Goal: Task Accomplishment & Management: Use online tool/utility

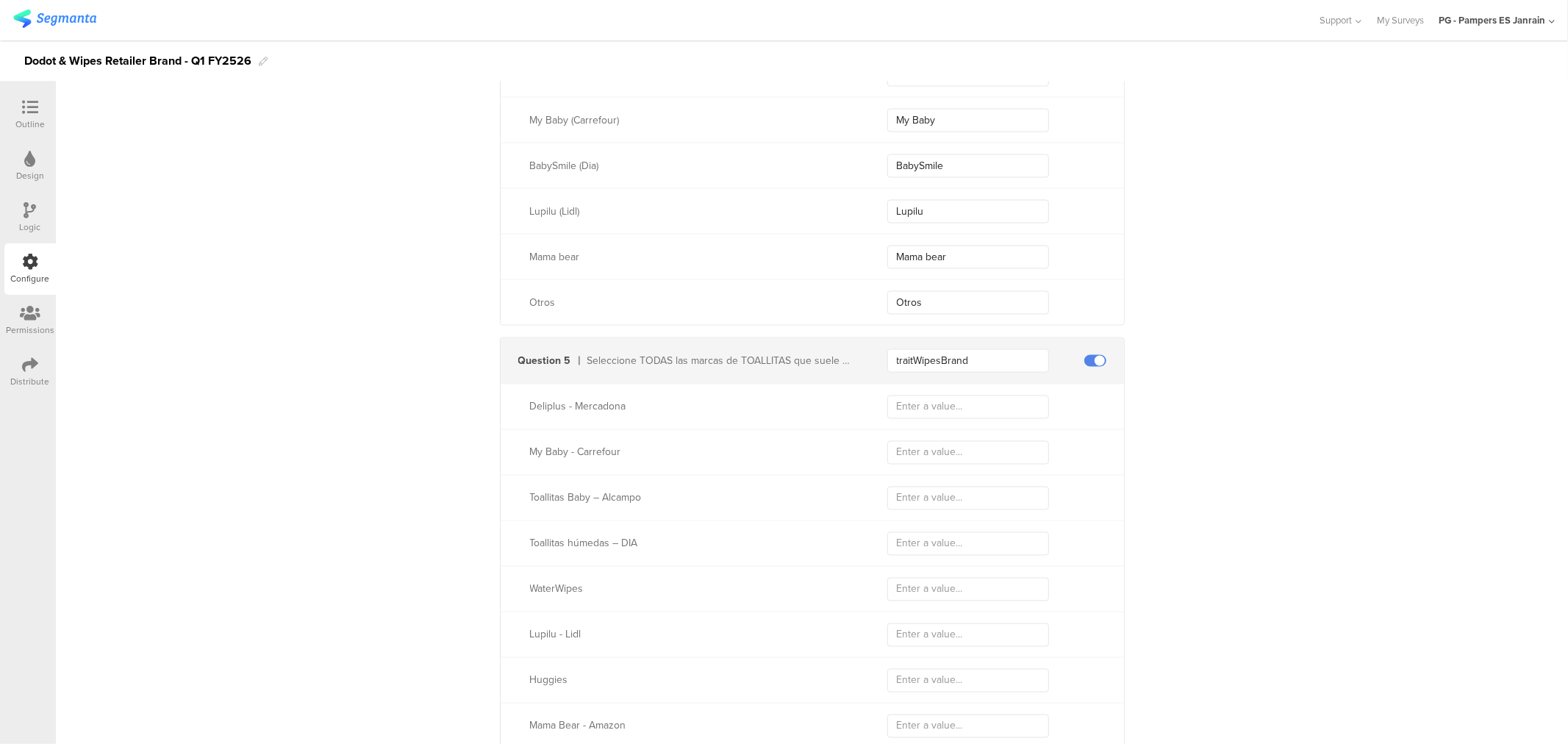
scroll to position [2146, 0]
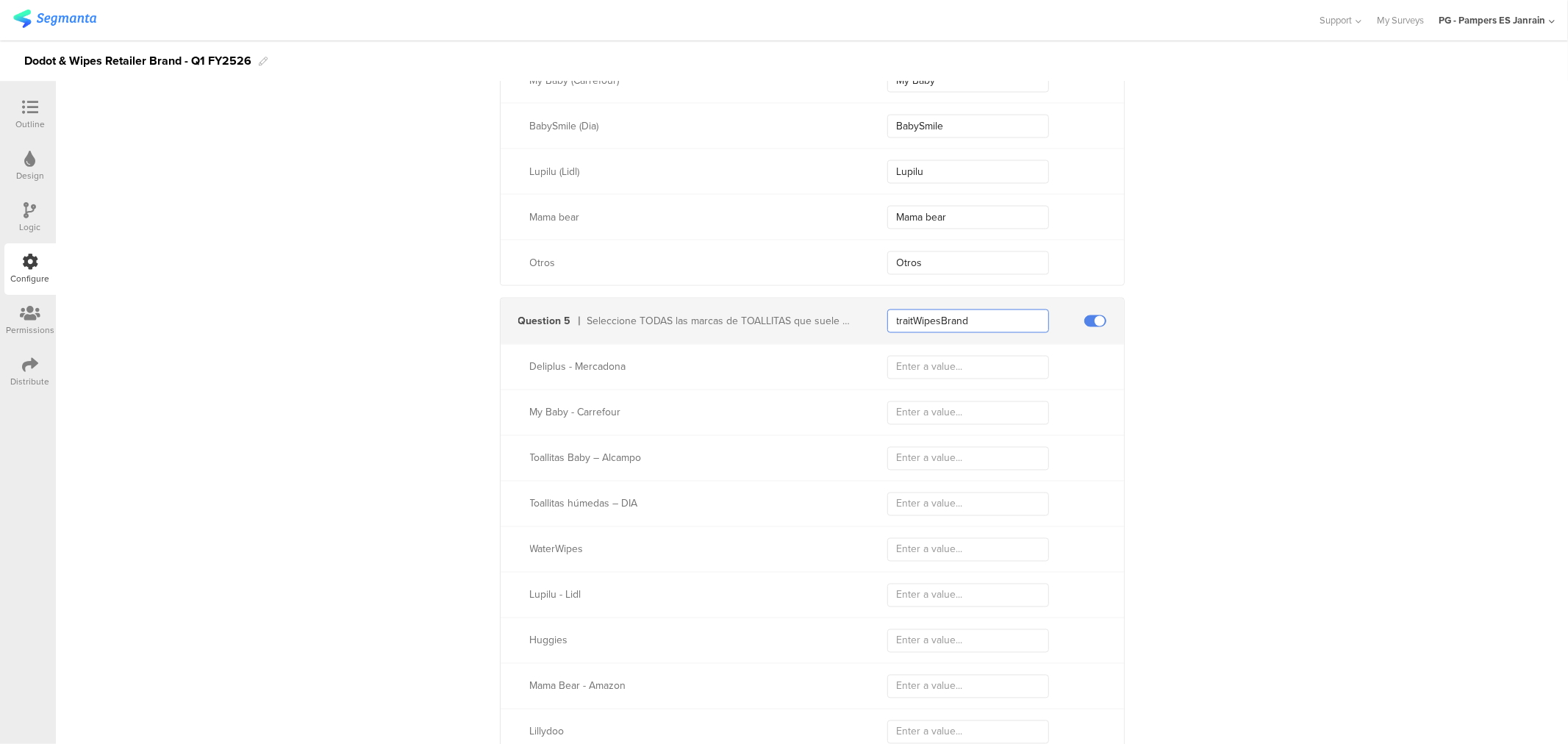
click at [974, 314] on input "traitWipesBrand" at bounding box center [968, 321] width 162 height 24
paste input "WipesBrandSwitchers"
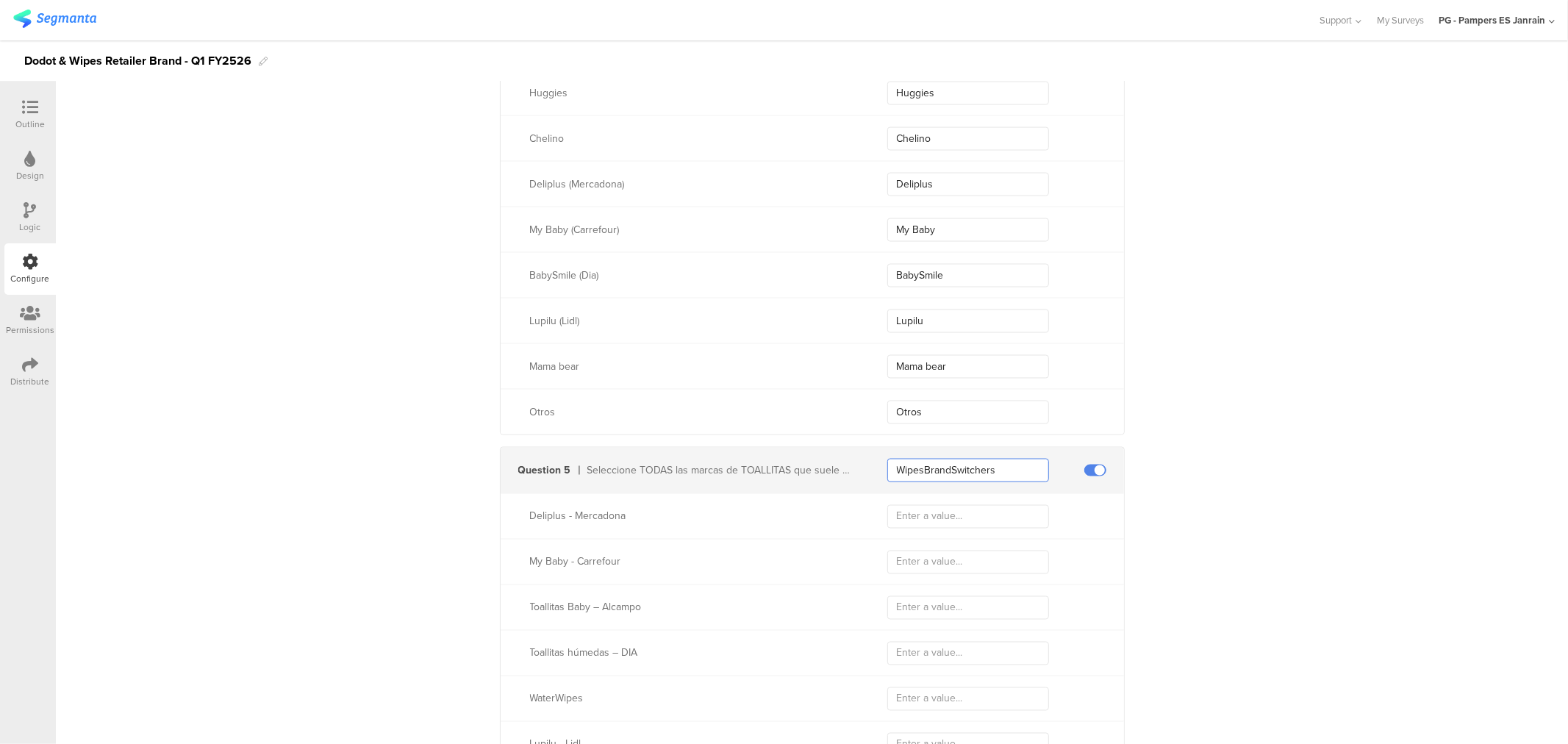
scroll to position [2064, 0]
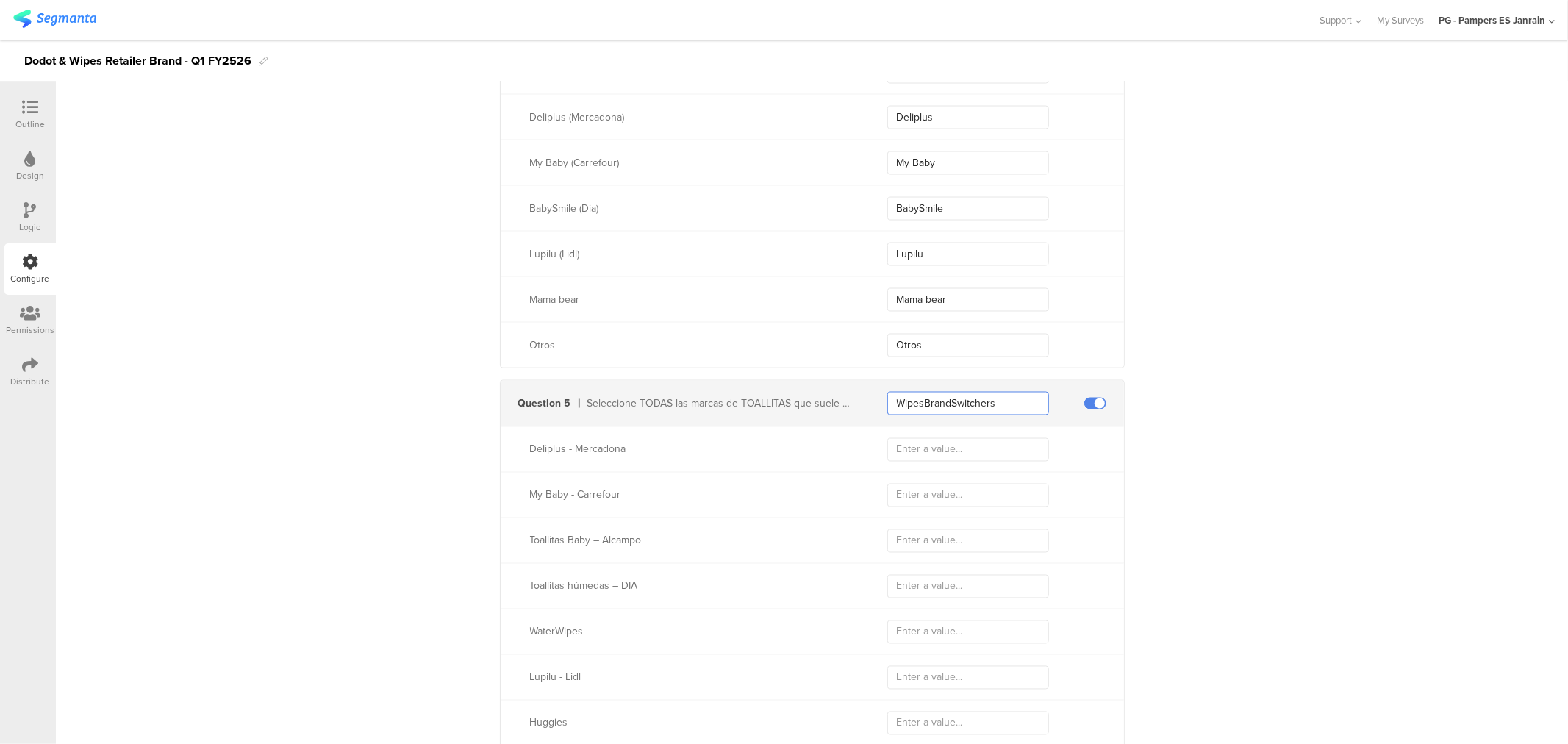
click at [928, 408] on input "WipesBrandSwitchers" at bounding box center [968, 403] width 162 height 24
paste input "trait"
type input "traitWipesBrandSwitchers"
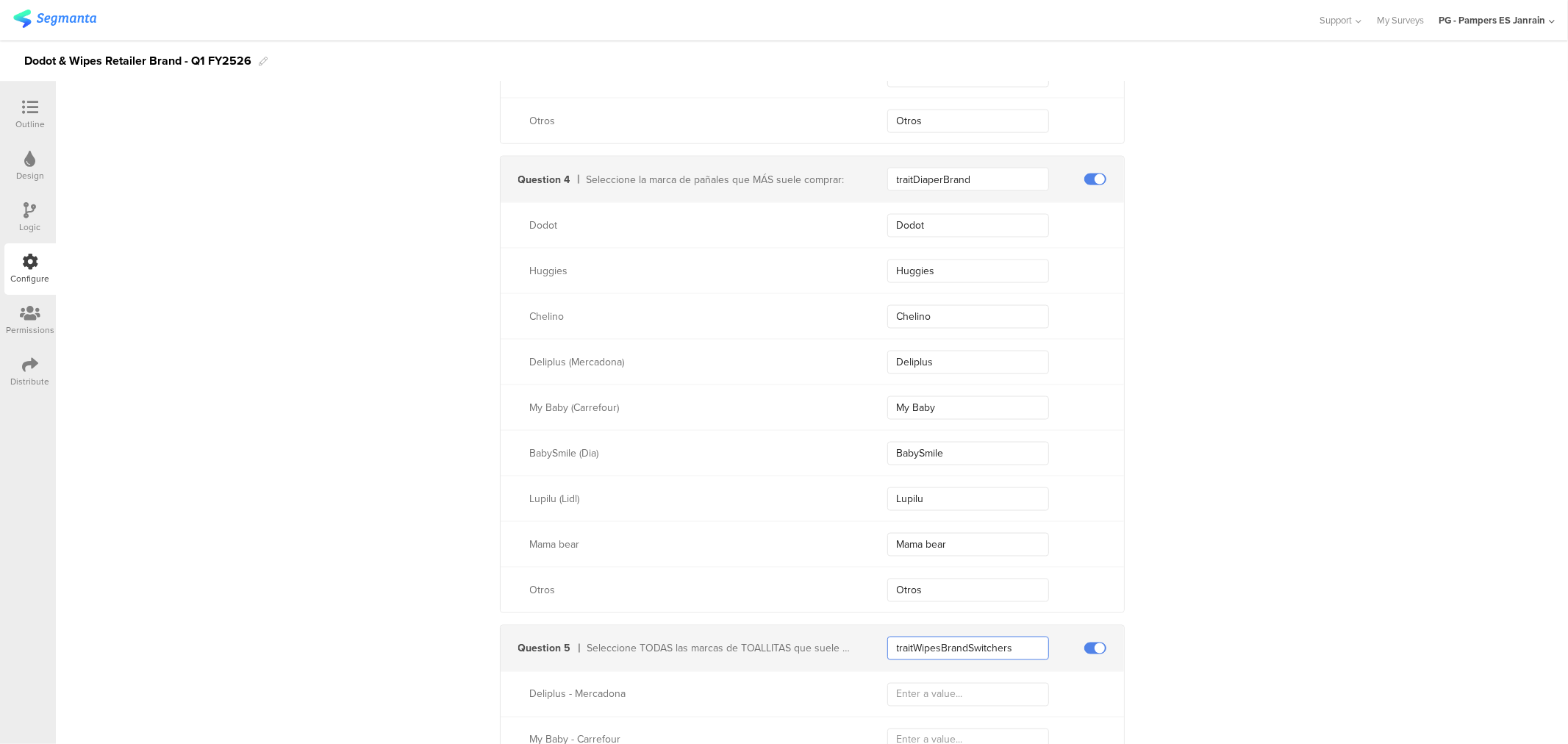
scroll to position [2228, 0]
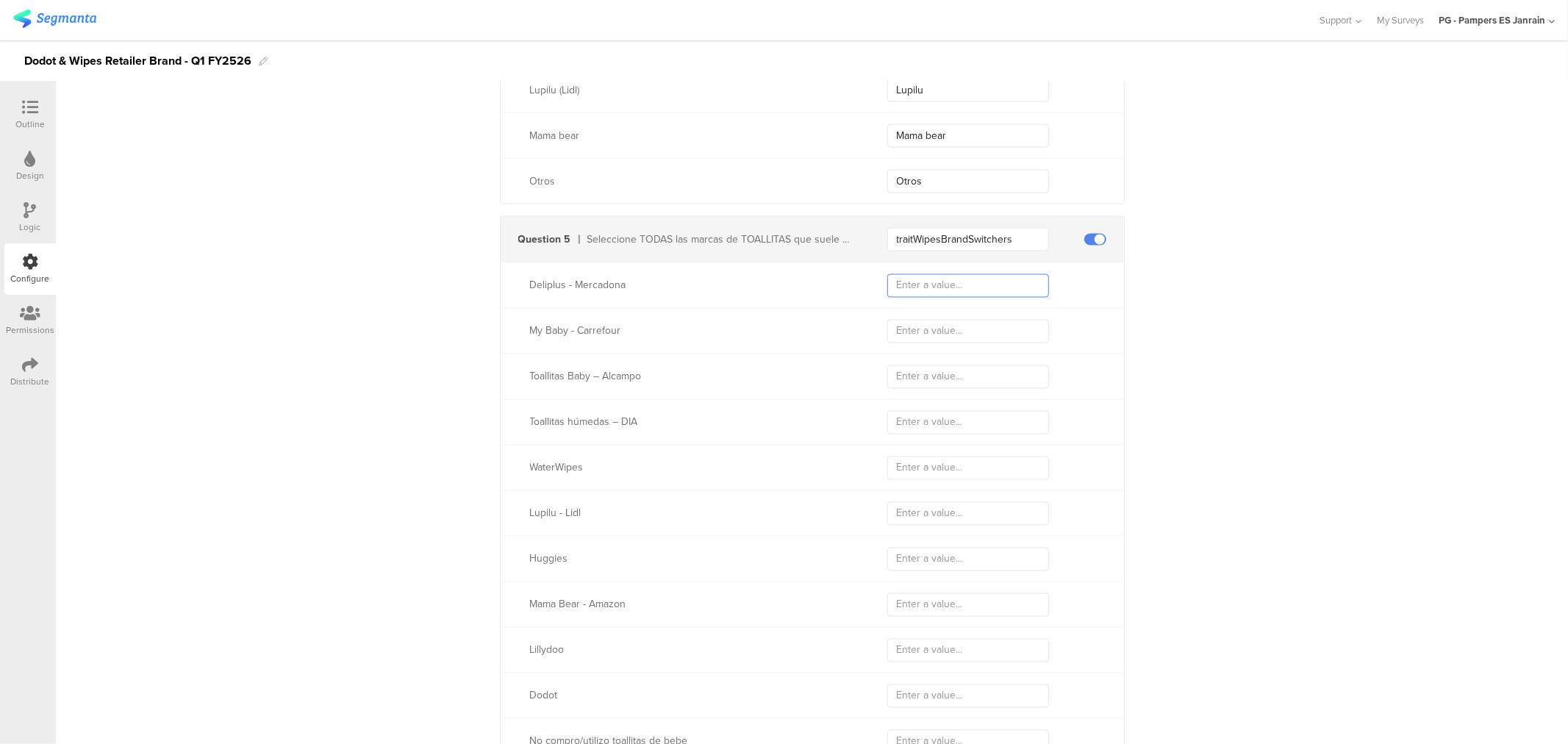
click at [913, 281] on input "text" at bounding box center [968, 286] width 162 height 24
type input "Deliplus"
click at [917, 281] on input "Deliplus" at bounding box center [968, 286] width 162 height 24
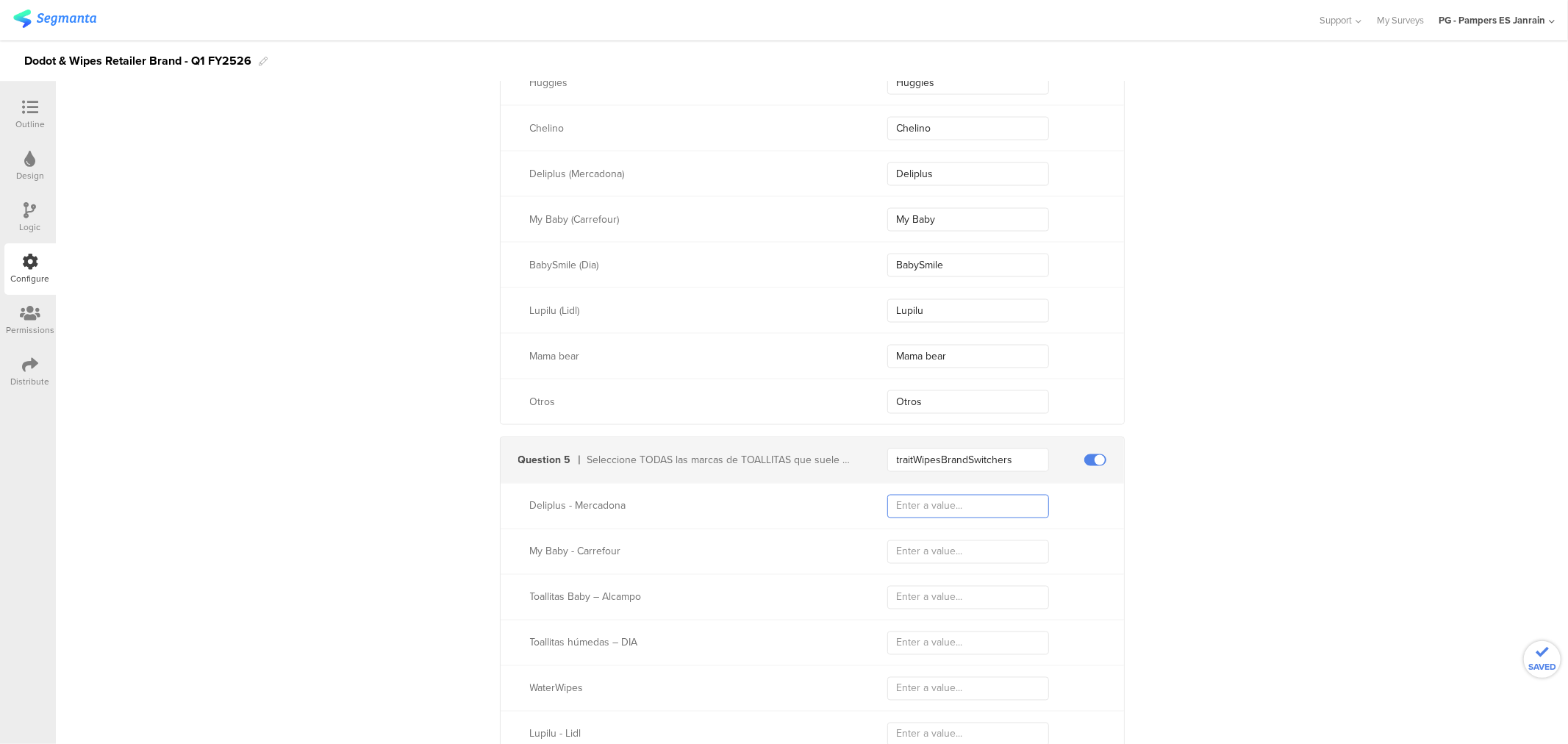
scroll to position [1900, 0]
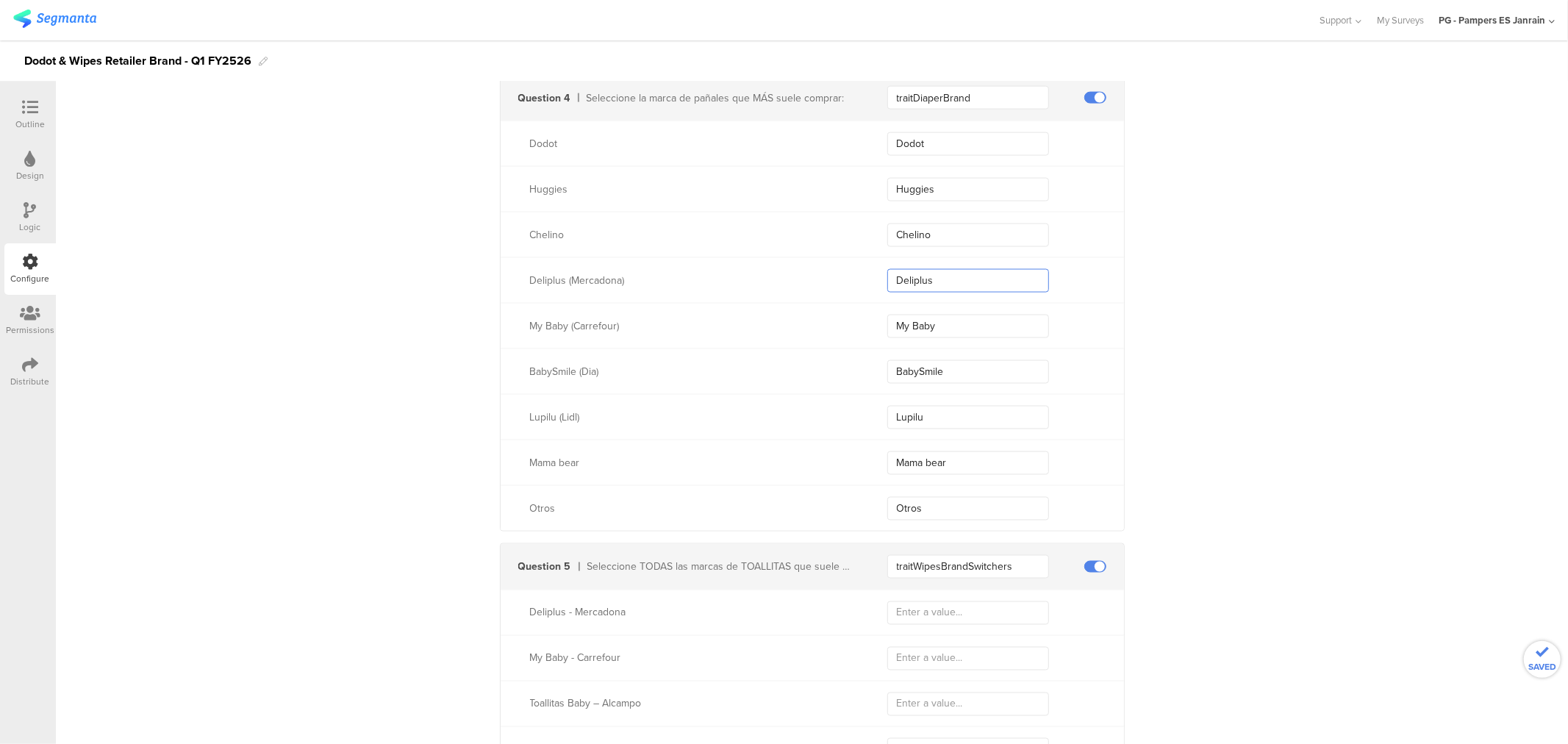
click at [922, 286] on input "Deliplus" at bounding box center [968, 281] width 162 height 24
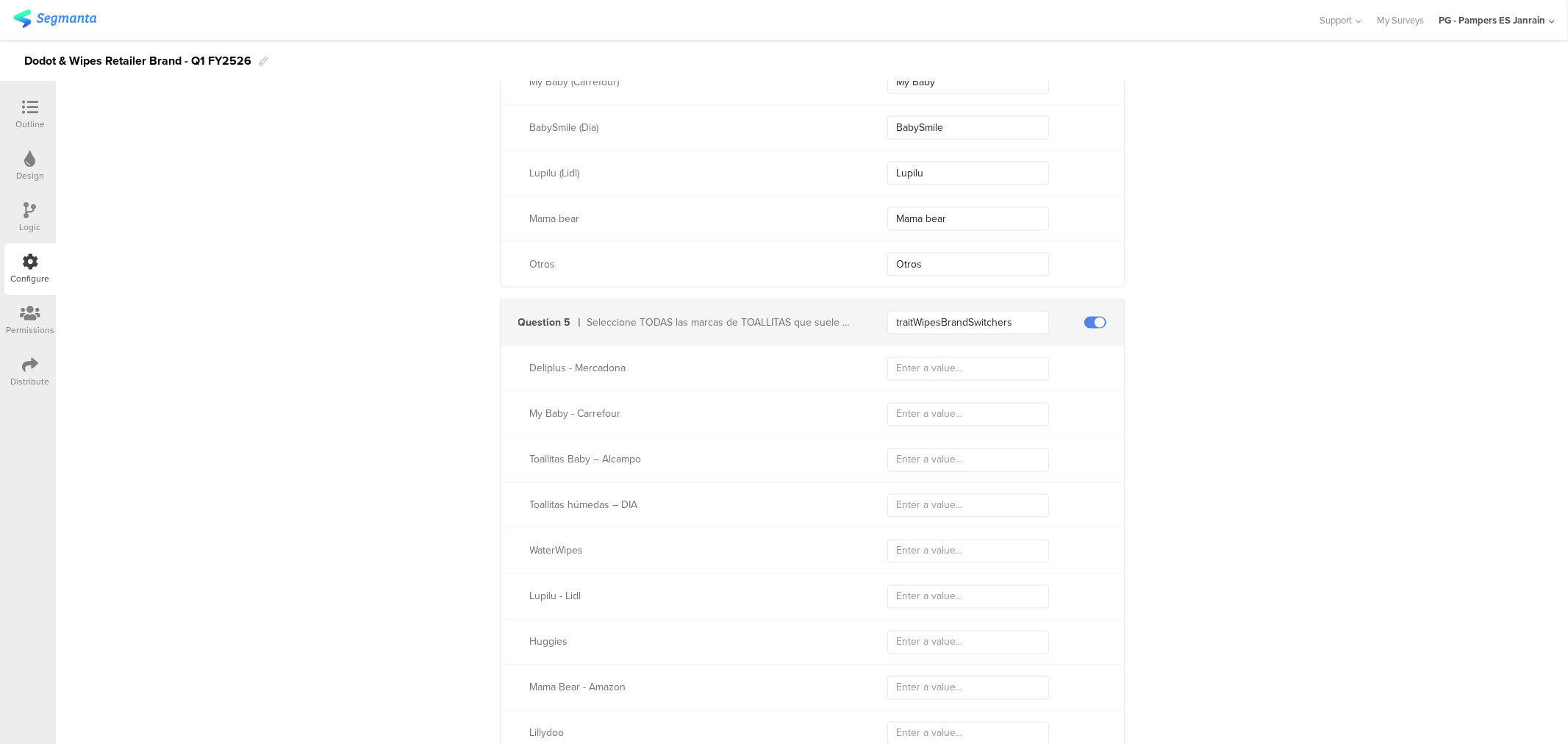
scroll to position [2146, 0]
click at [915, 365] on input "text" at bounding box center [968, 368] width 162 height 24
paste input "Deliplus"
type input "Deliplus"
click at [921, 419] on input "text" at bounding box center [968, 413] width 162 height 24
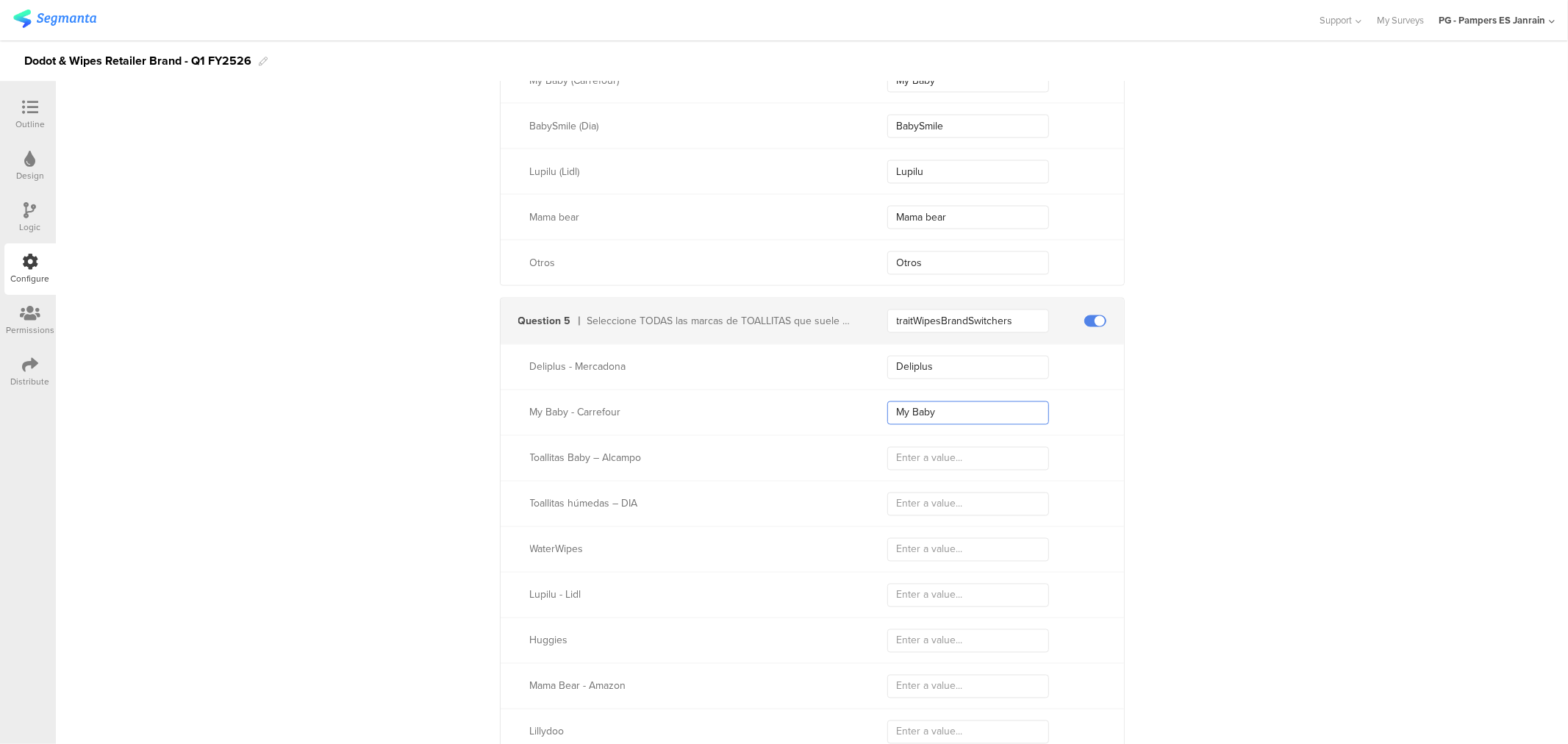
type input "My Baby"
click at [943, 464] on input "text" at bounding box center [968, 458] width 162 height 24
type input "Toallitas Baby"
click at [942, 497] on input "text" at bounding box center [968, 504] width 162 height 24
type input "Toallitas humedas"
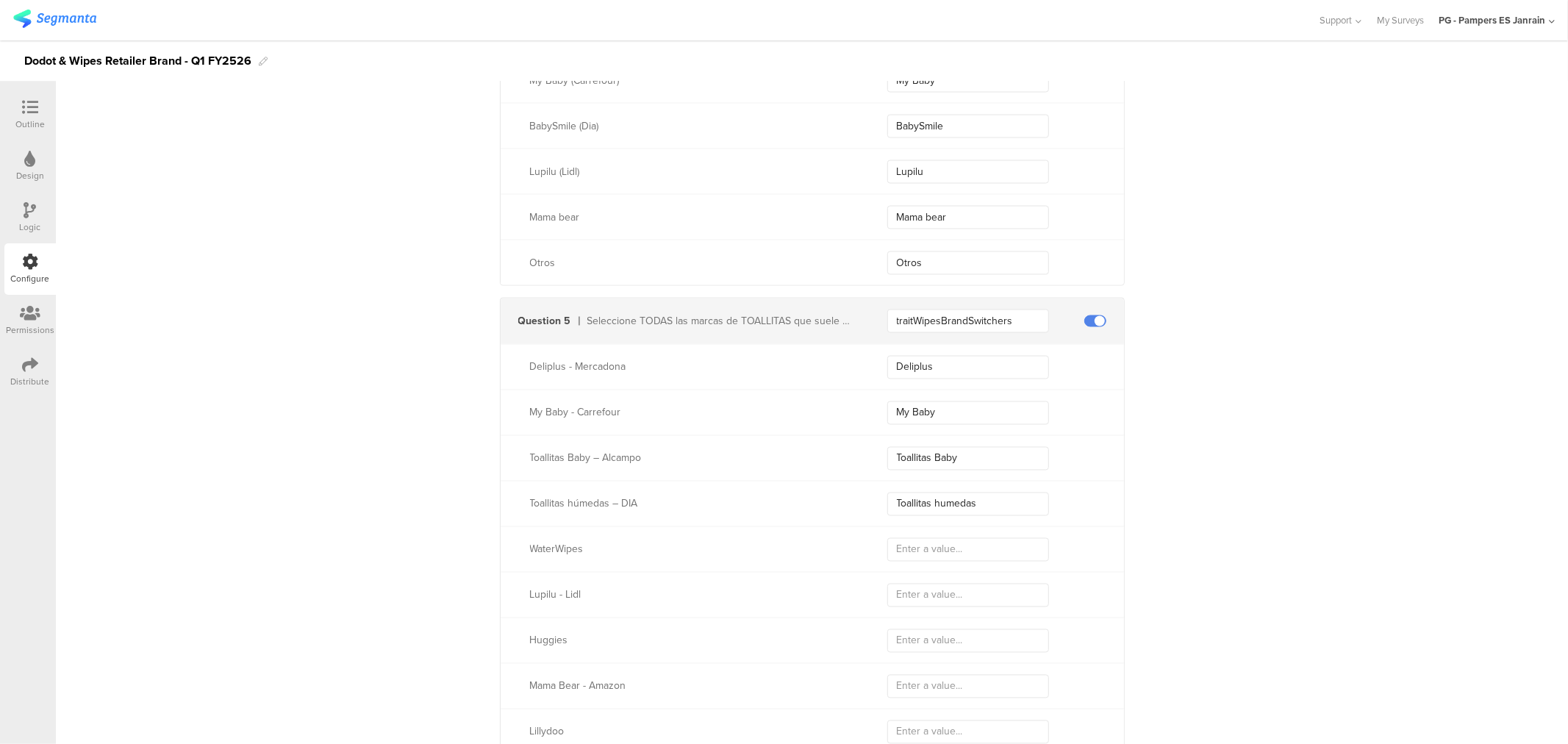
click at [987, 537] on div "WaterWipes" at bounding box center [812, 549] width 623 height 45
click at [987, 543] on input "text" at bounding box center [968, 550] width 162 height 24
type input "WaterWipes"
click at [964, 587] on input "text" at bounding box center [968, 596] width 162 height 24
type input "Lupilu"
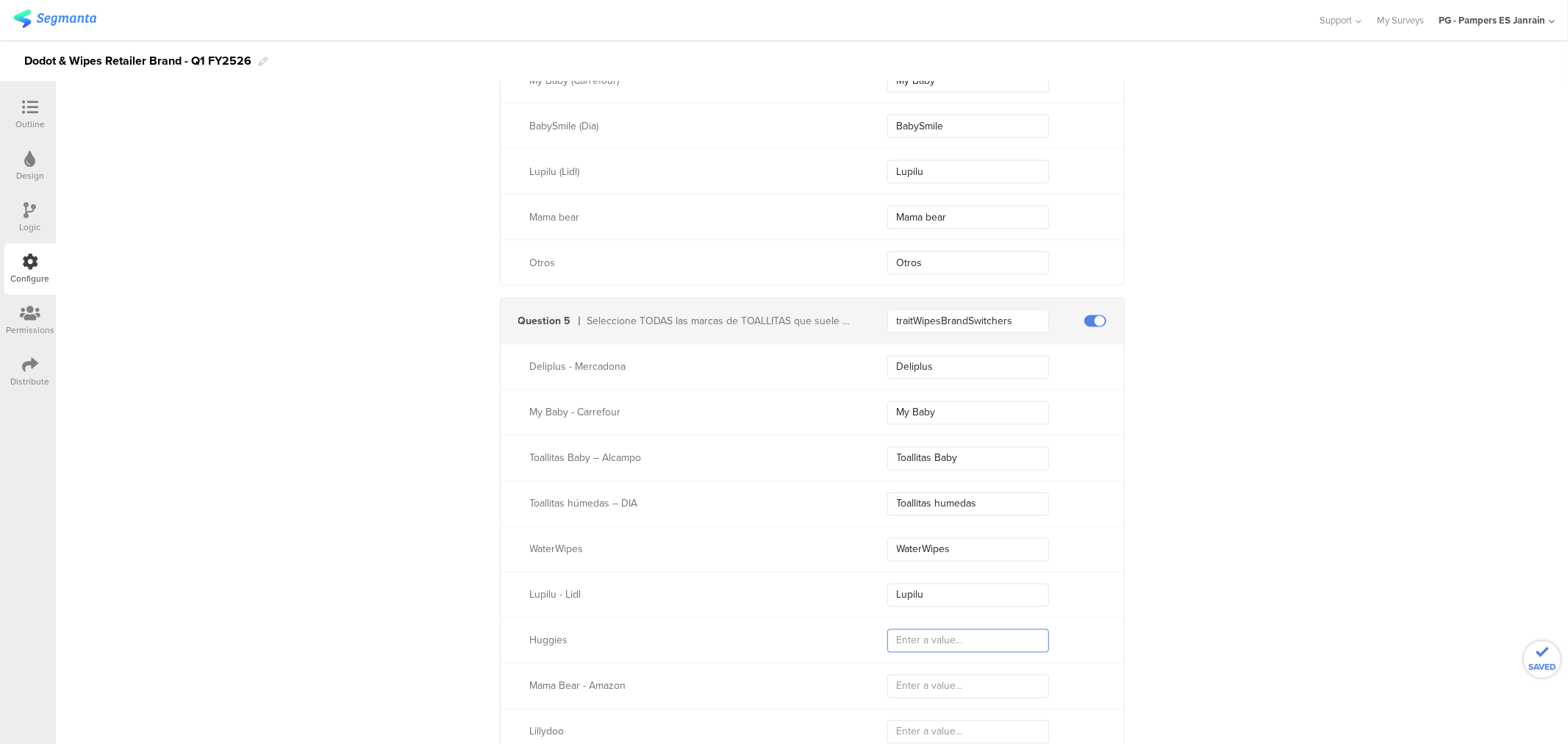
click at [927, 638] on input "text" at bounding box center [968, 641] width 162 height 24
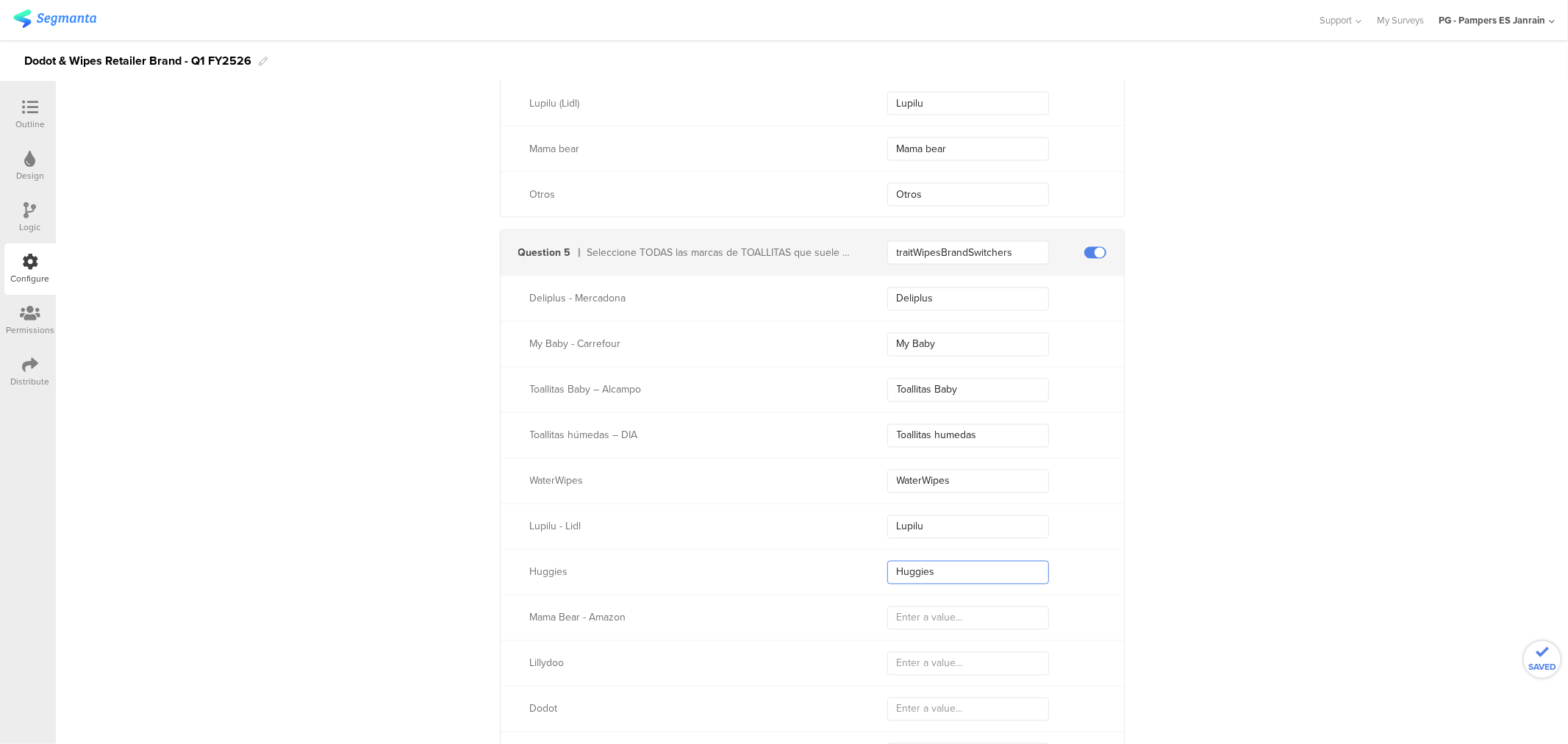
scroll to position [2309, 0]
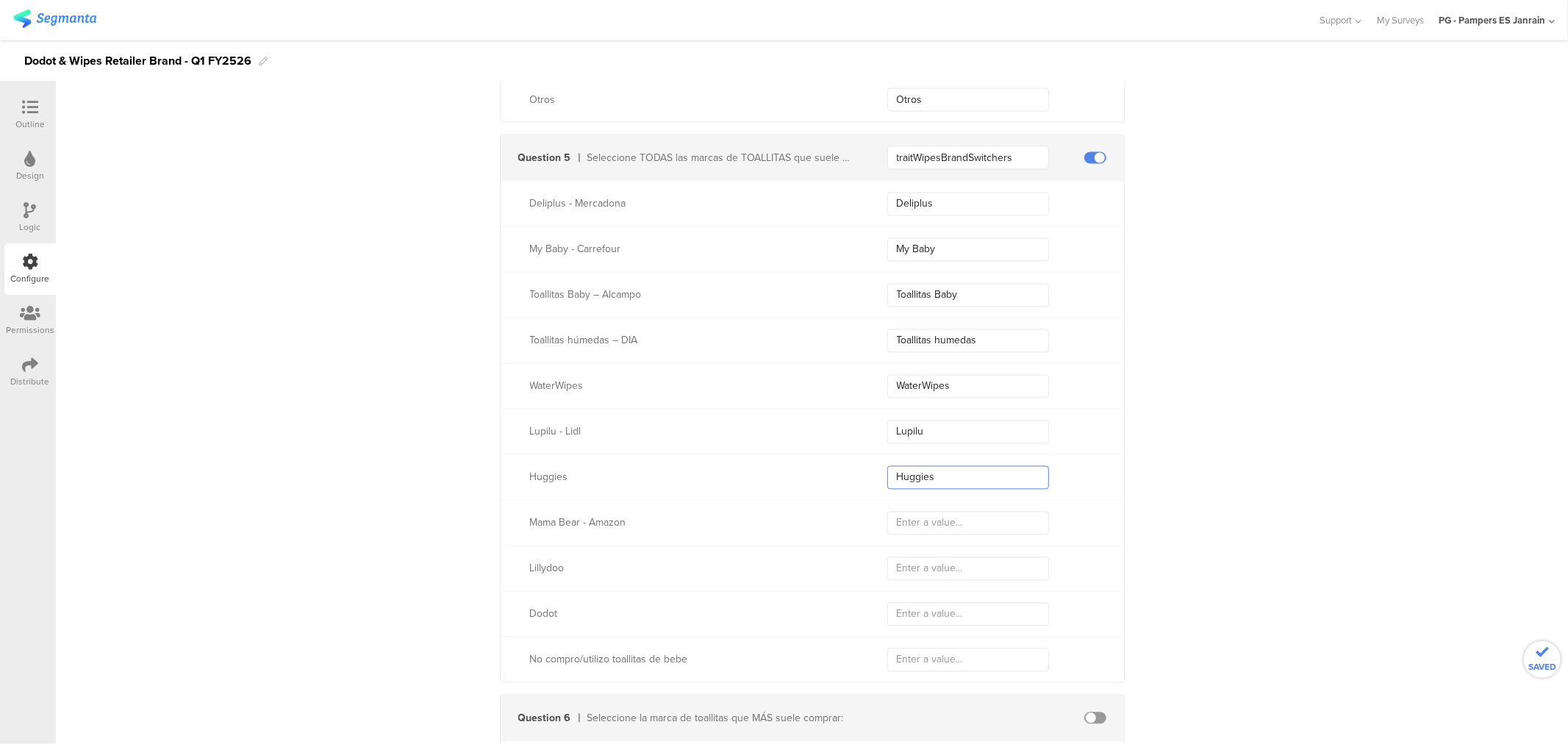
type input "Huggies"
click at [936, 532] on input "text" at bounding box center [968, 523] width 162 height 24
type input "Mama Bear"
click at [932, 564] on input "text" at bounding box center [968, 569] width 162 height 24
type input "Lillydoo"
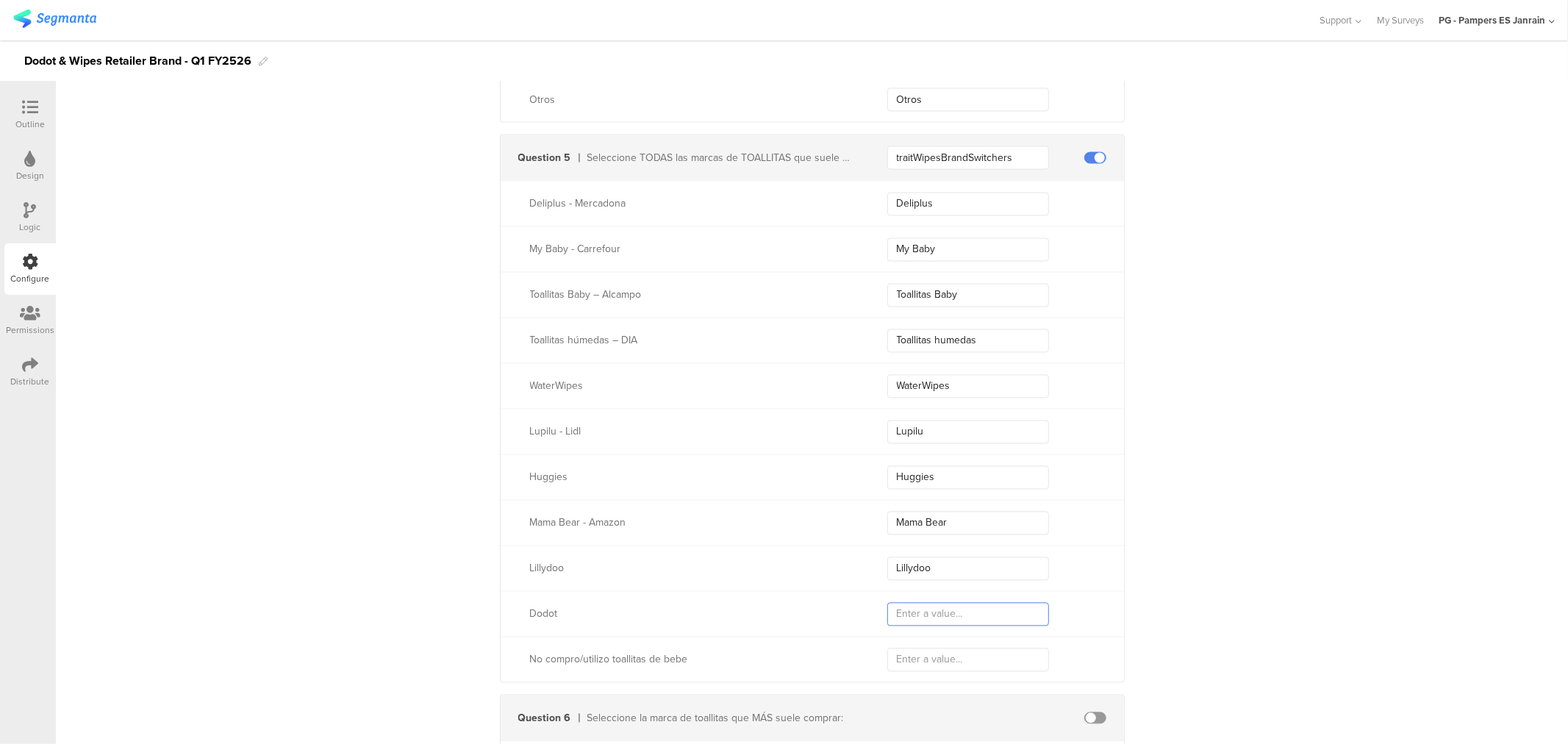
click at [941, 602] on input "text" at bounding box center [968, 614] width 162 height 24
type input "Dodot"
click at [920, 654] on input "text" at bounding box center [968, 660] width 162 height 24
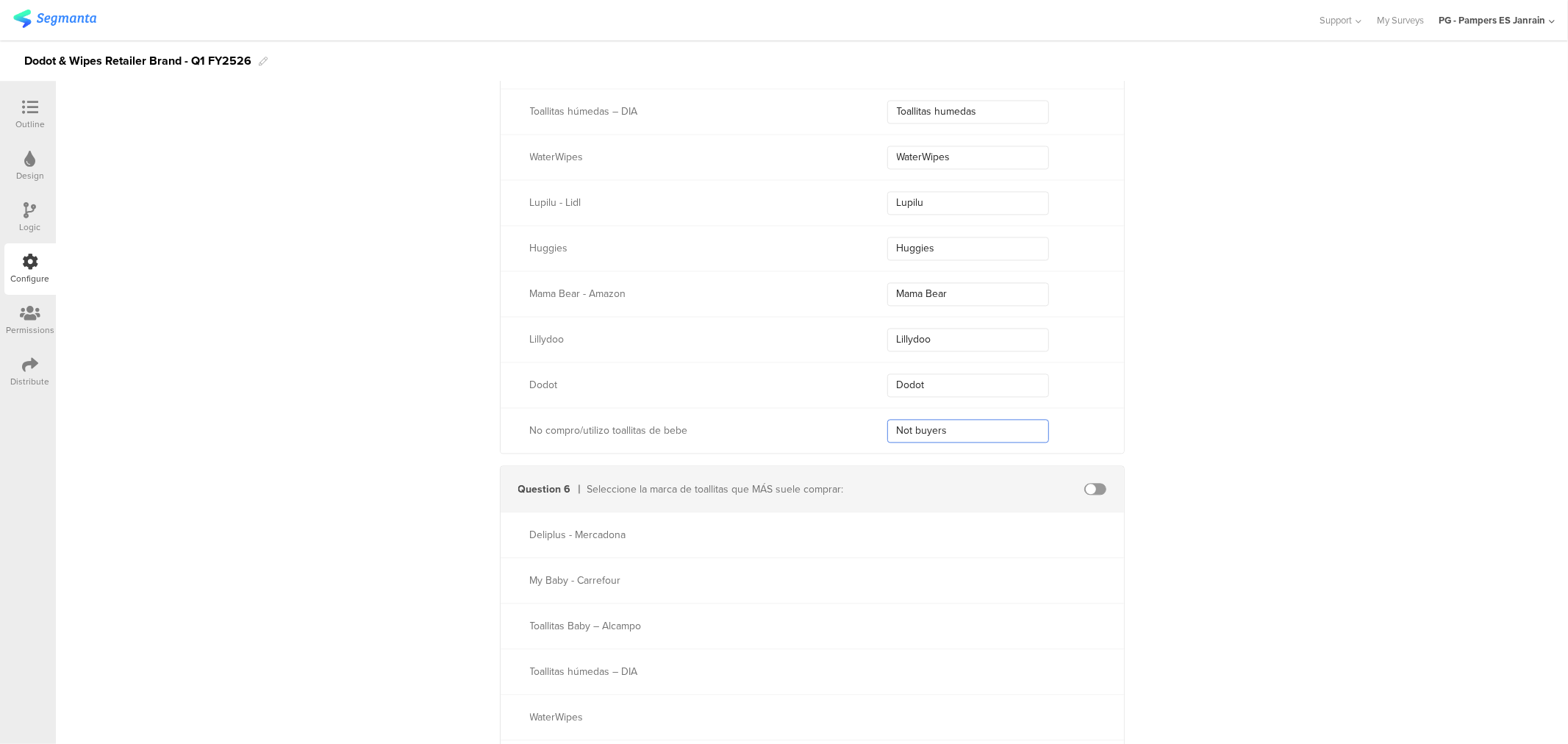
scroll to position [2554, 0]
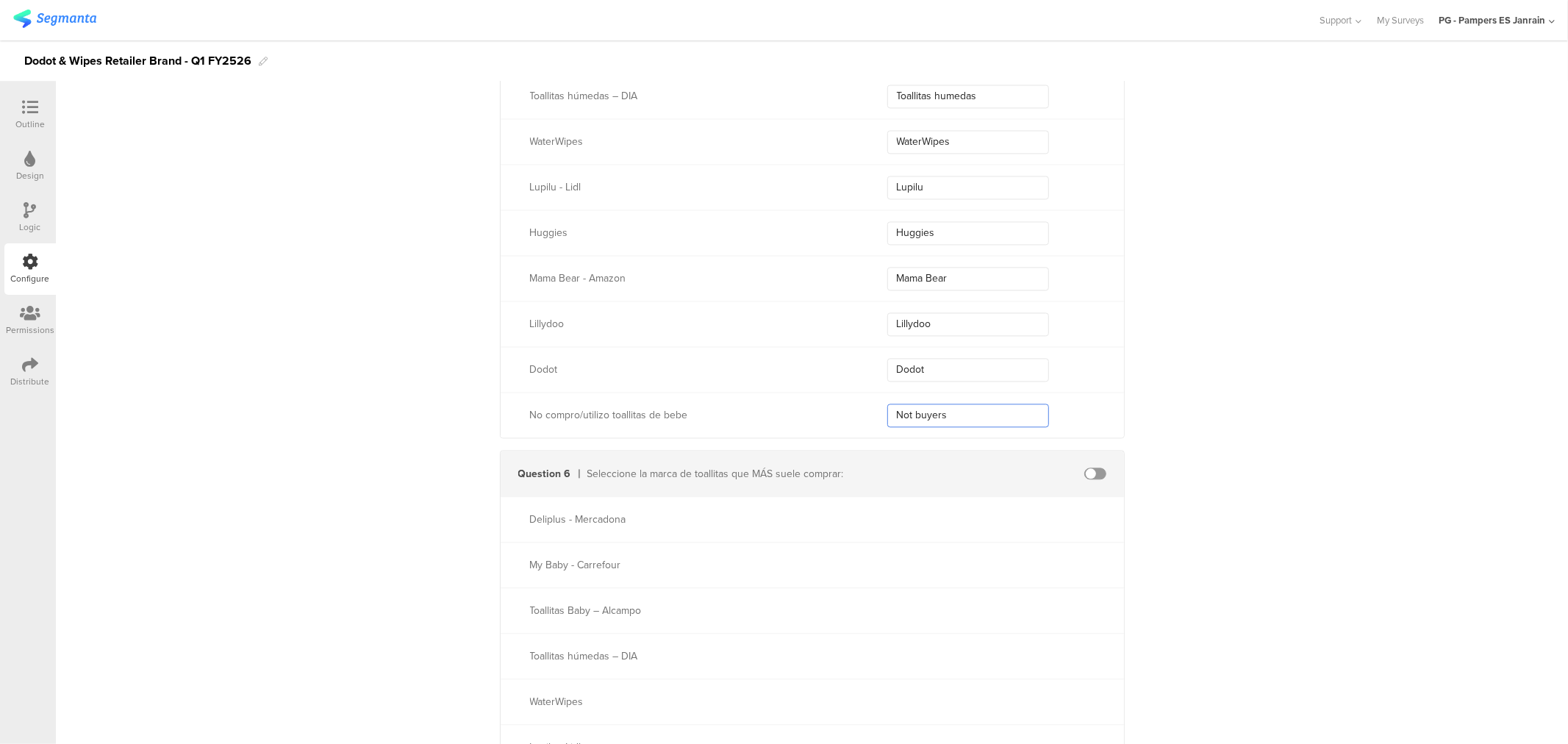
type input "Not buyers"
click at [1082, 482] on div "Question 6 Seleccione la marca de toallitas que MÁS suele comprar:" at bounding box center [812, 473] width 623 height 45
click at [1084, 478] on span at bounding box center [1095, 473] width 22 height 12
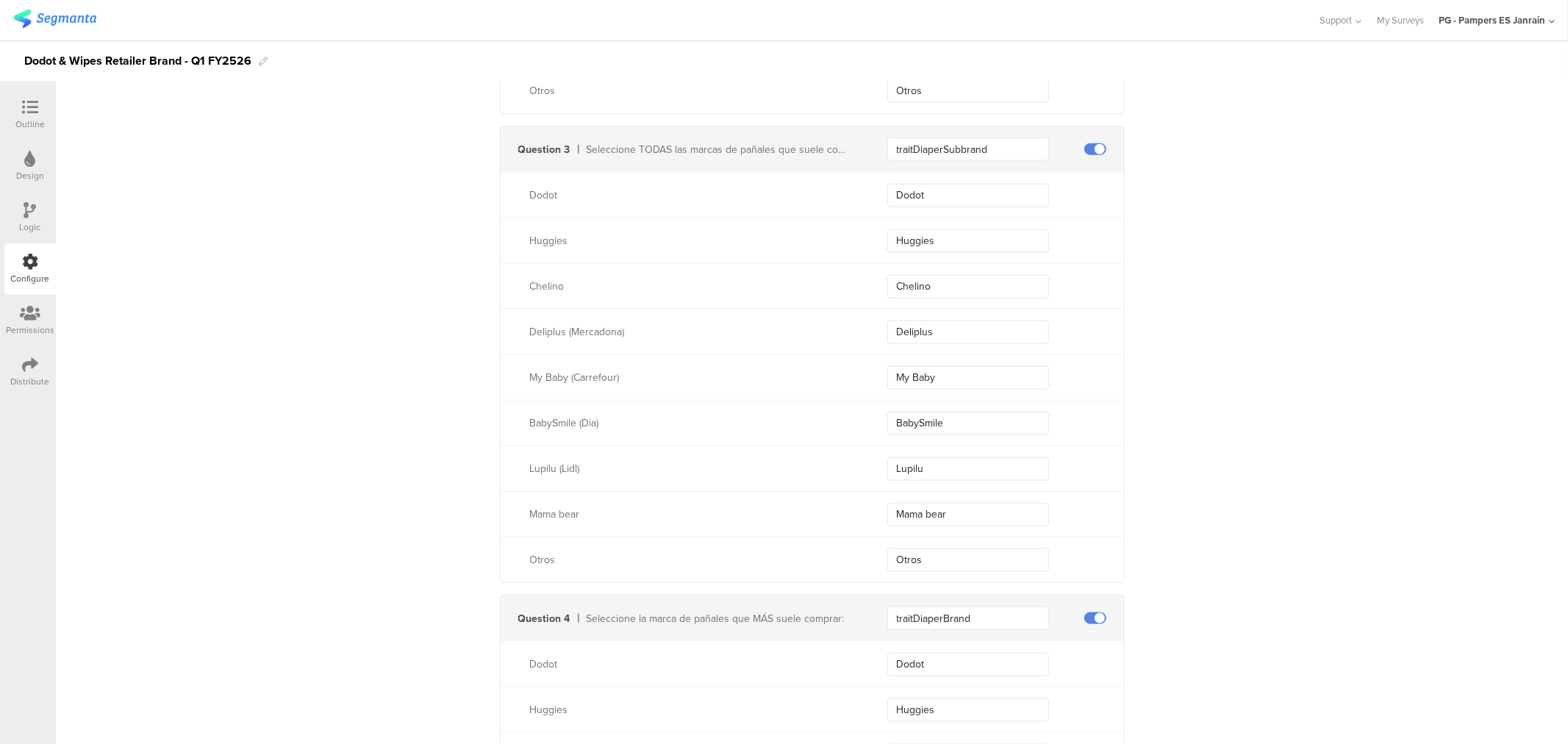
scroll to position [1328, 0]
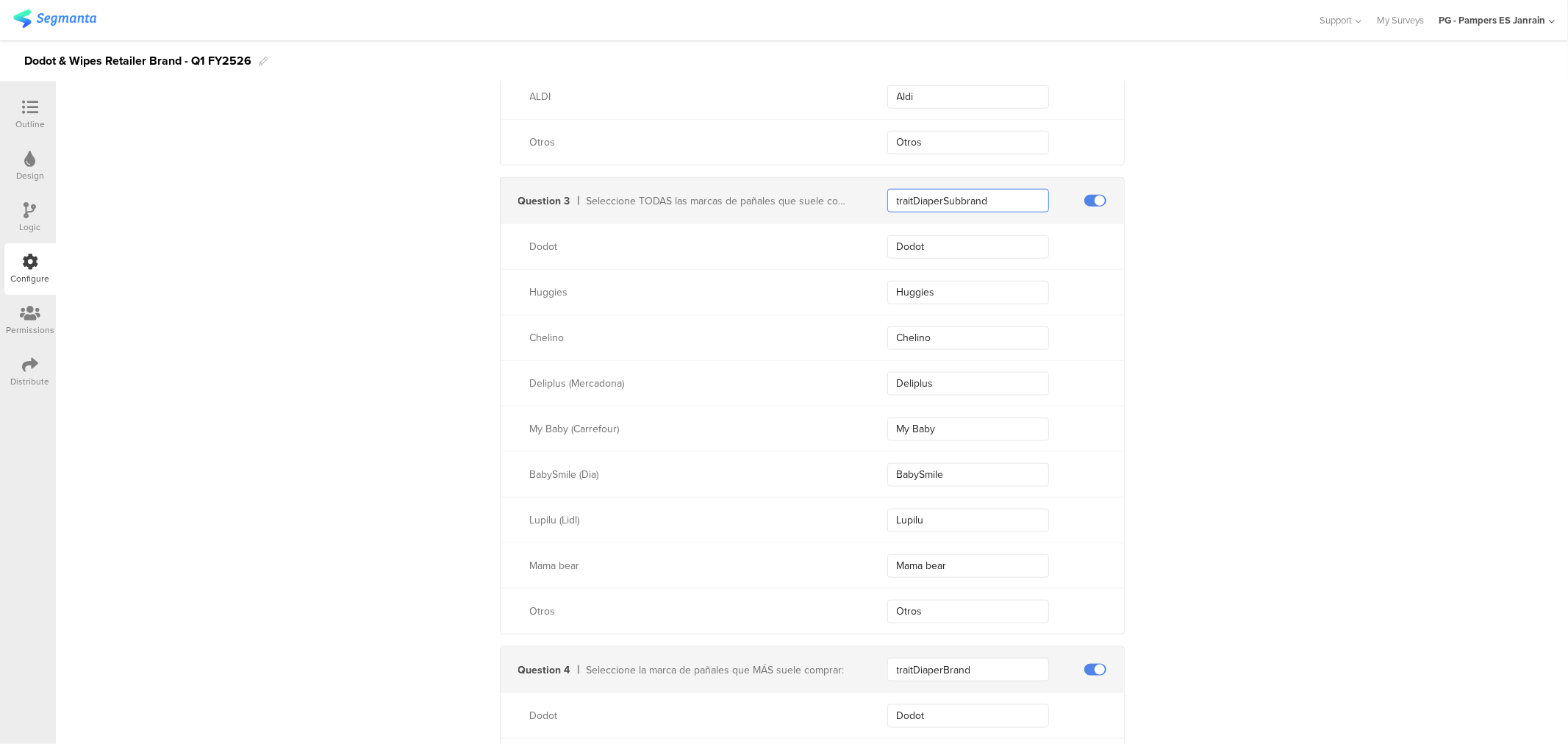
click at [926, 195] on input "traitDiaperSubbrand" at bounding box center [968, 201] width 162 height 24
paste input "odotBrandSwitchers"
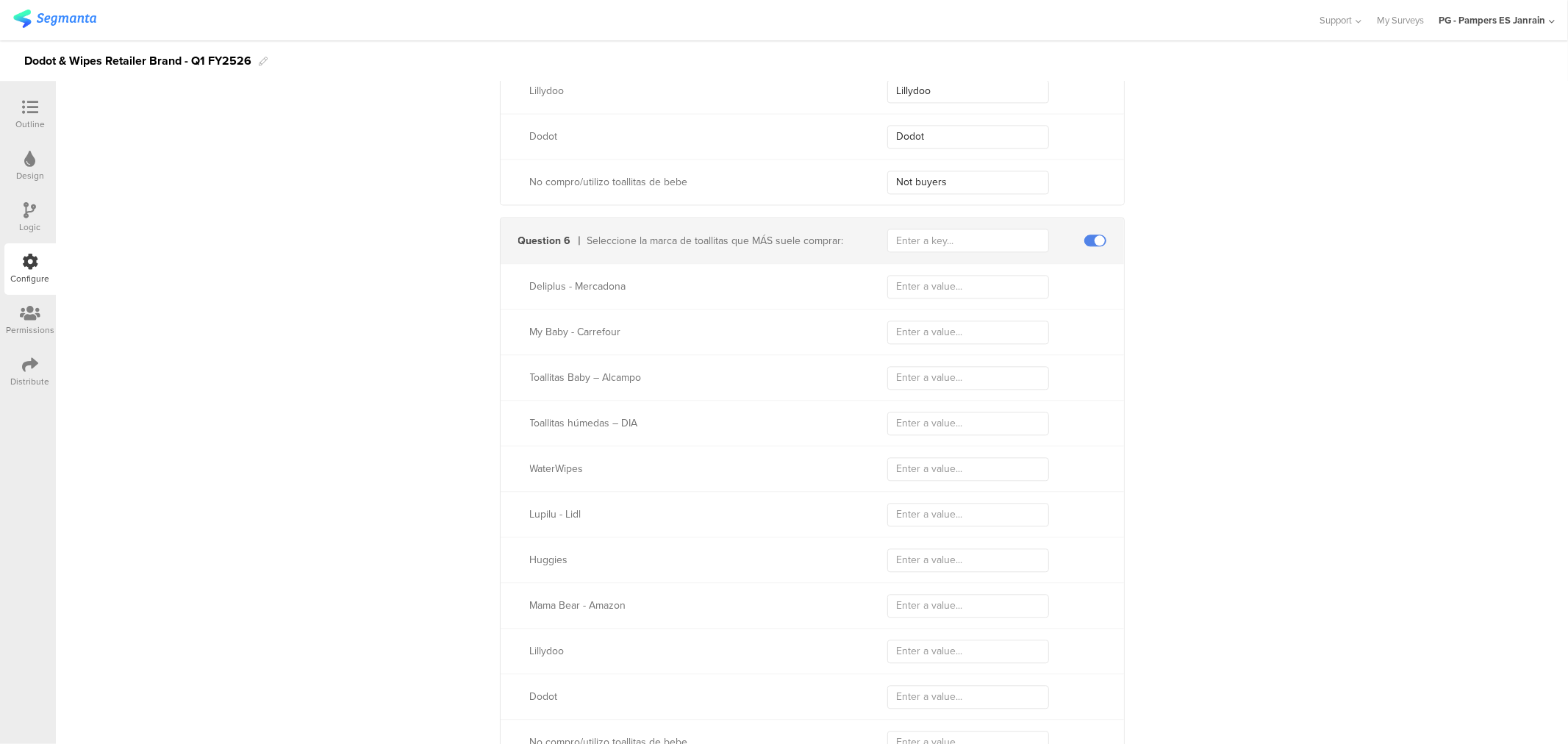
scroll to position [2799, 0]
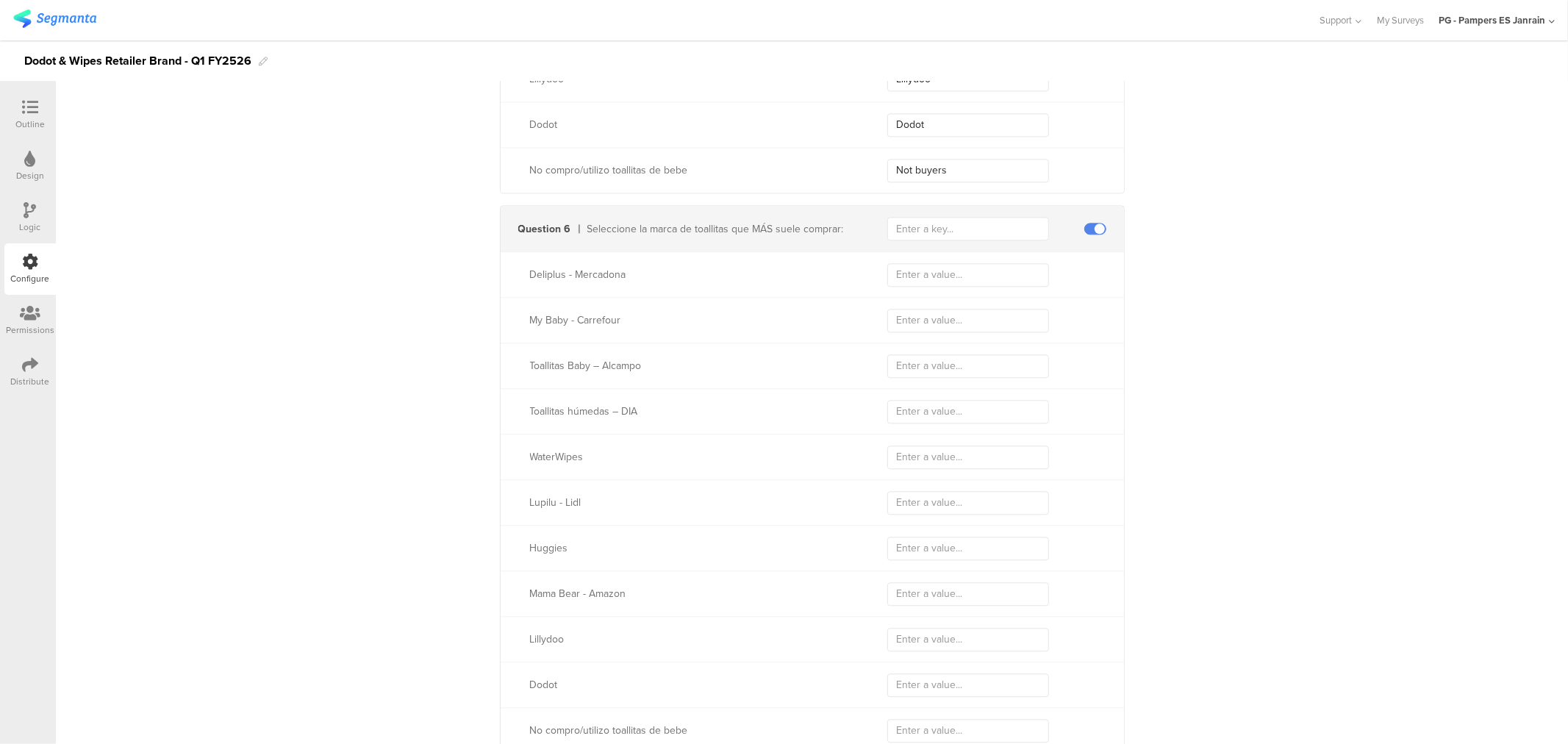
type input "traitDodotBrandSwitchers"
click at [944, 226] on input "text" at bounding box center [968, 229] width 162 height 24
paste input "traitWipesBrand"
type input "traitWipesBrand"
click at [928, 282] on input "text" at bounding box center [968, 275] width 162 height 24
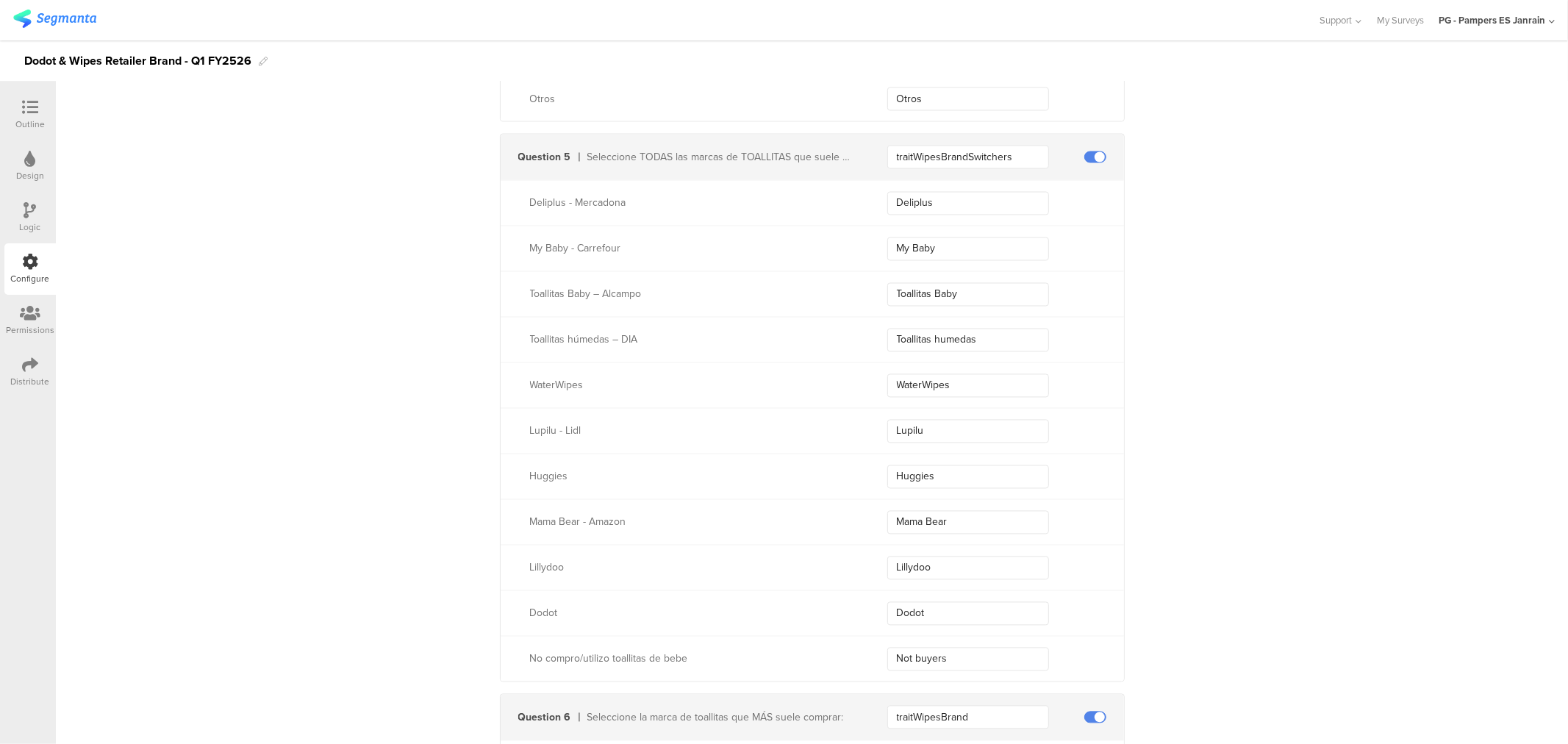
scroll to position [2309, 0]
click at [930, 207] on input "Deliplus" at bounding box center [968, 204] width 162 height 24
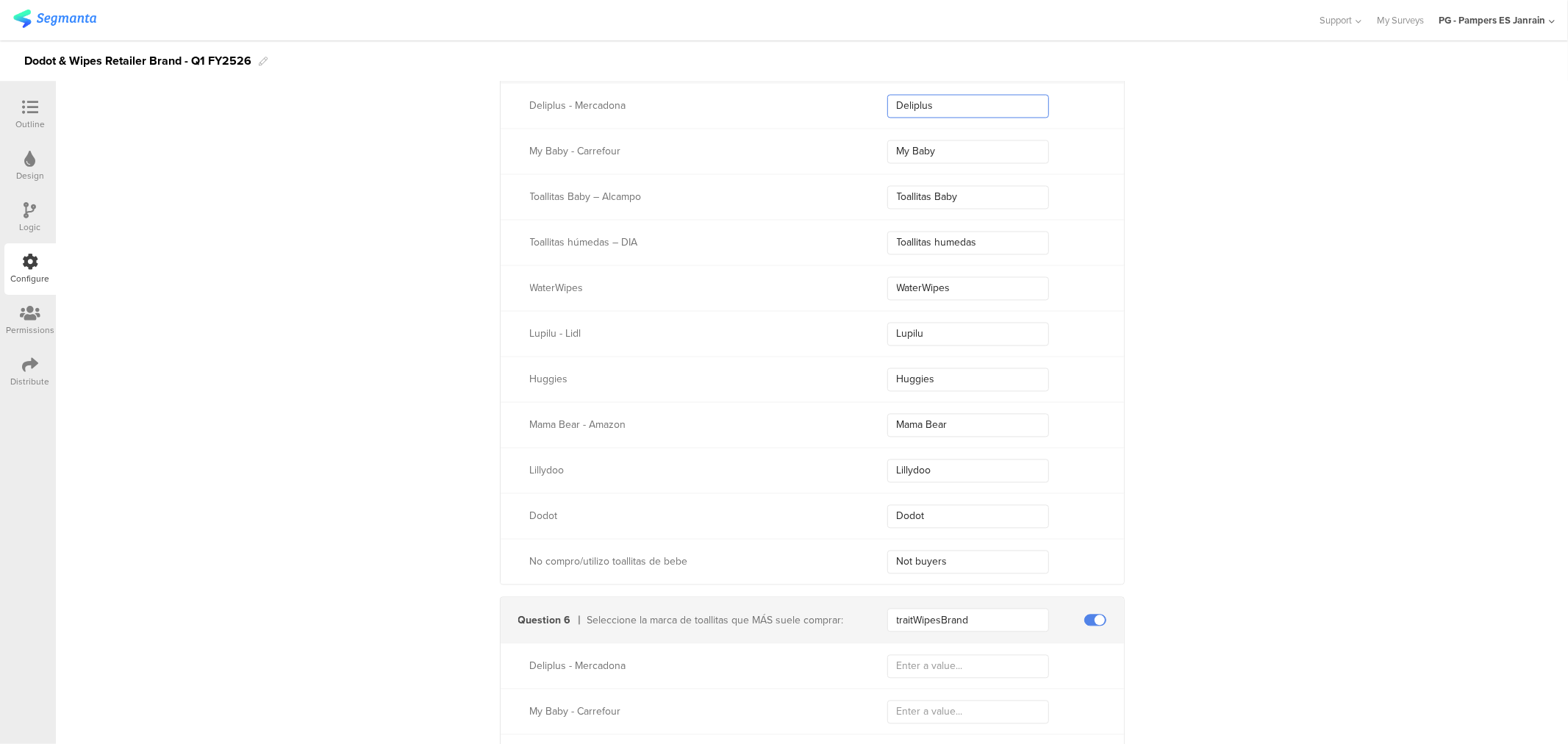
scroll to position [2799, 0]
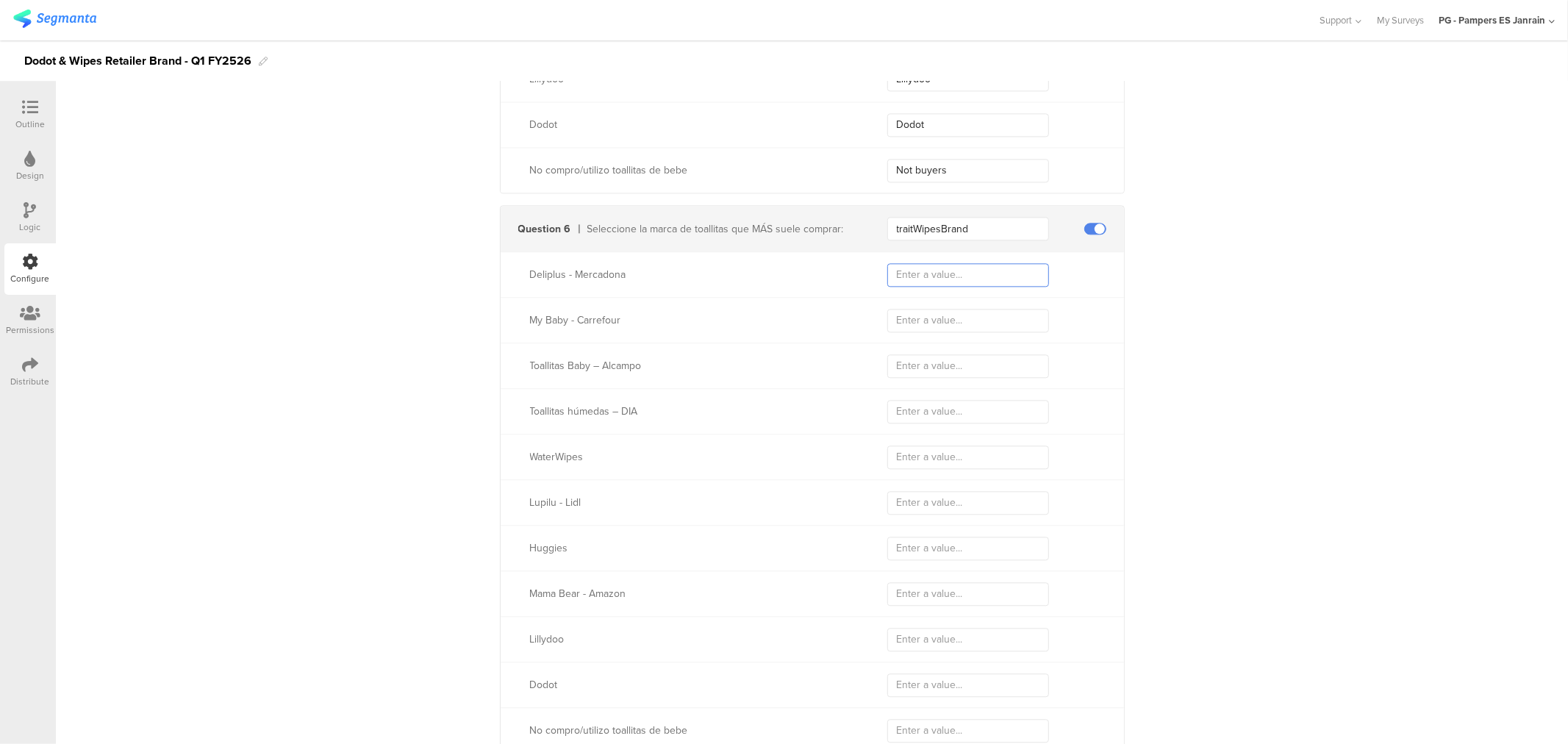
click at [919, 275] on input "text" at bounding box center [968, 275] width 162 height 24
paste input "Deliplus"
type input "Deliplus"
click at [917, 318] on input "text" at bounding box center [968, 321] width 162 height 24
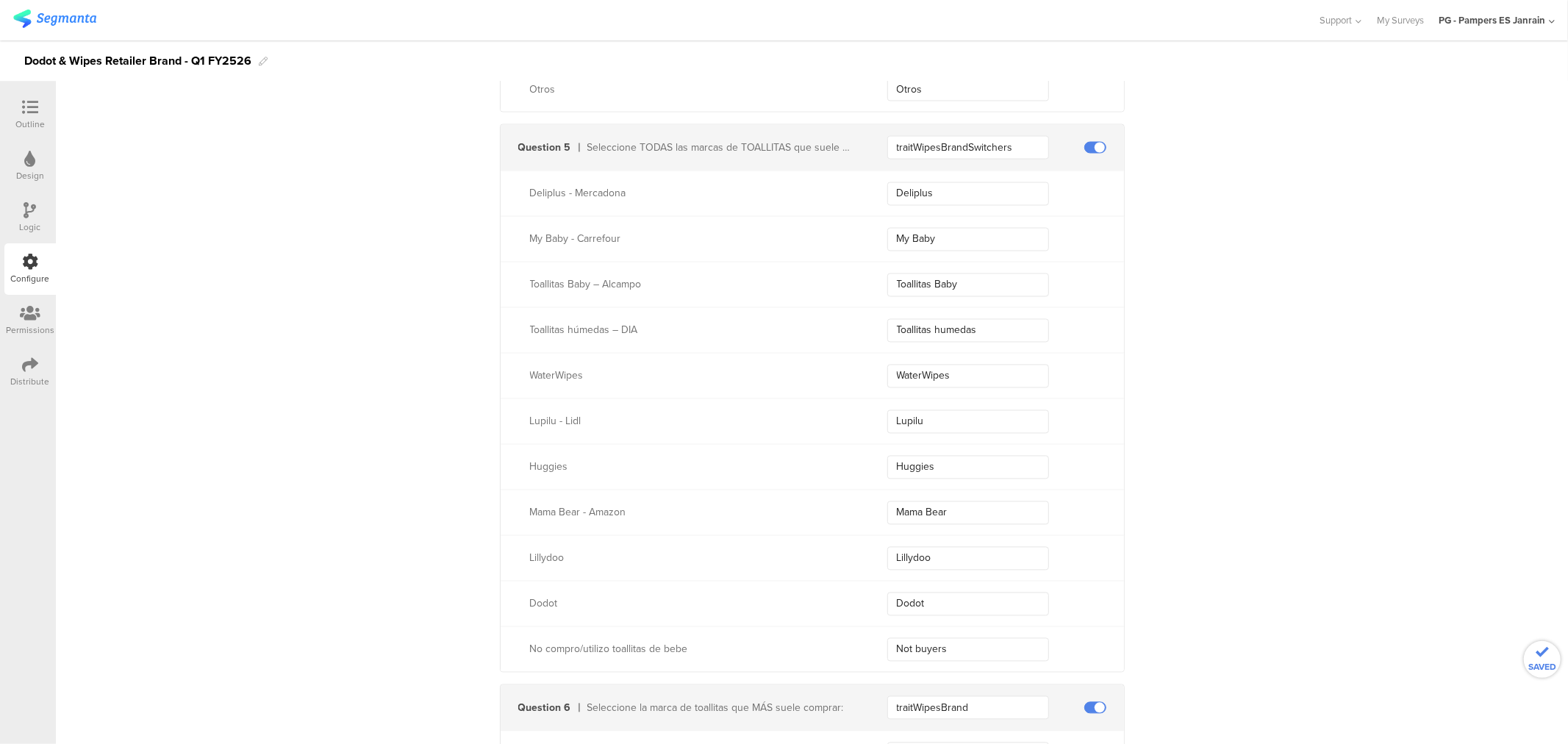
scroll to position [2309, 0]
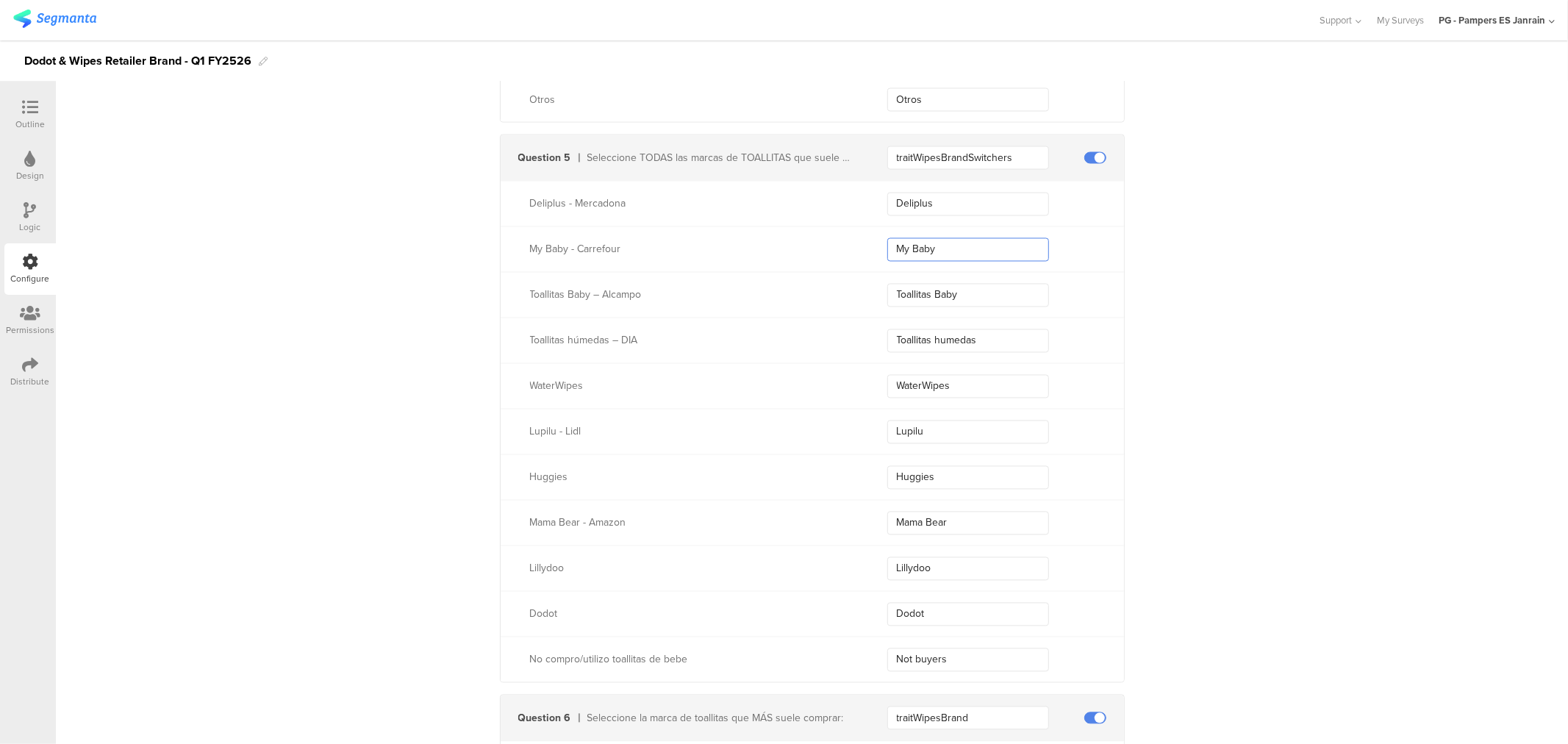
click at [930, 259] on input "My Baby" at bounding box center [968, 250] width 162 height 24
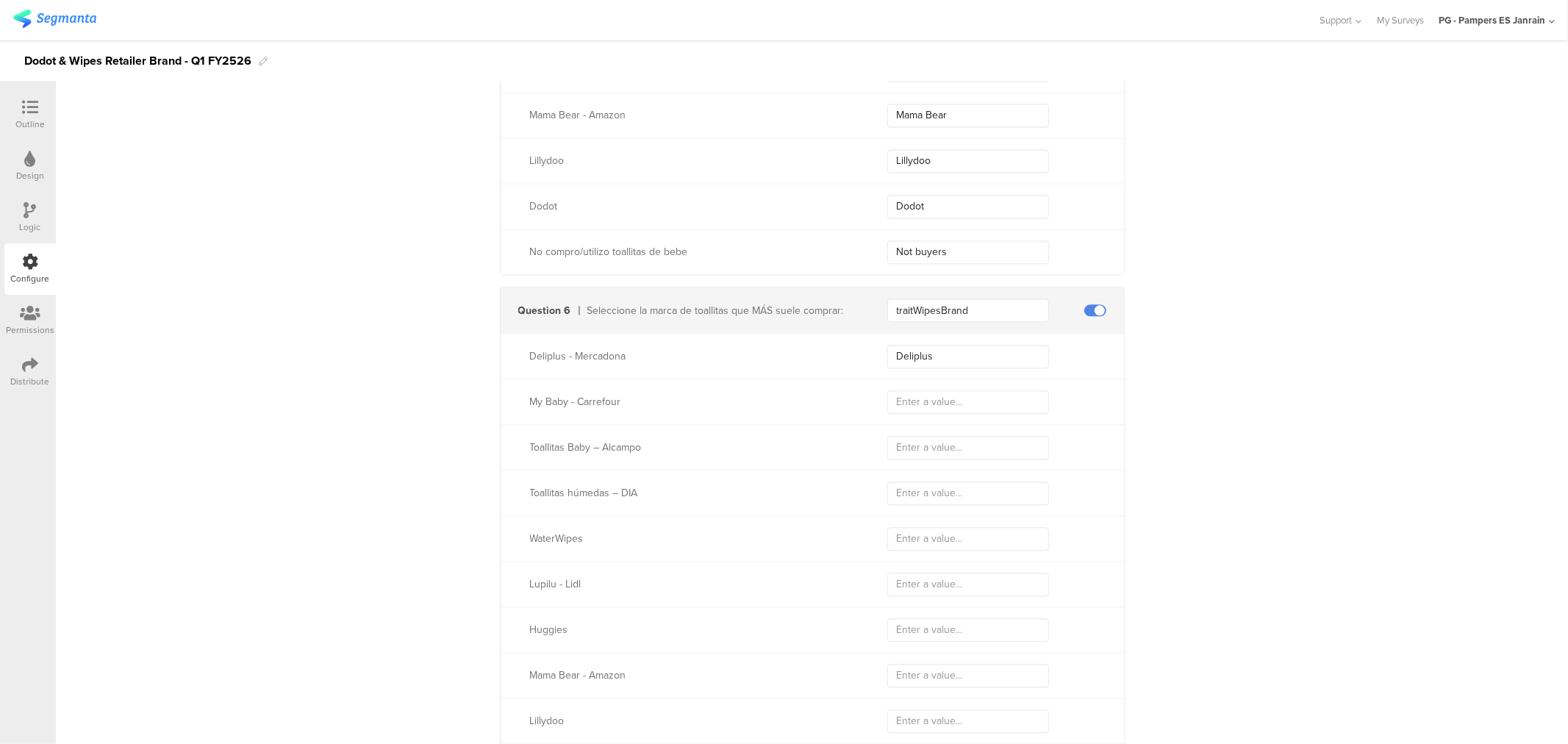
click at [911, 387] on div "My Baby - Carrefour" at bounding box center [812, 401] width 623 height 45
click at [912, 395] on input "text" at bounding box center [968, 402] width 162 height 24
paste input "My Baby"
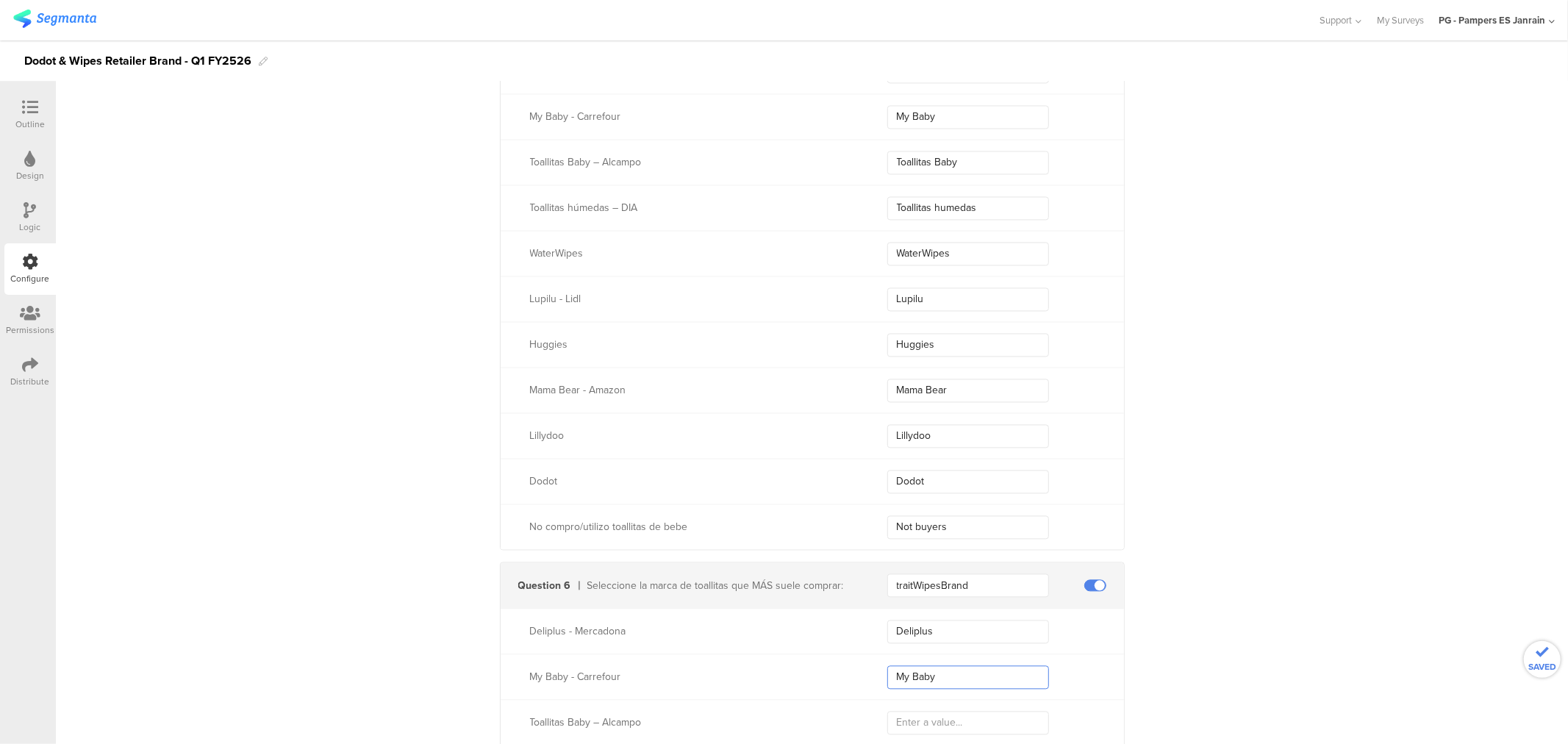
scroll to position [2391, 0]
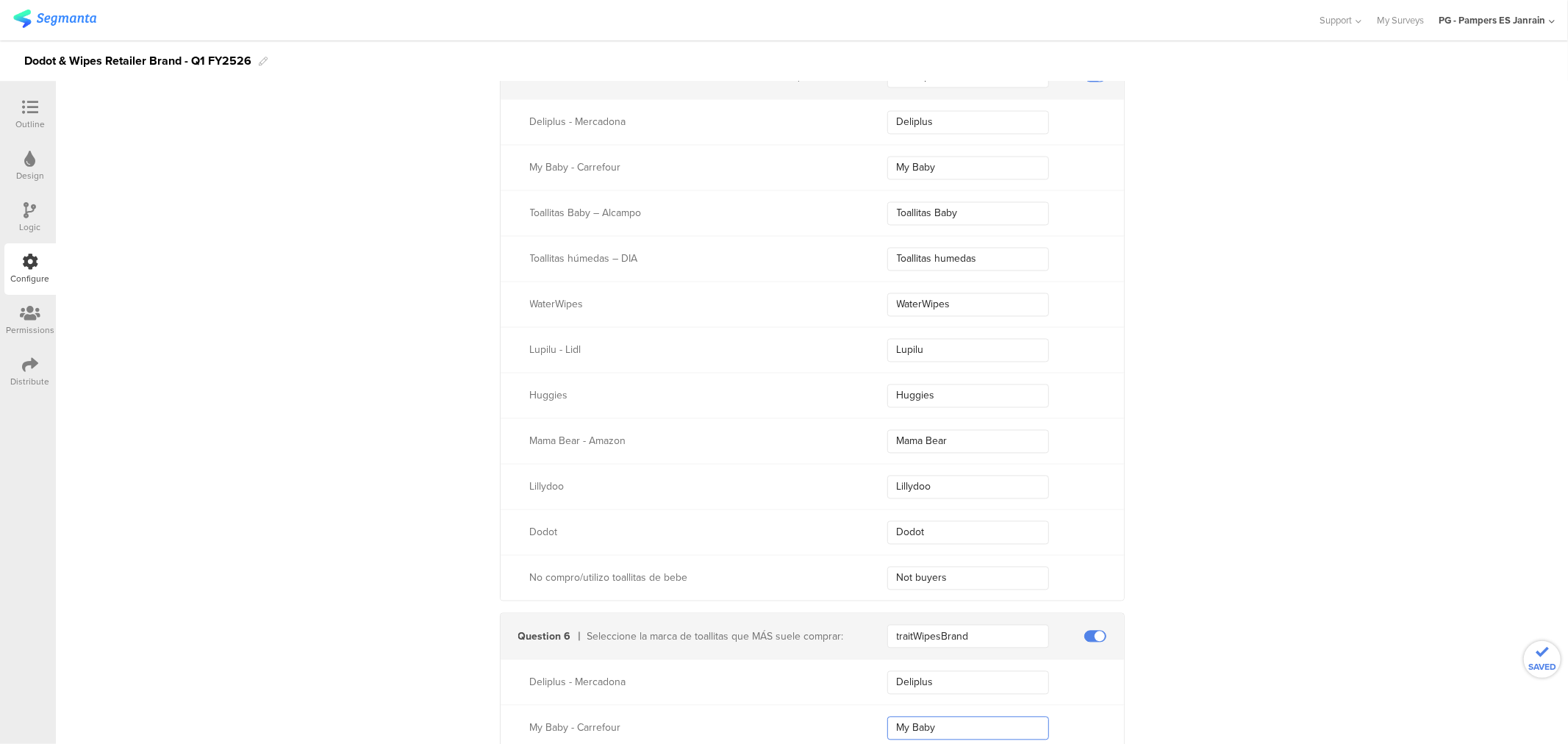
type input "My Baby"
click at [944, 208] on input "Toallitas Baby" at bounding box center [968, 214] width 162 height 24
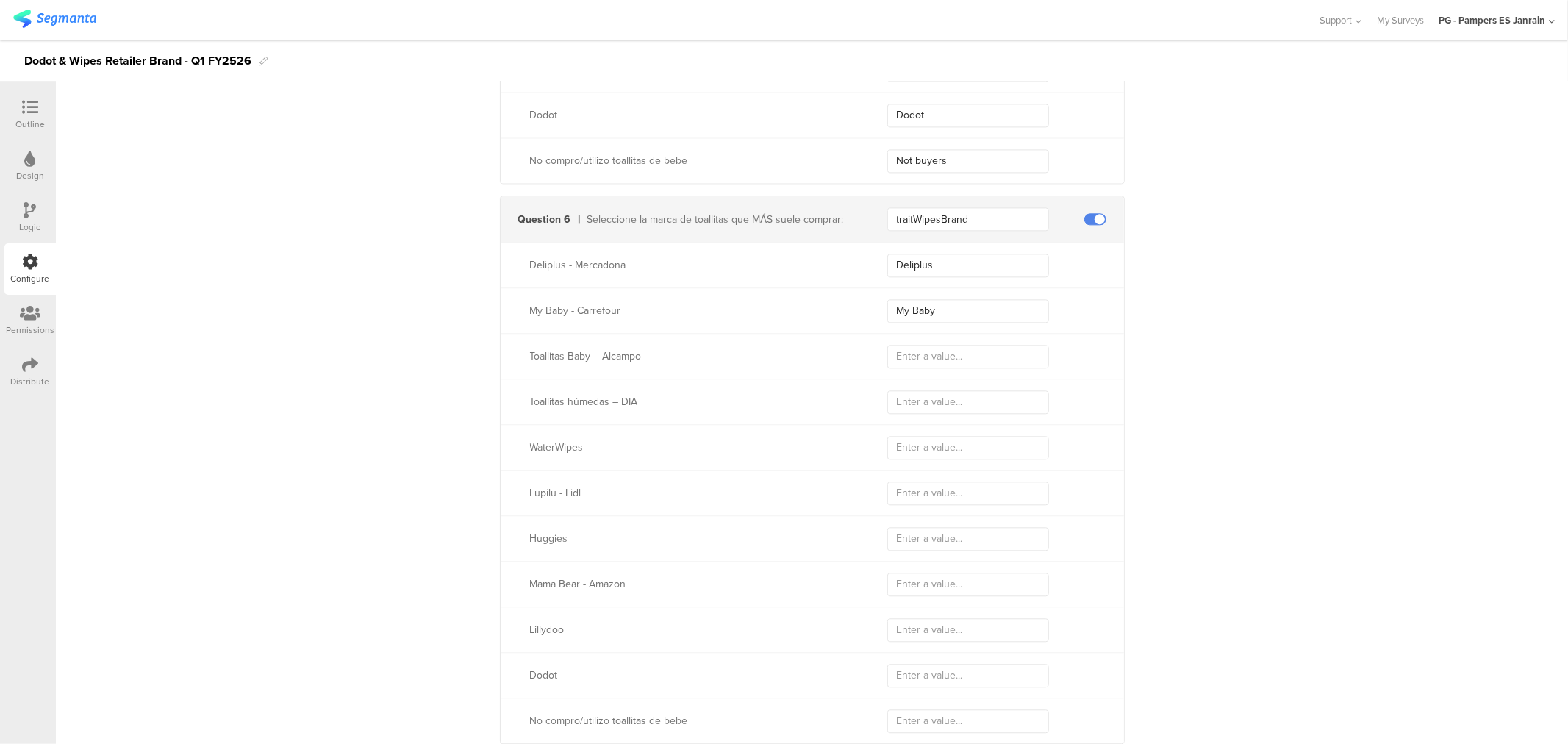
scroll to position [2881, 0]
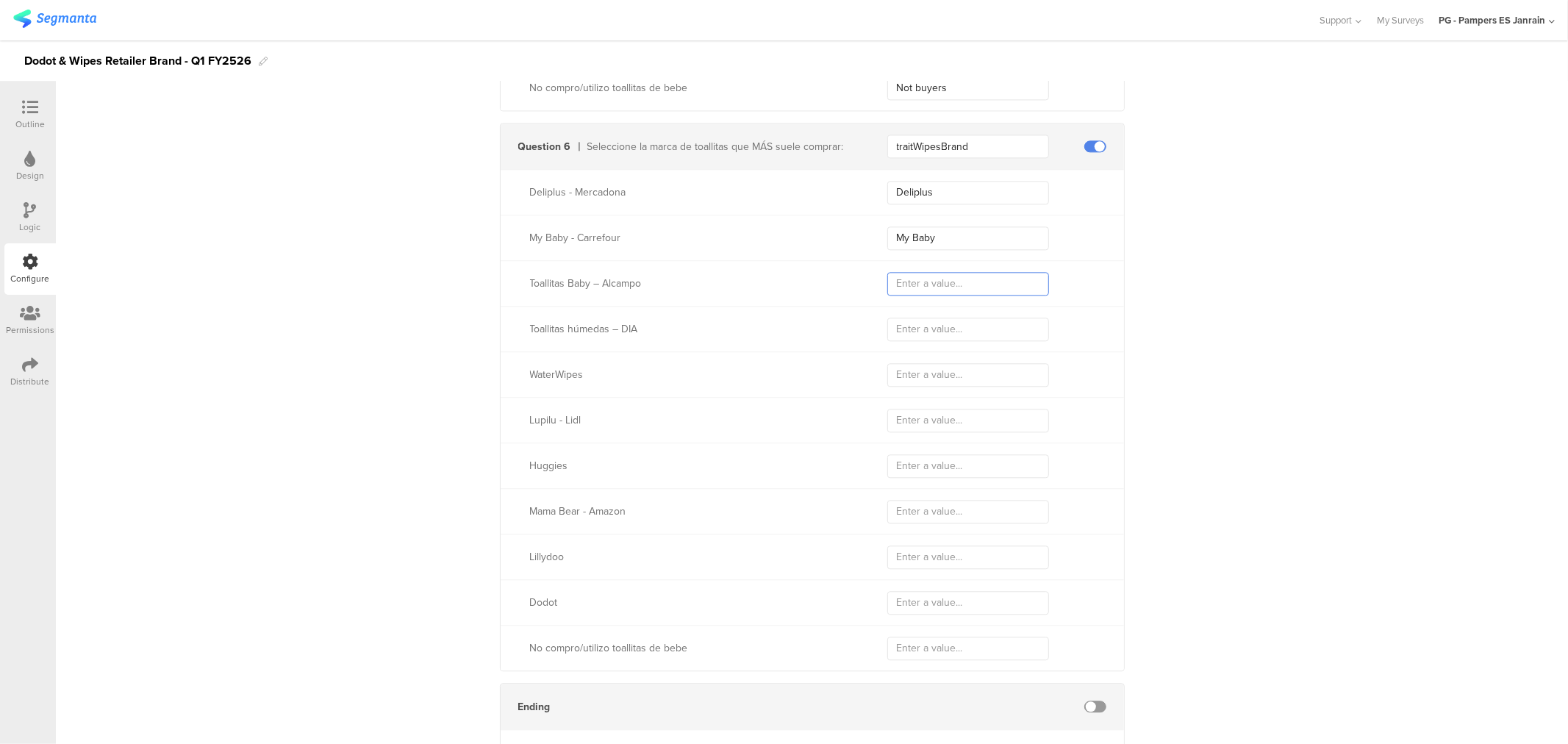
click at [934, 276] on input "text" at bounding box center [968, 284] width 162 height 24
paste input "Toallitas Baby"
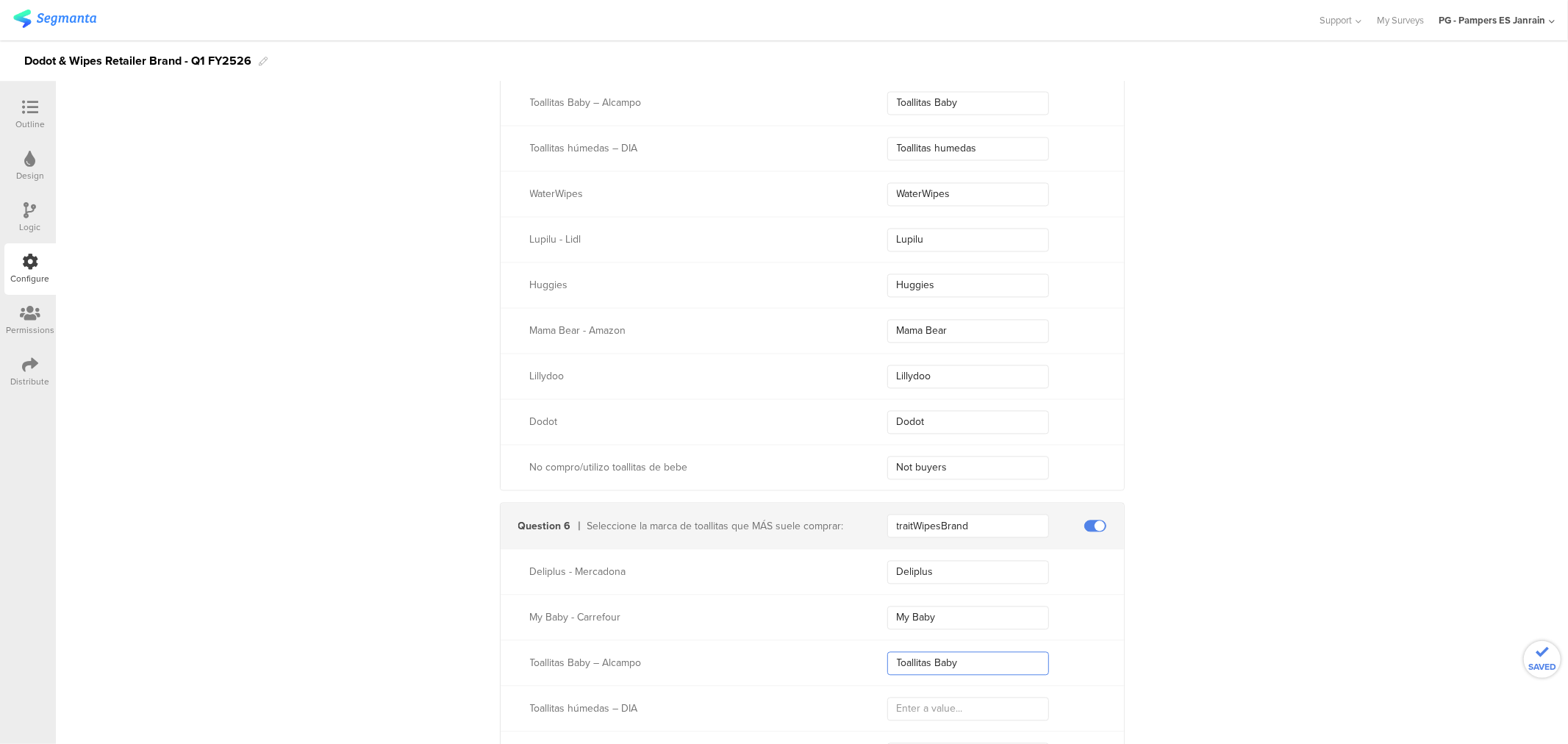
scroll to position [2472, 0]
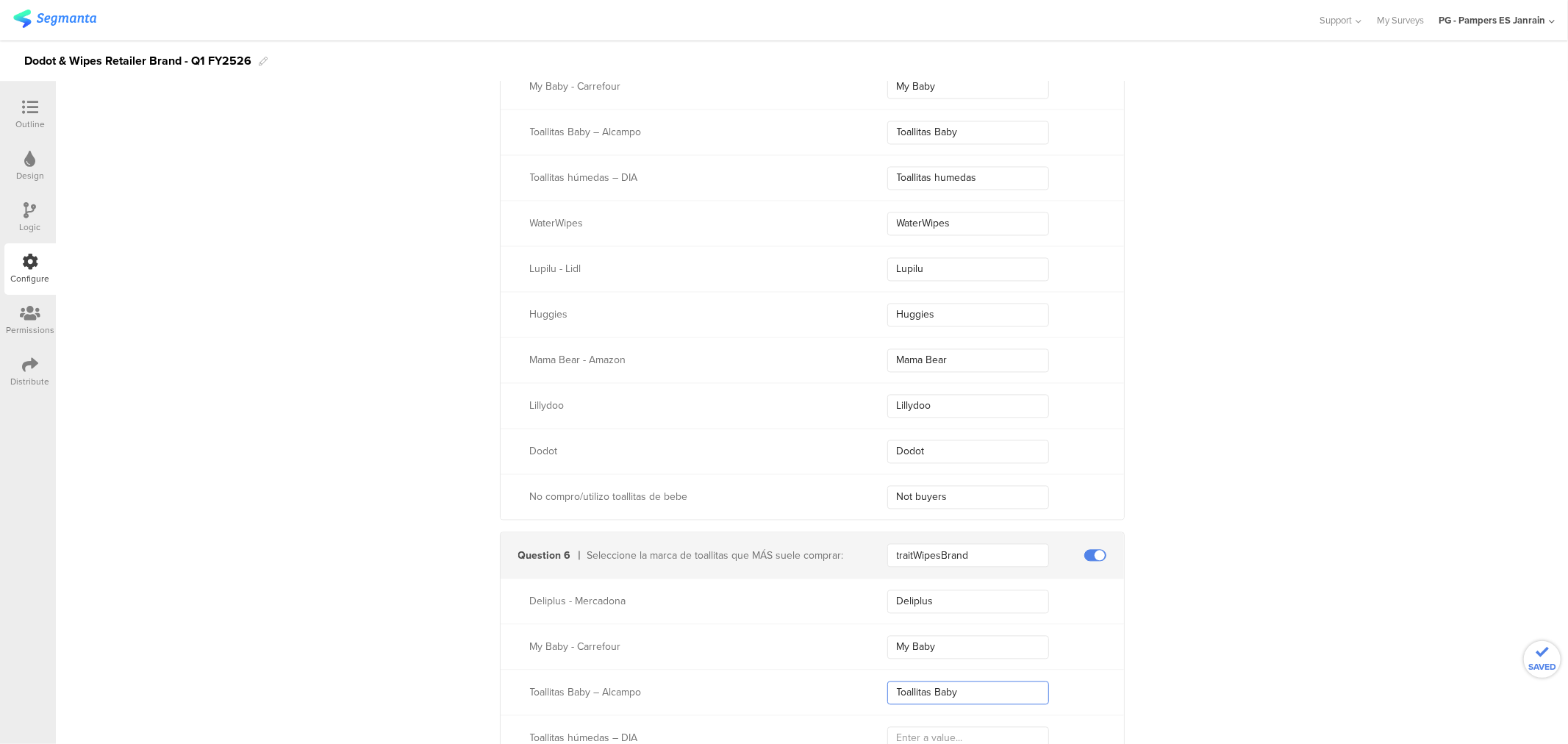
type input "Toallitas Baby"
click at [943, 186] on input "Toallitas humedas" at bounding box center [968, 178] width 162 height 24
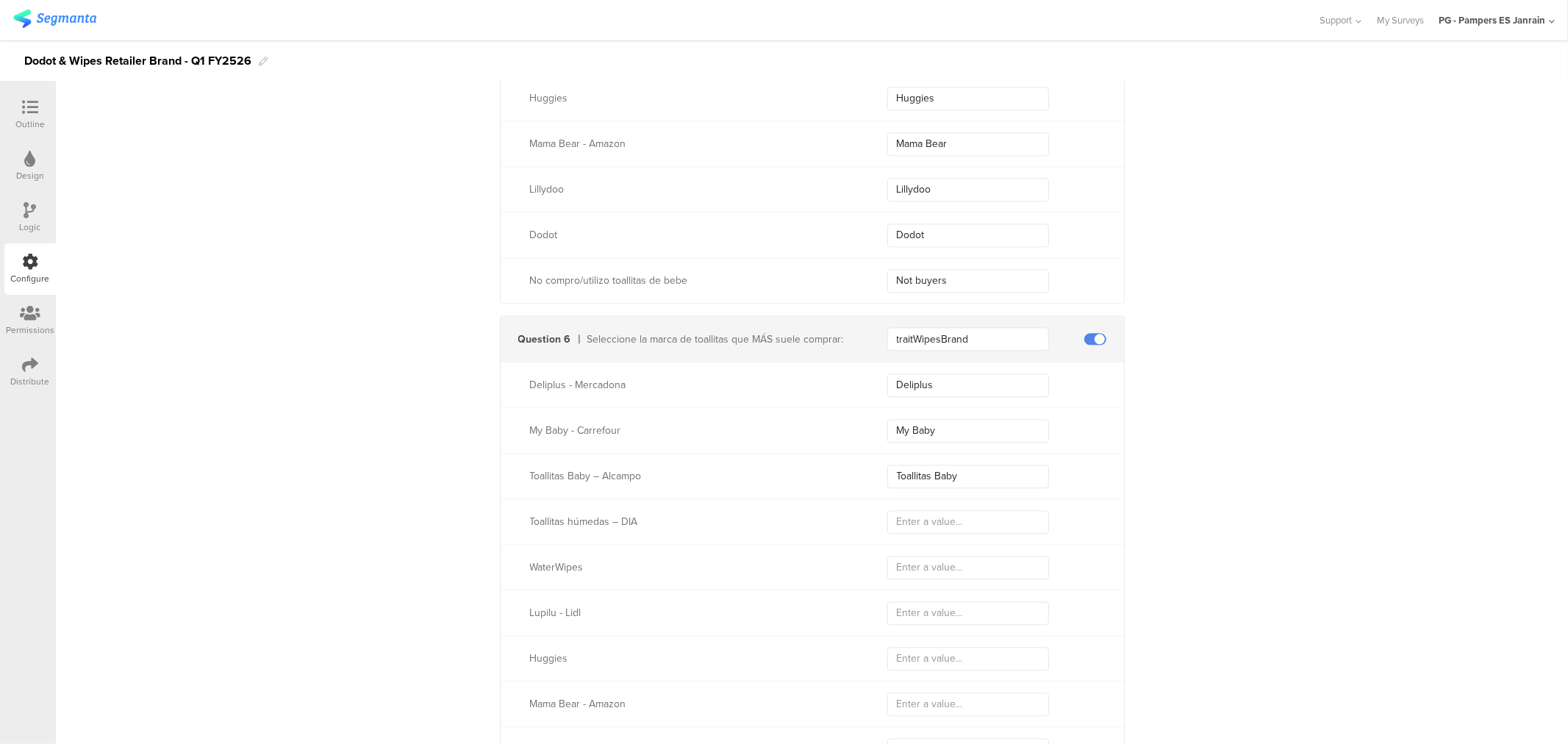
scroll to position [2963, 0]
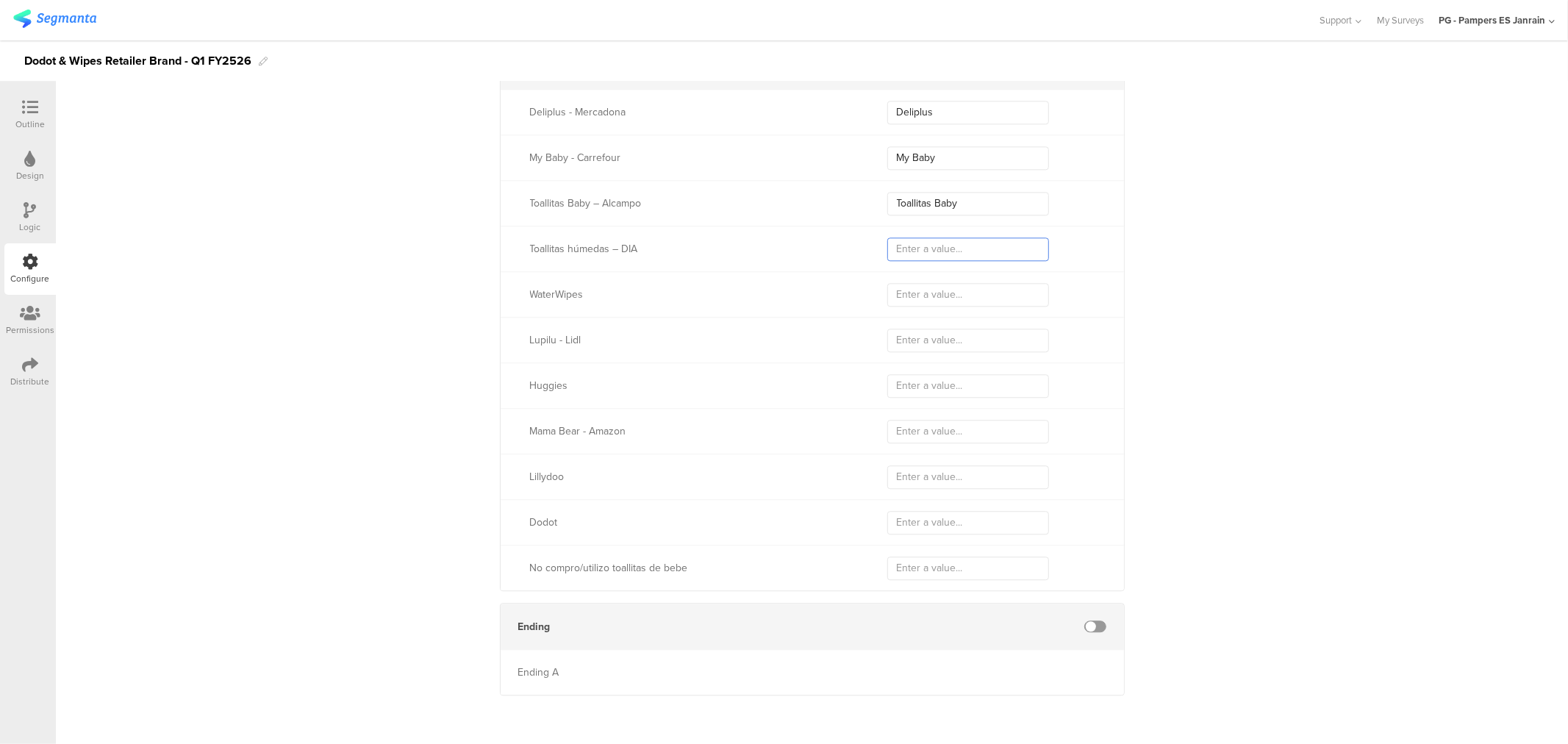
click at [933, 237] on input "text" at bounding box center [968, 249] width 162 height 24
paste input "Toallitas humedas"
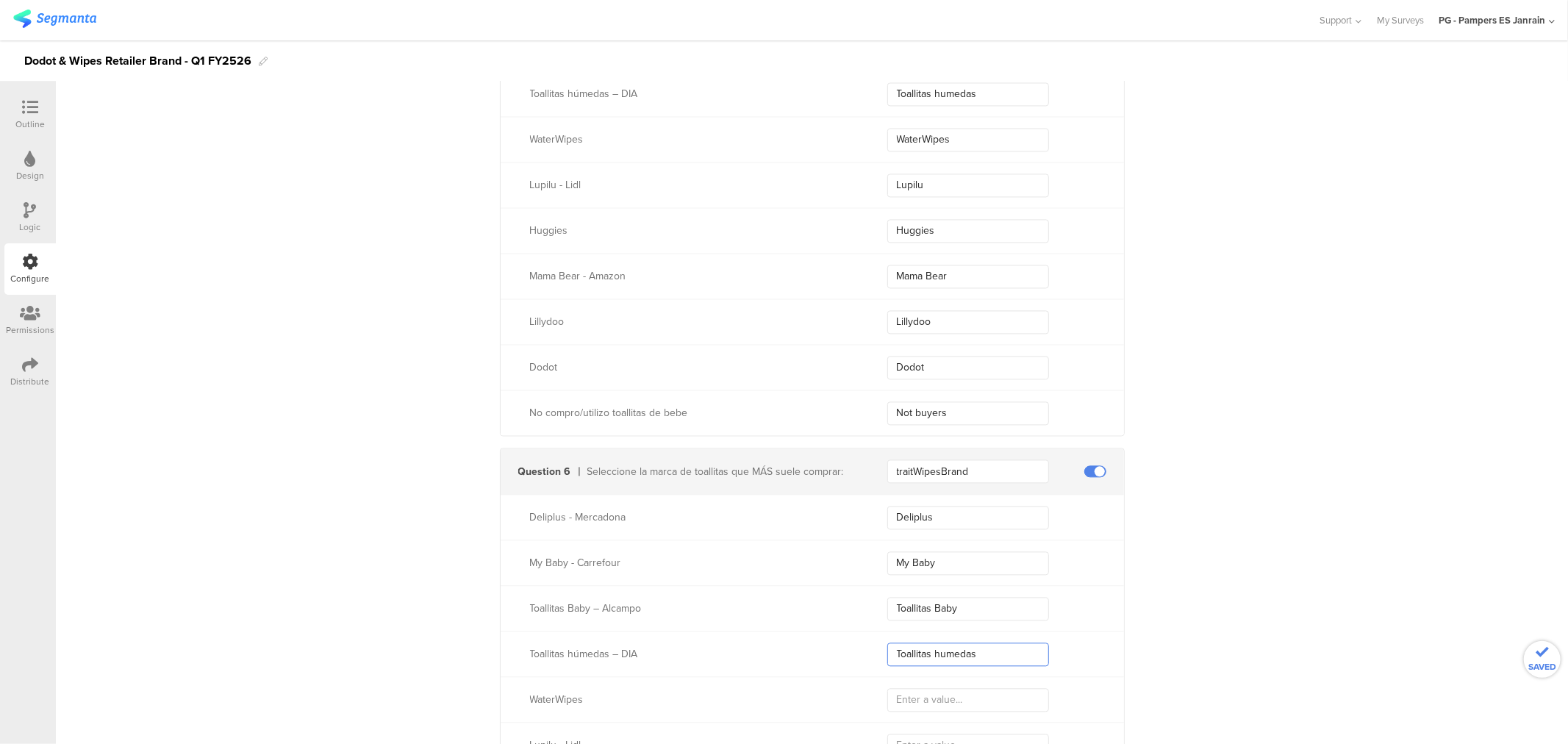
scroll to position [2554, 0]
type input "Toallitas humedas"
click at [939, 148] on input "WaterWipes" at bounding box center [968, 142] width 162 height 24
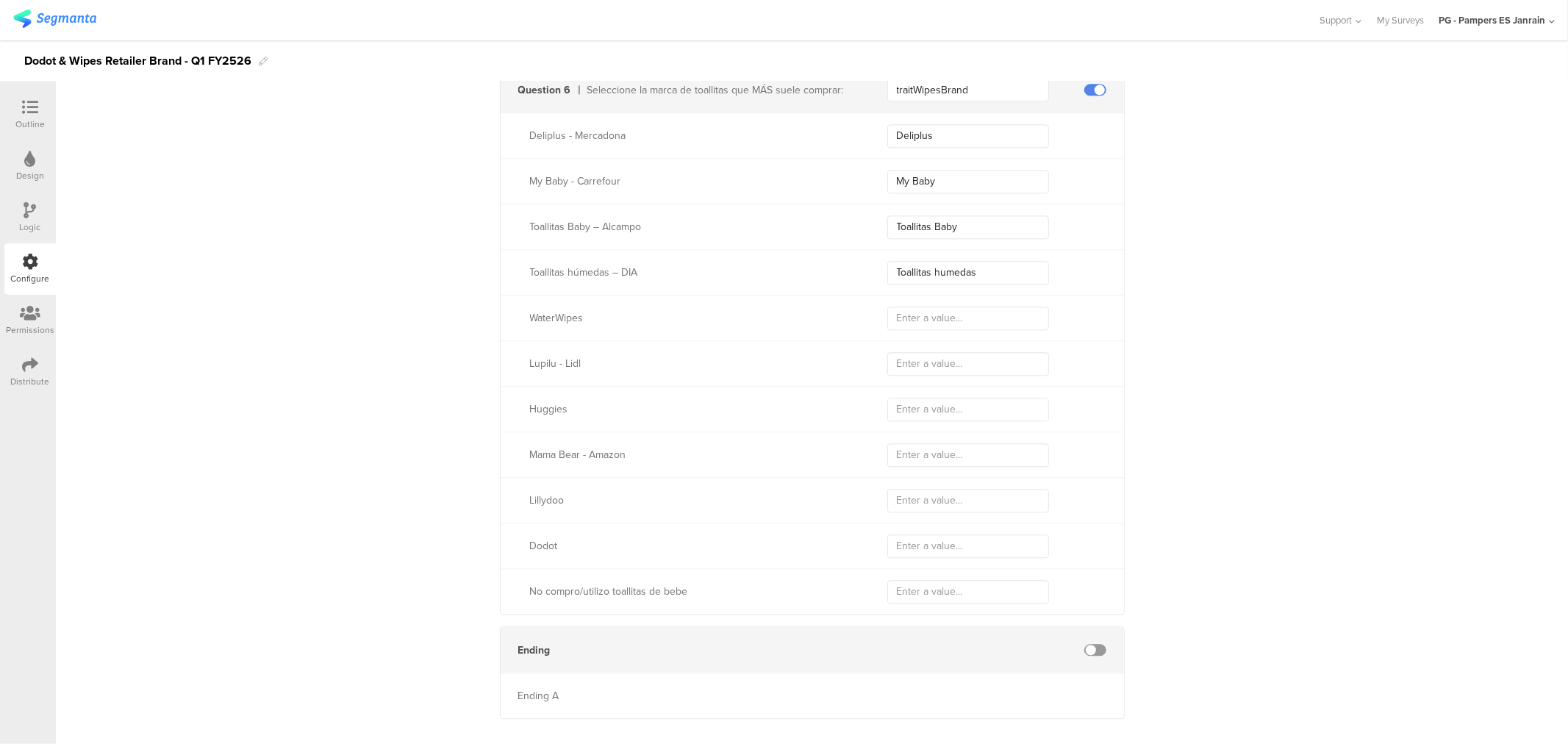
scroll to position [2963, 0]
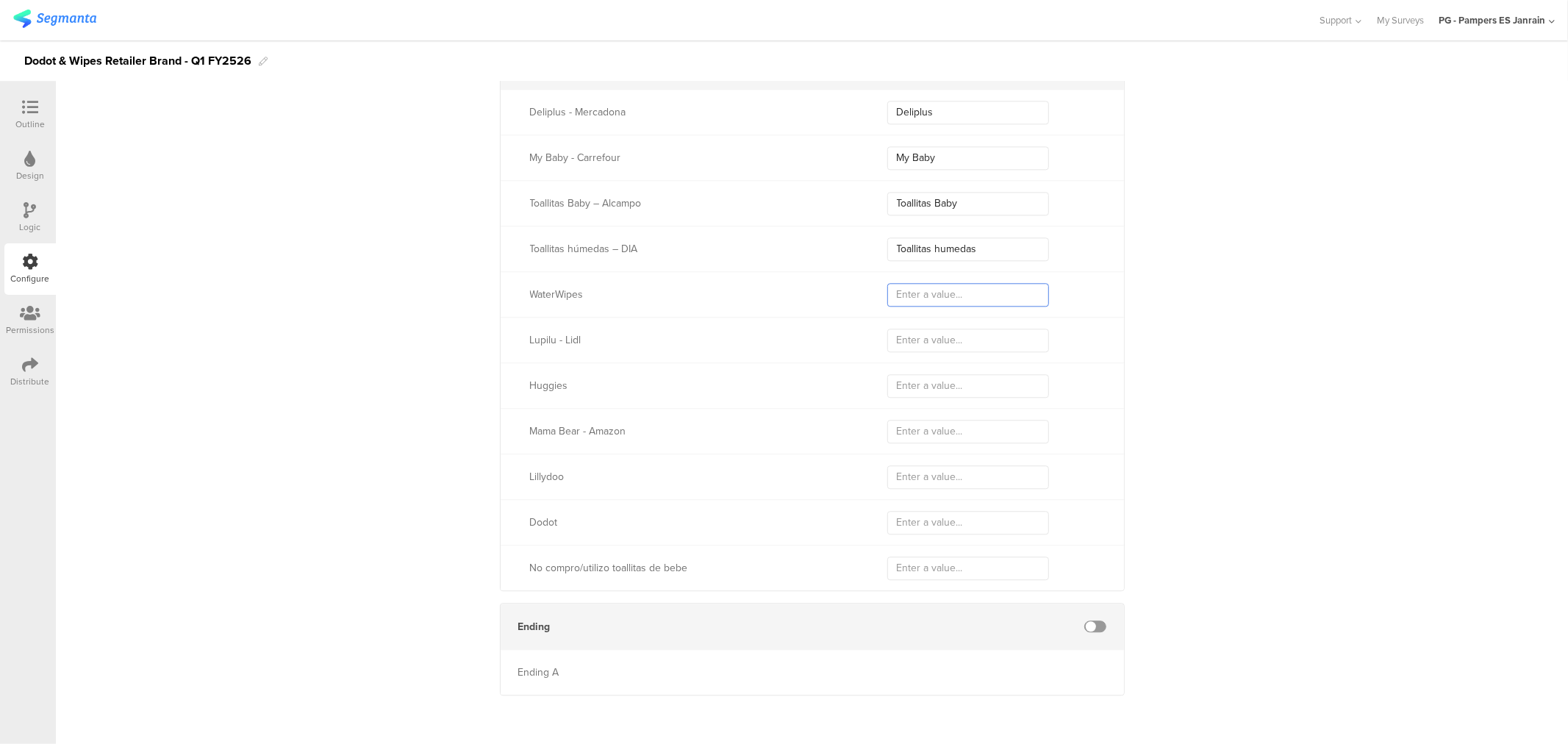
click at [924, 302] on input "text" at bounding box center [968, 295] width 162 height 24
paste input "WaterWipes"
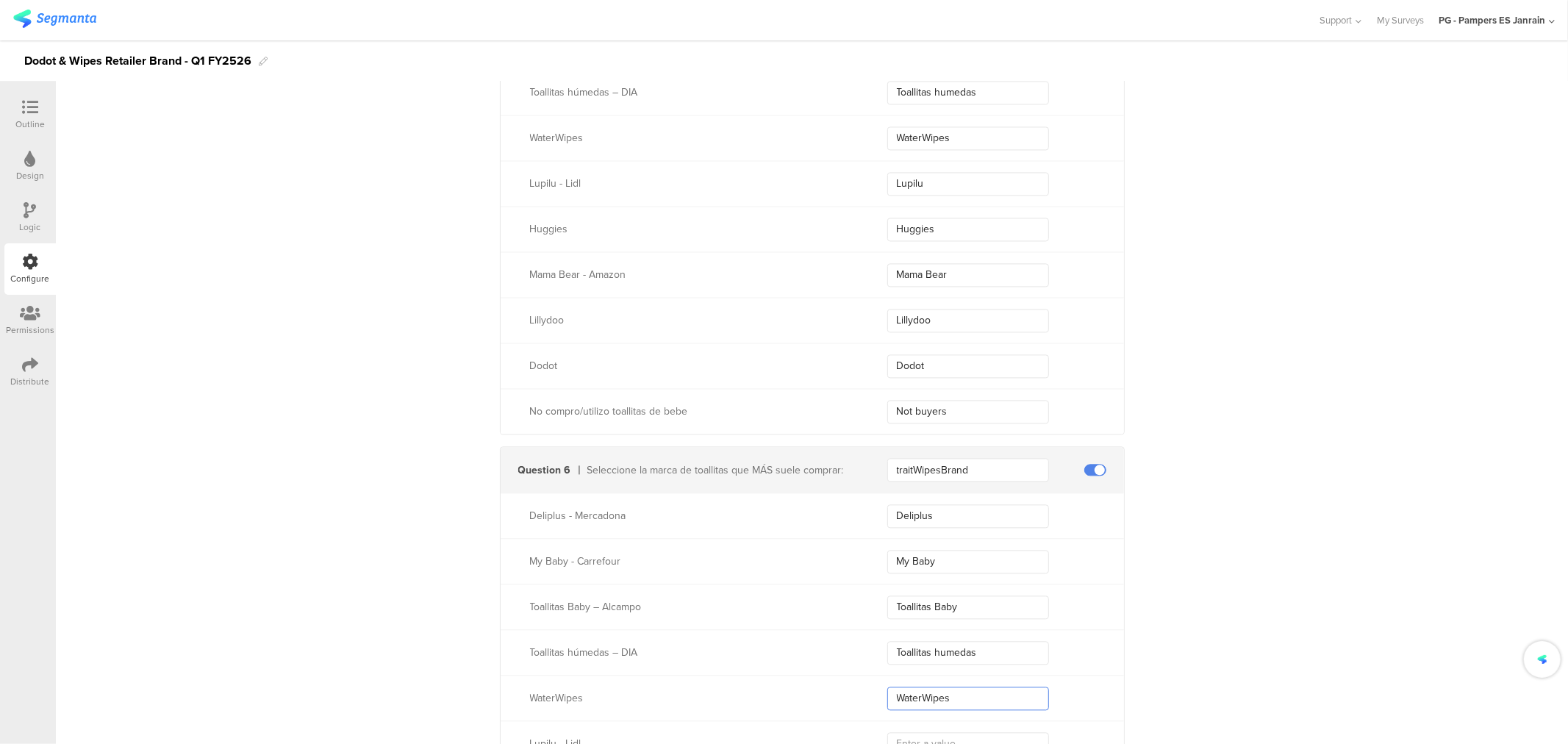
scroll to position [2554, 0]
type input "WaterWipes"
click at [928, 182] on input "Lupilu" at bounding box center [968, 188] width 162 height 24
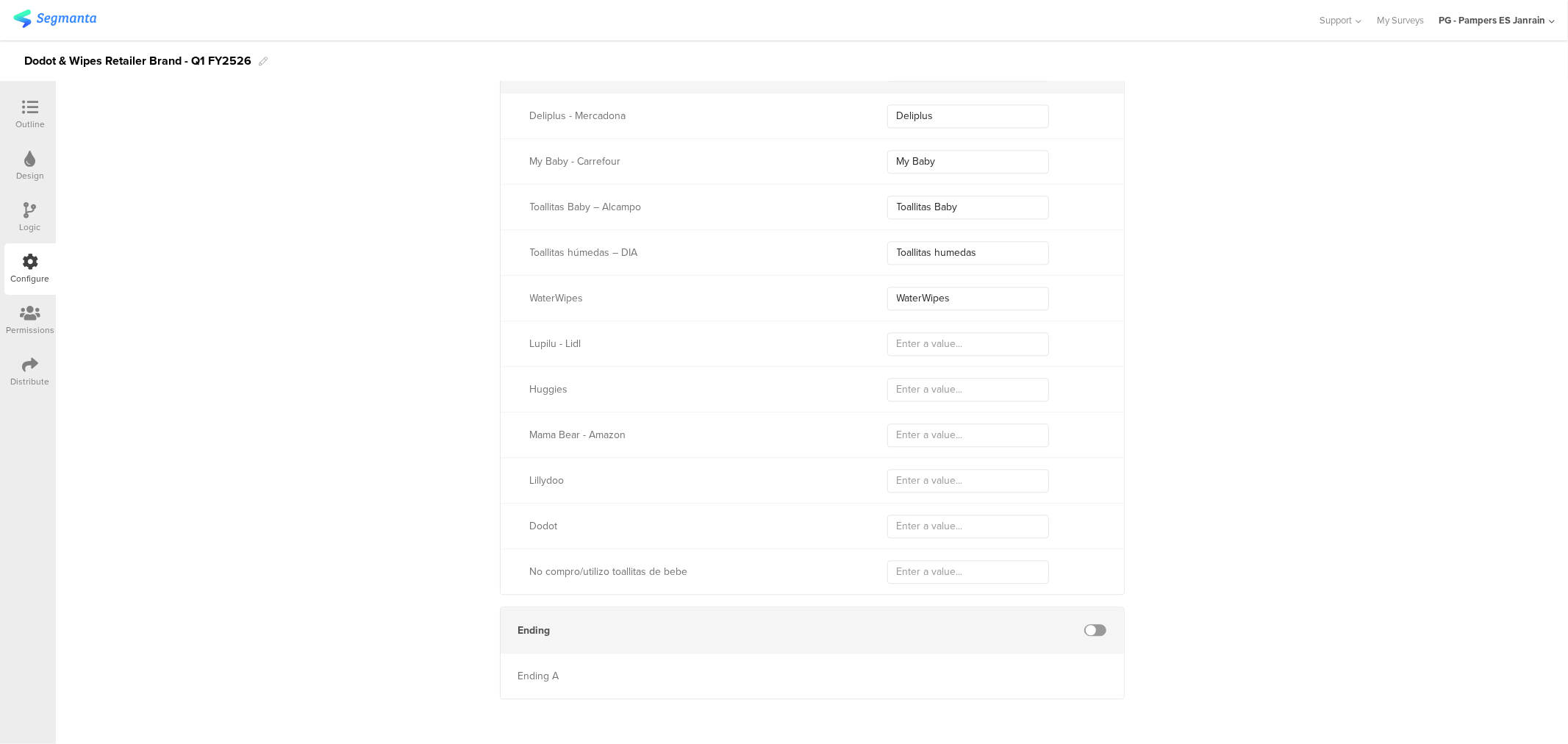
scroll to position [2963, 0]
click at [914, 324] on div "Lupilu - Lidl" at bounding box center [812, 339] width 623 height 45
click at [913, 331] on input "text" at bounding box center [968, 341] width 162 height 24
paste input "Lupilu"
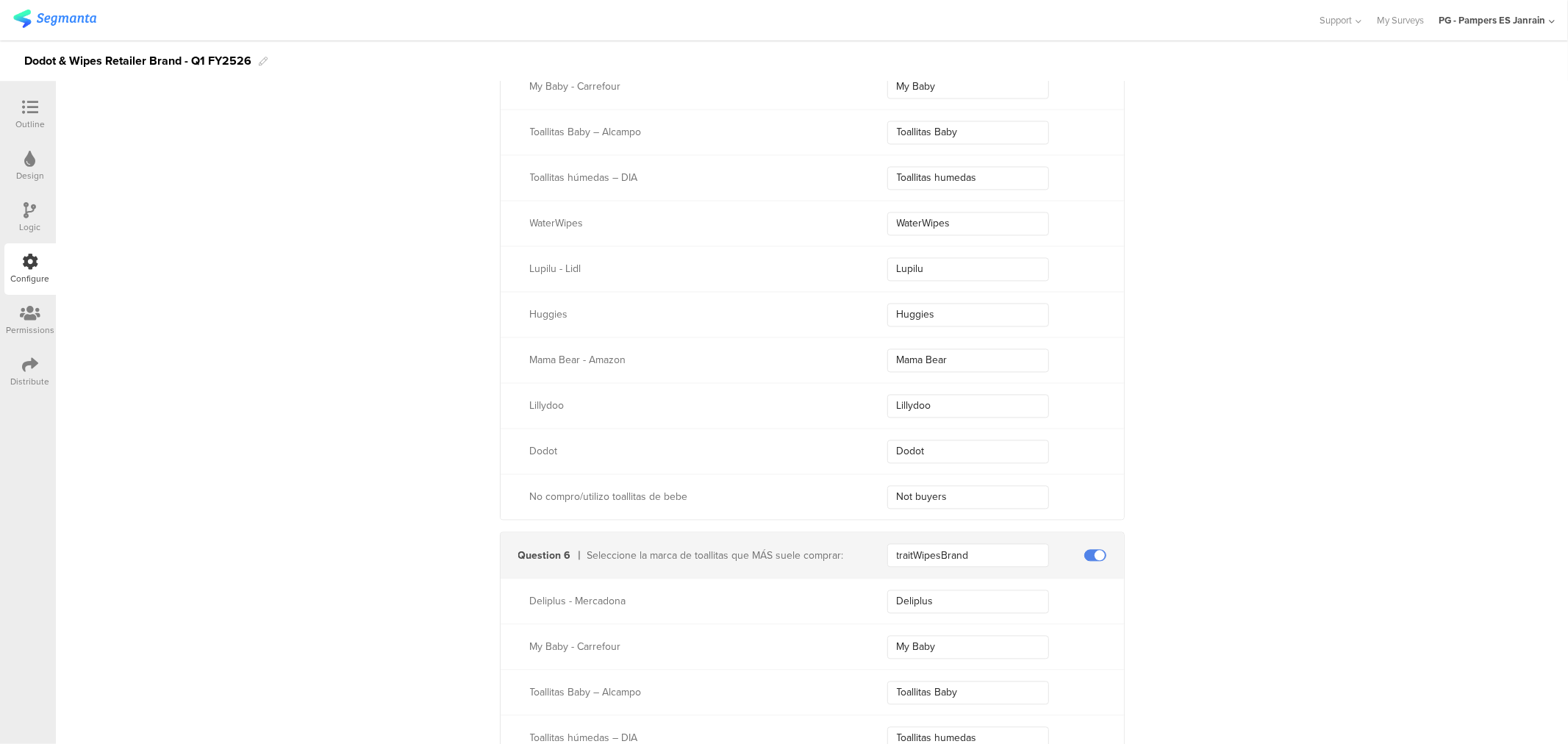
scroll to position [2635, 0]
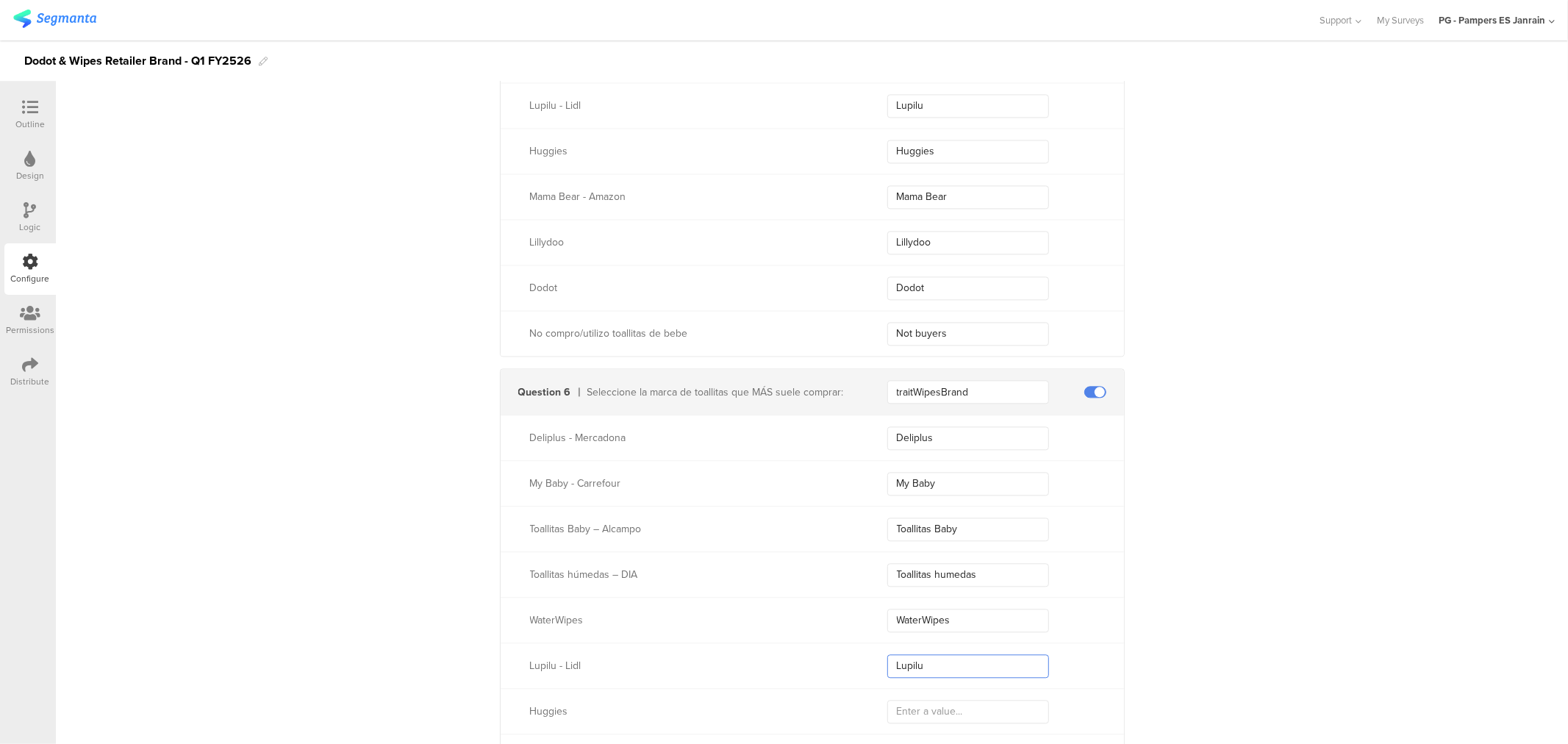
type input "Lupilu"
click at [929, 153] on input "Huggies" at bounding box center [968, 151] width 162 height 24
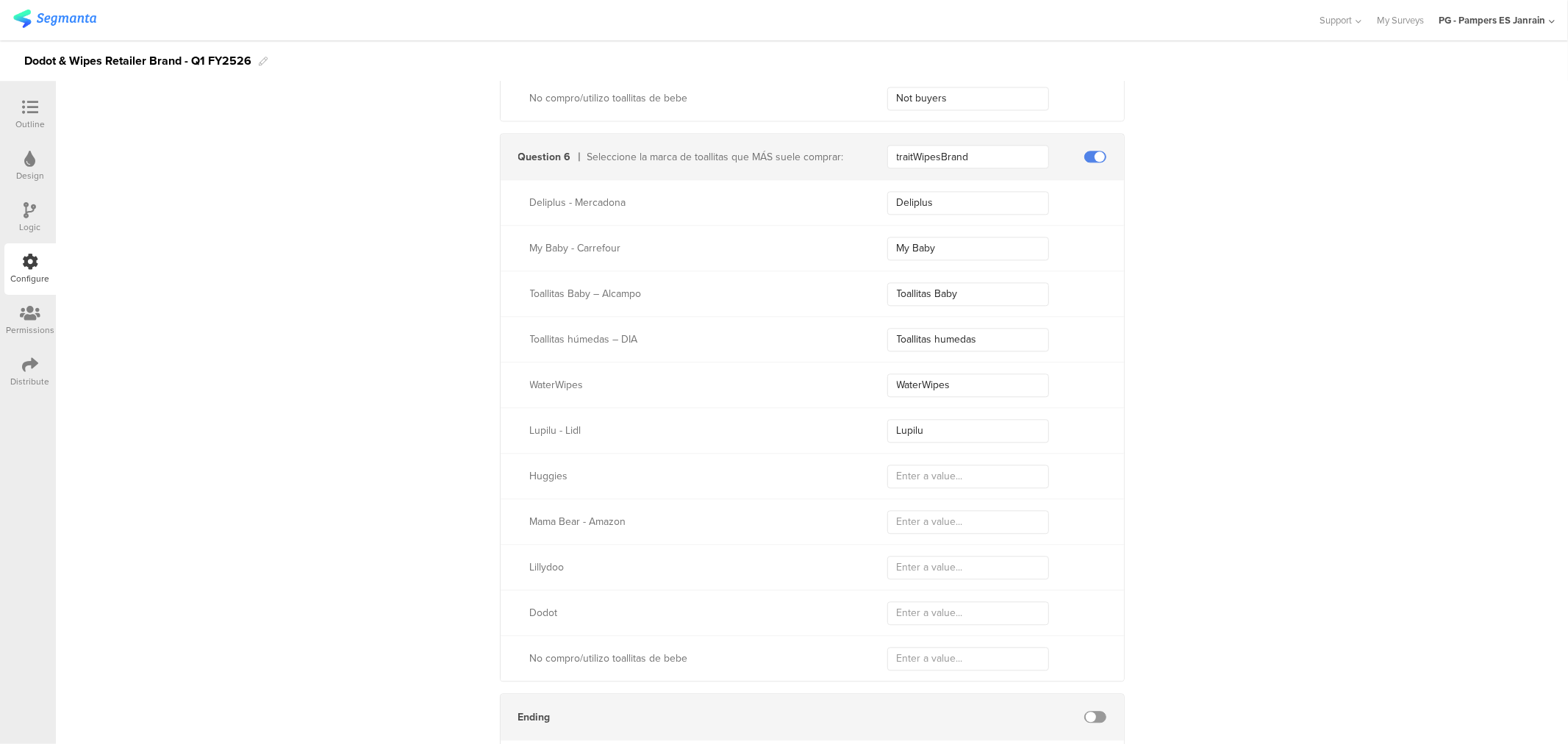
scroll to position [2881, 0]
click at [905, 464] on input "text" at bounding box center [968, 466] width 162 height 24
paste input "Huggies"
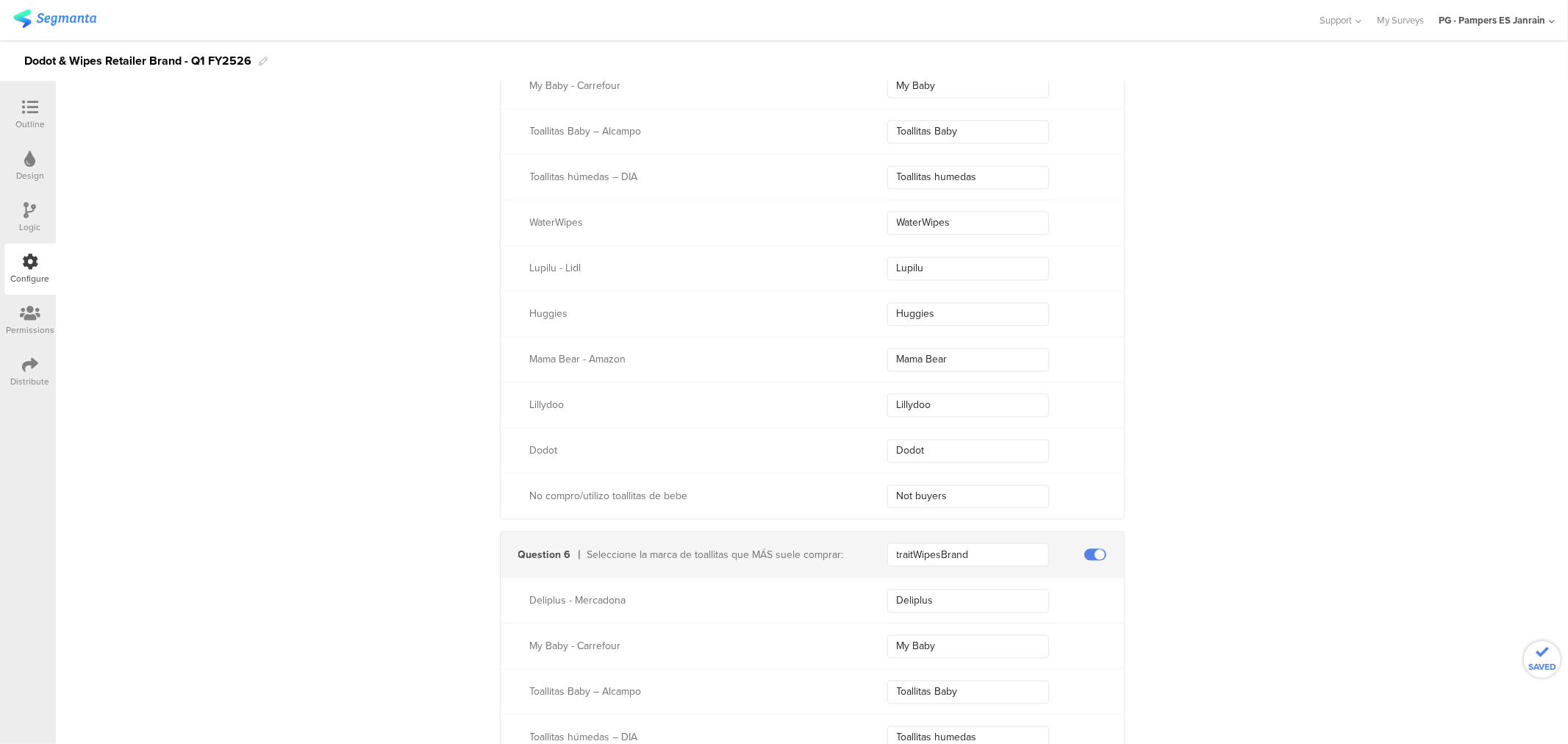
scroll to position [2472, 0]
type input "Huggies"
click at [913, 354] on input "Mama Bear" at bounding box center [968, 360] width 162 height 24
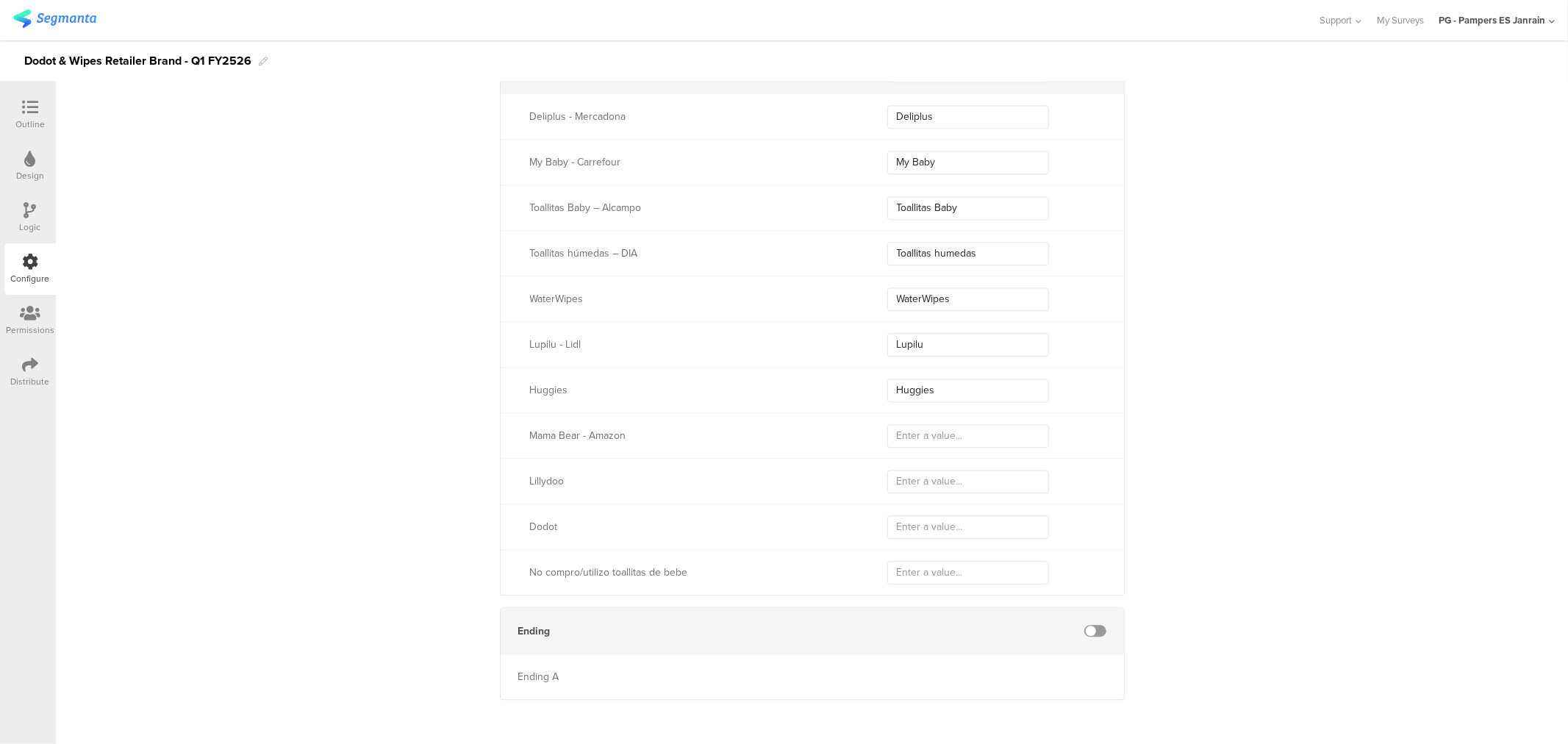
scroll to position [2963, 0]
click at [917, 417] on div "Mama Bear - Amazon" at bounding box center [812, 430] width 623 height 45
click at [919, 428] on input "text" at bounding box center [968, 432] width 162 height 24
paste input "Mama Bear"
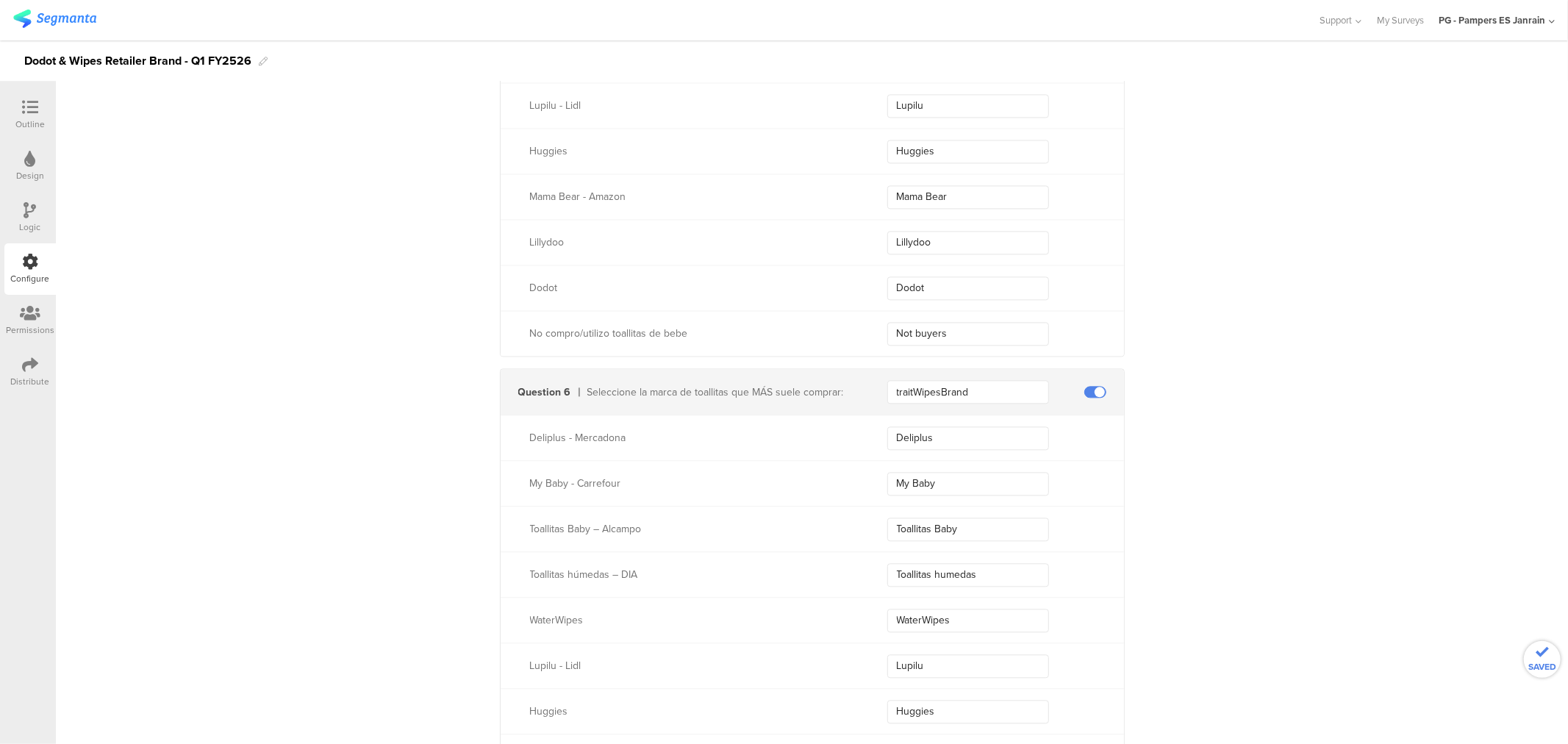
scroll to position [2472, 0]
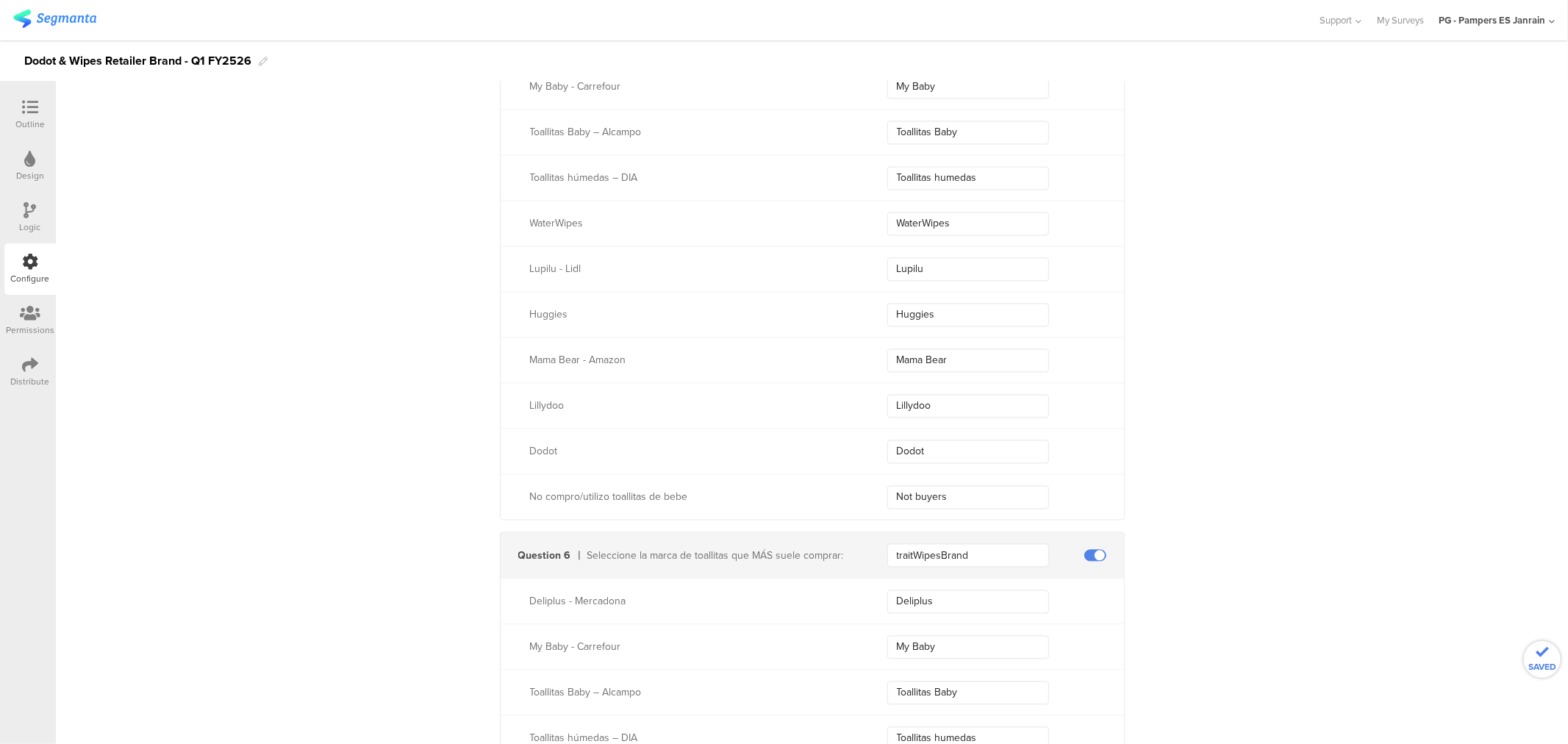
type input "Mama Bear"
click at [916, 397] on input "Lillydoo" at bounding box center [968, 406] width 162 height 24
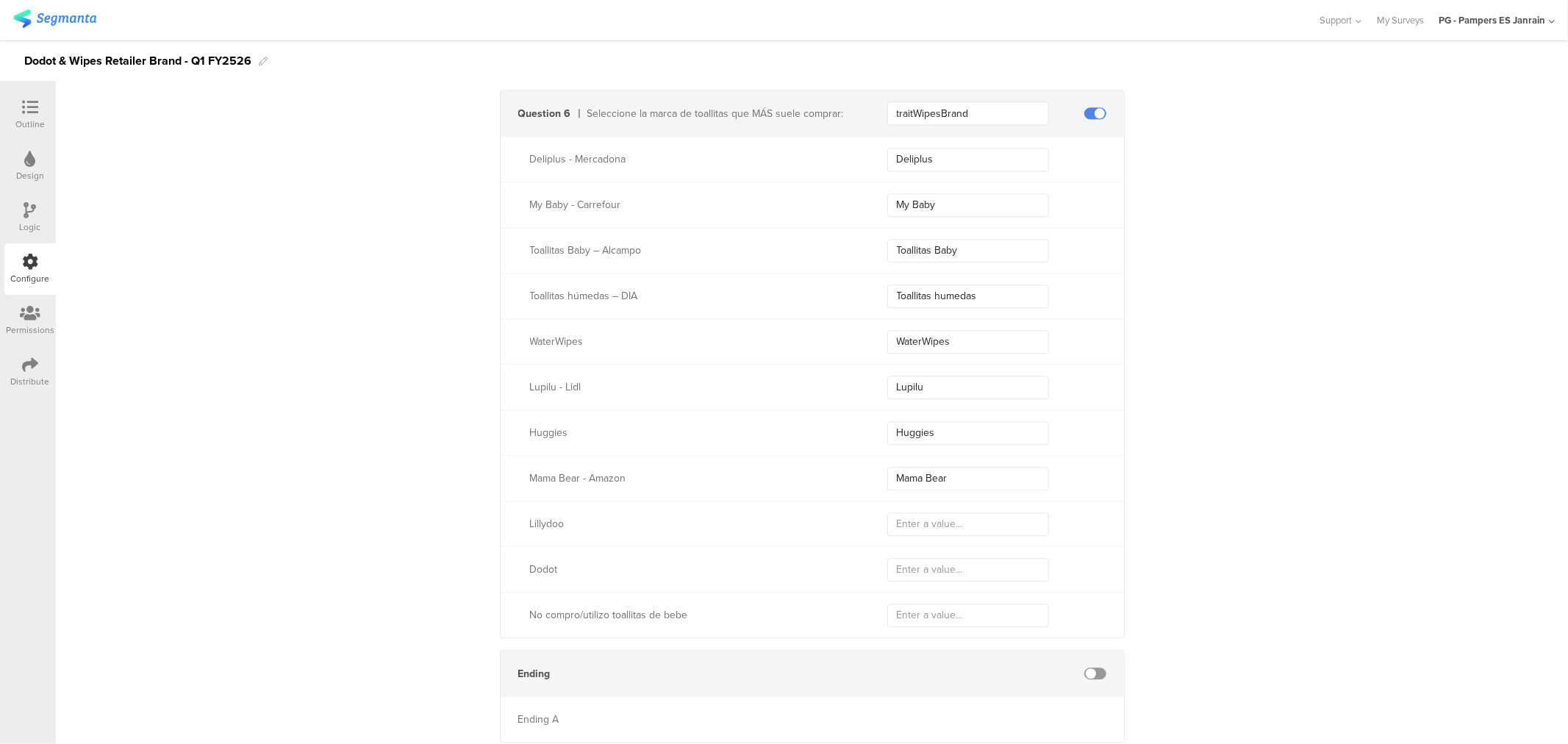
scroll to position [2963, 0]
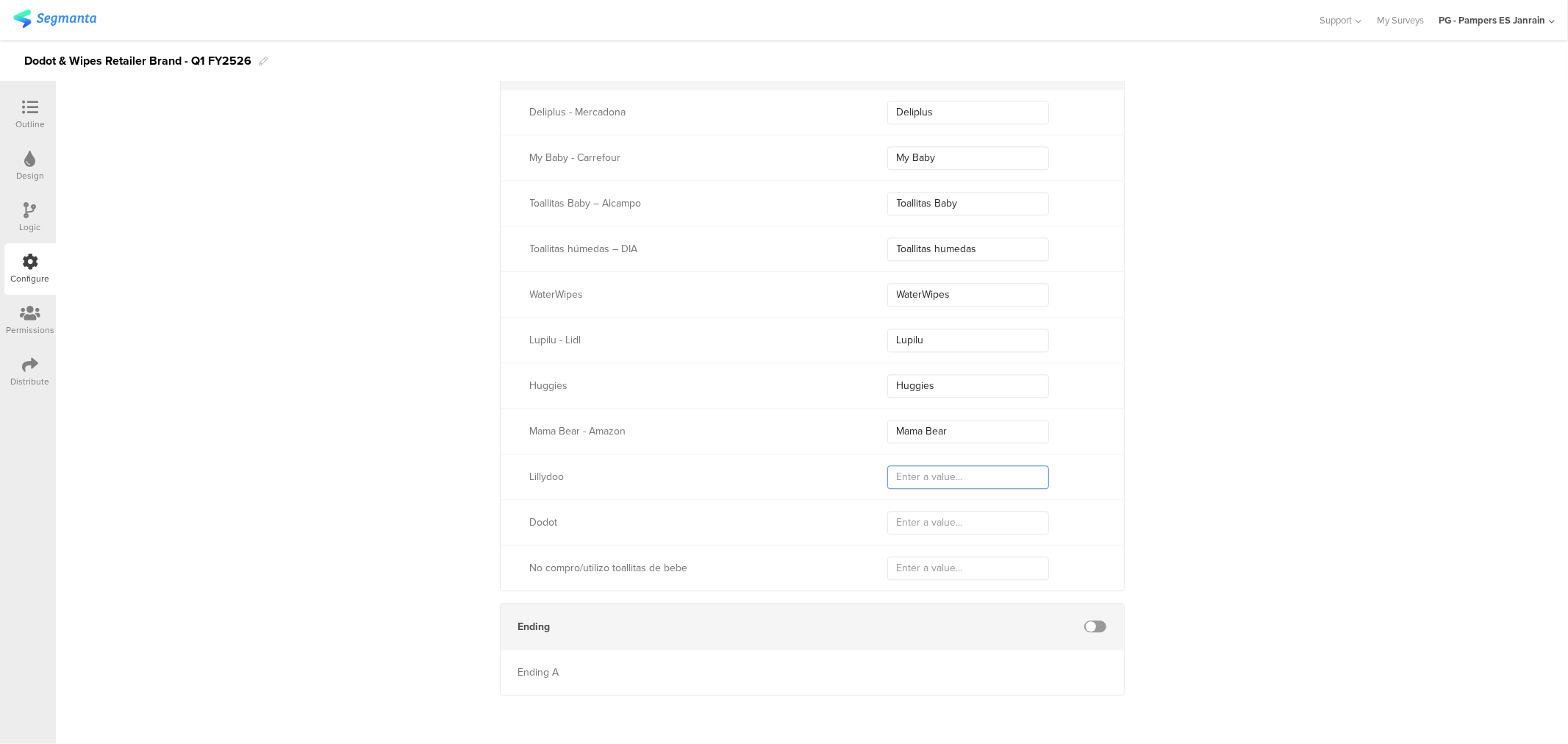
click at [921, 479] on input "text" at bounding box center [968, 477] width 162 height 24
paste input "Lillydoo"
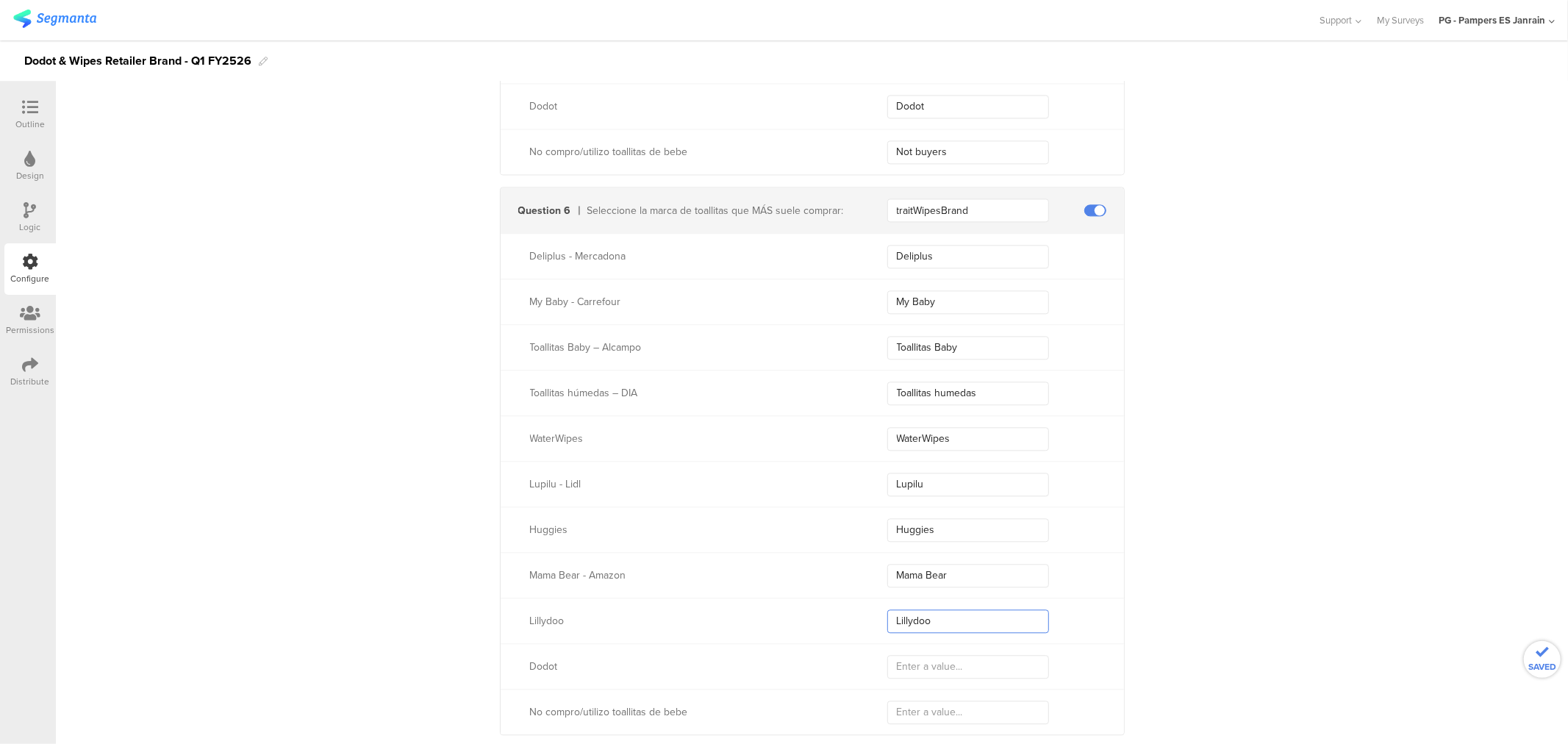
scroll to position [2554, 0]
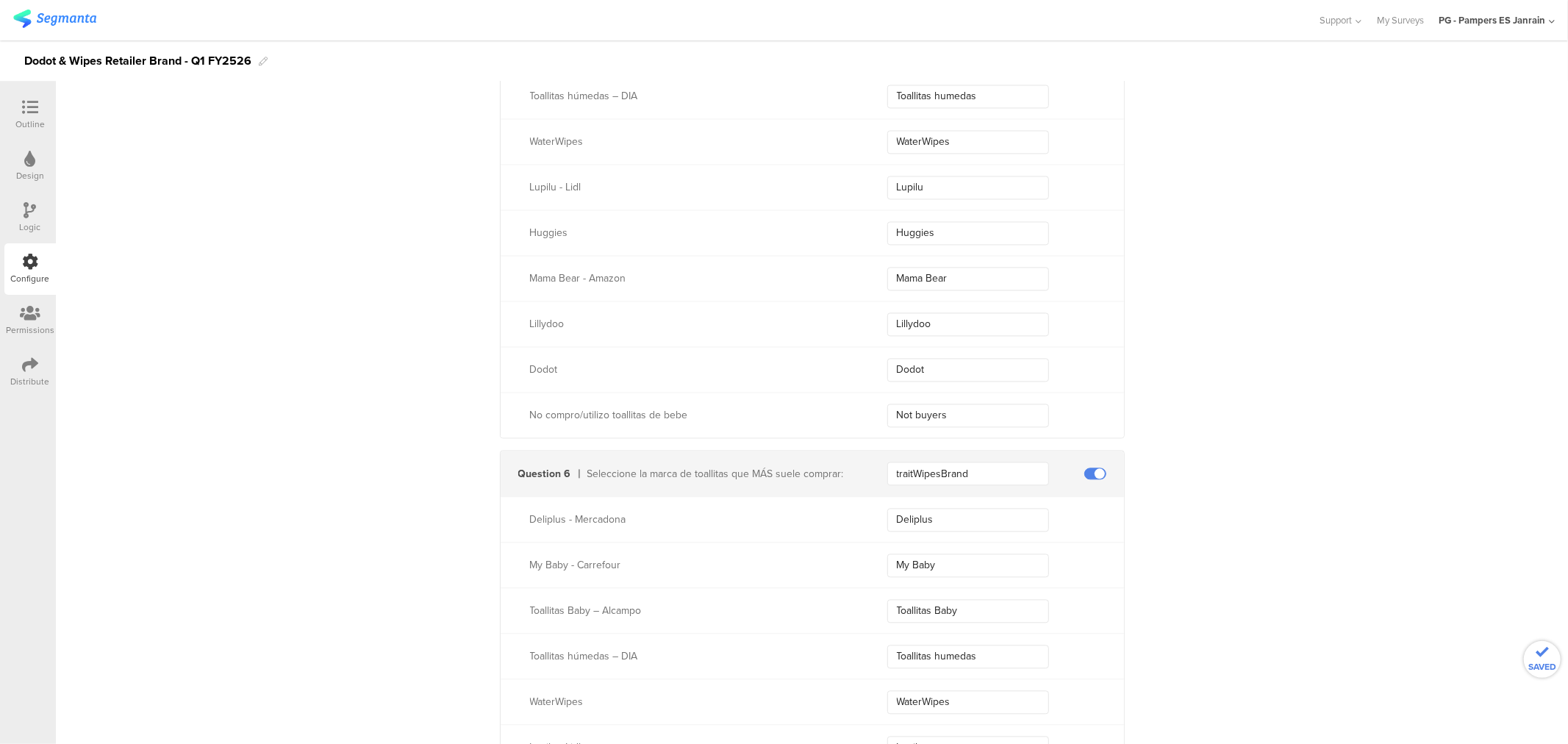
type input "Lillydoo"
click at [920, 376] on input "Dodot" at bounding box center [968, 370] width 162 height 24
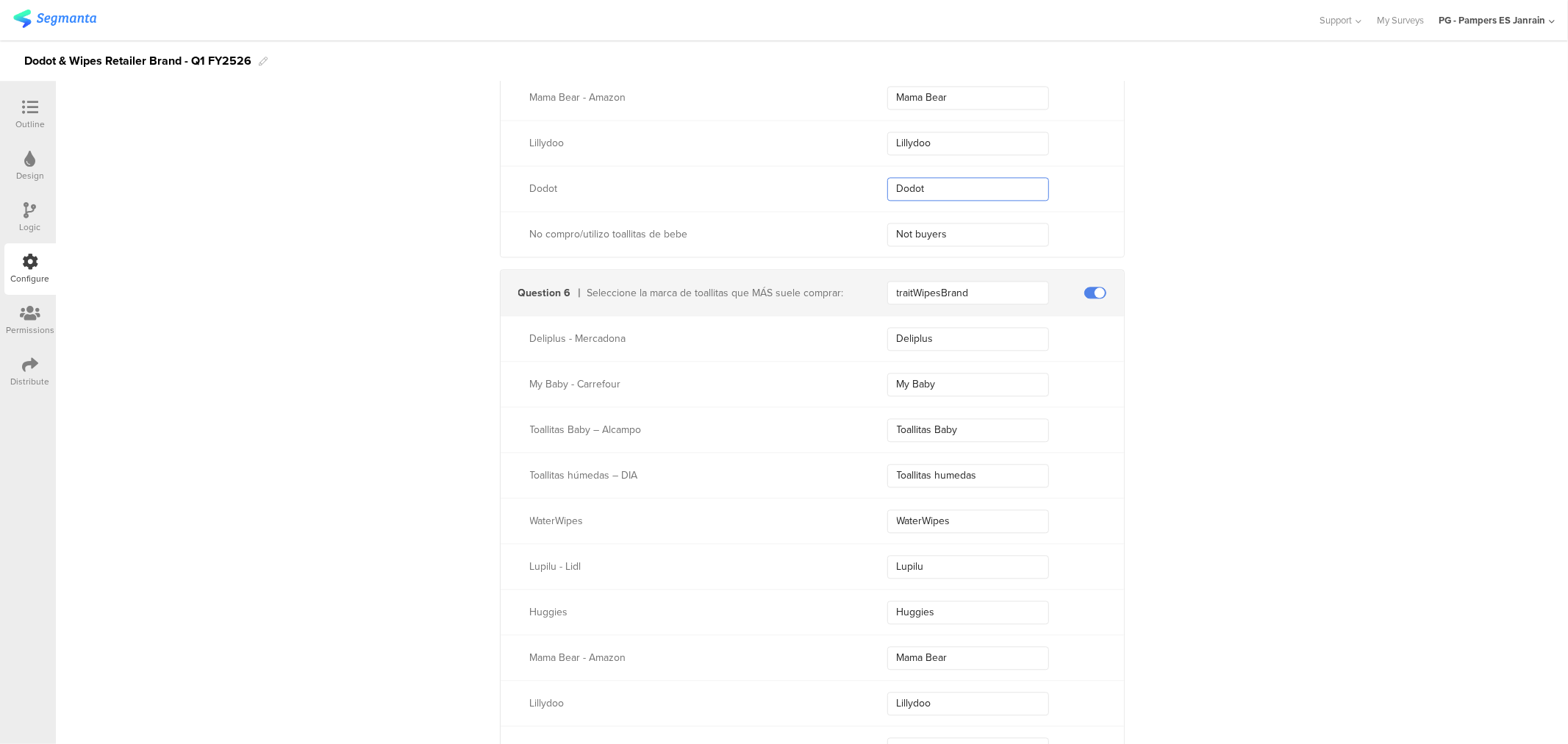
scroll to position [2963, 0]
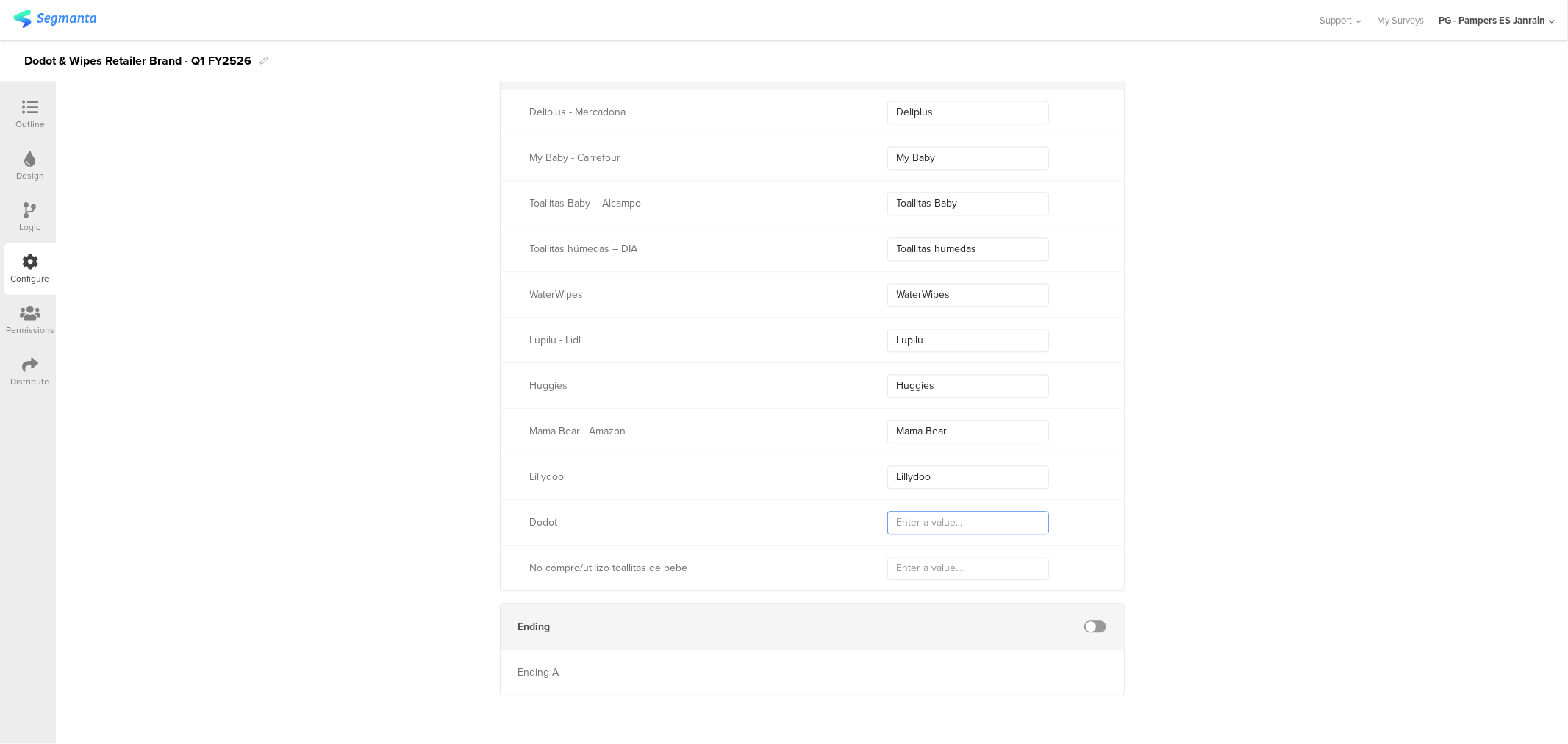
click at [909, 528] on input "text" at bounding box center [968, 523] width 162 height 24
paste input "Dodot"
type input "Dodot"
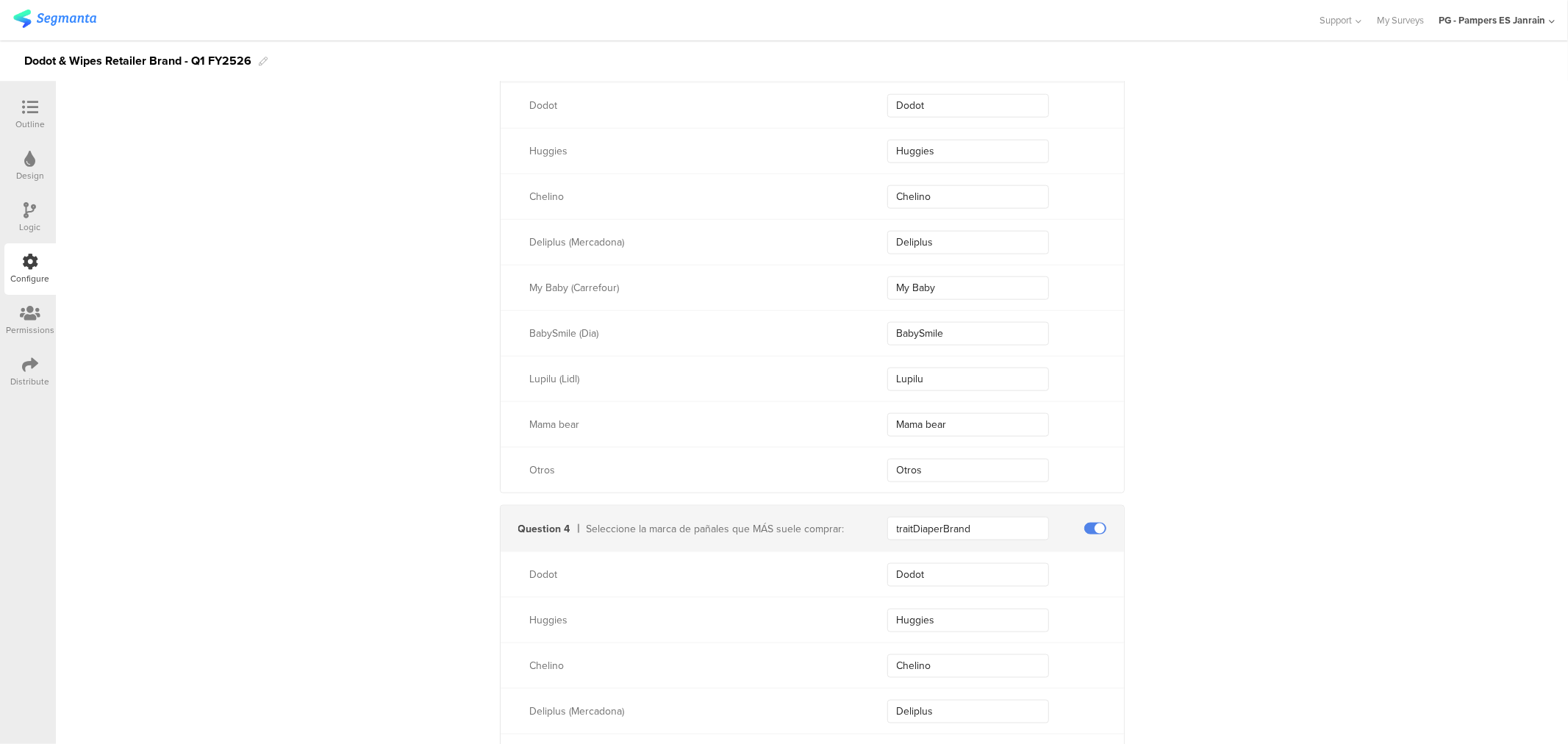
scroll to position [1247, 0]
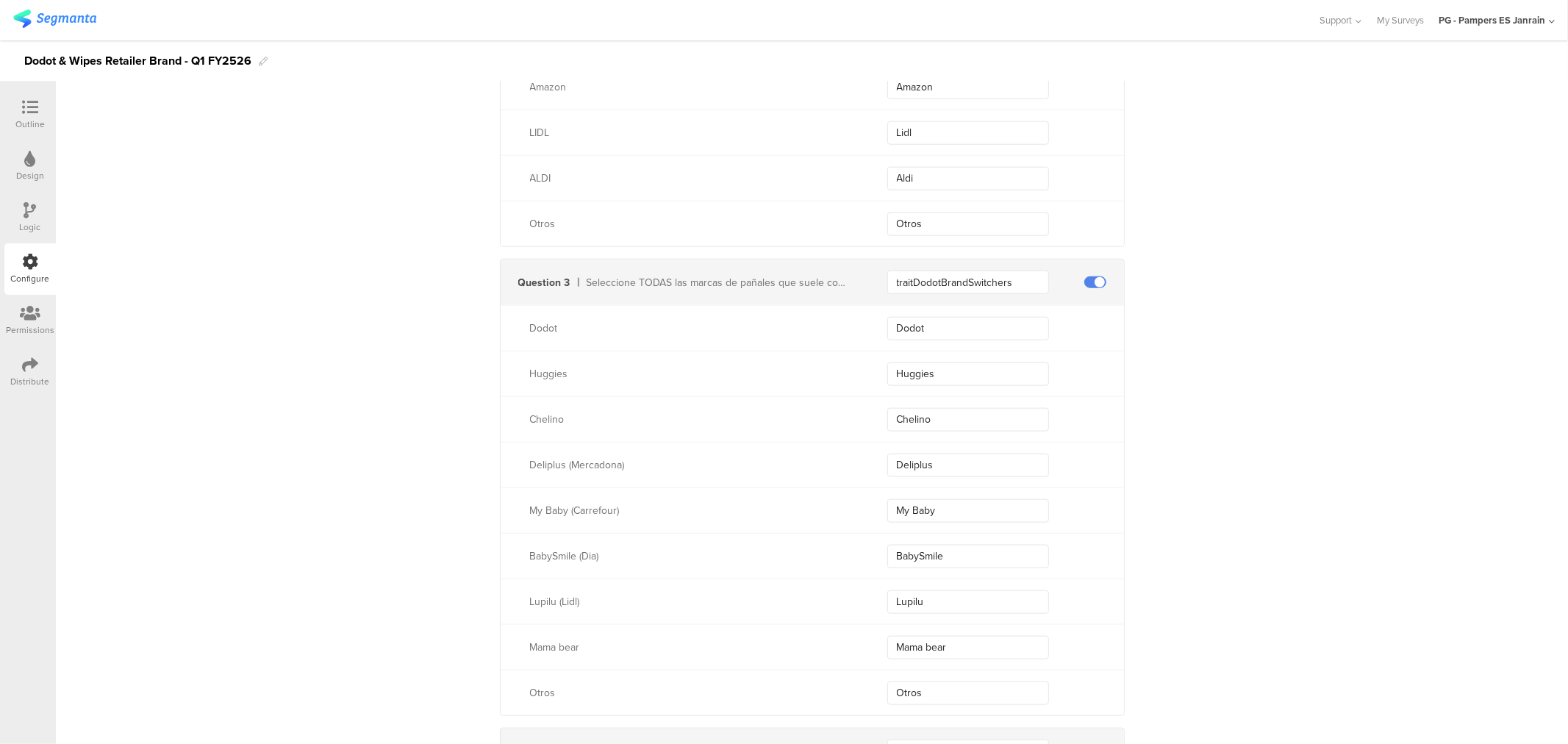
click at [31, 215] on icon at bounding box center [31, 210] width 13 height 16
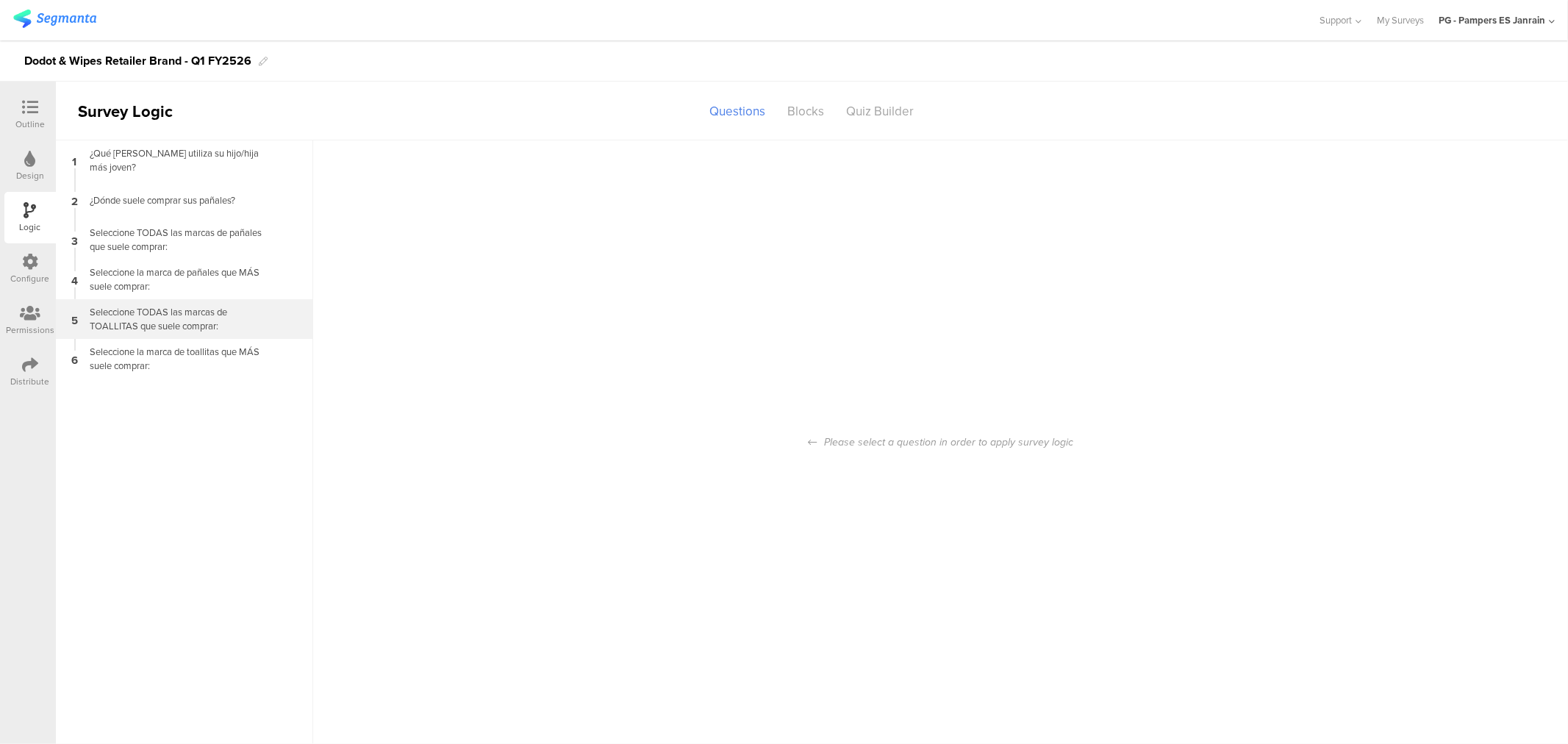
click at [211, 312] on div "Seleccione TODAS las marcas de TOALLITAS que suele comprar:" at bounding box center [172, 318] width 183 height 28
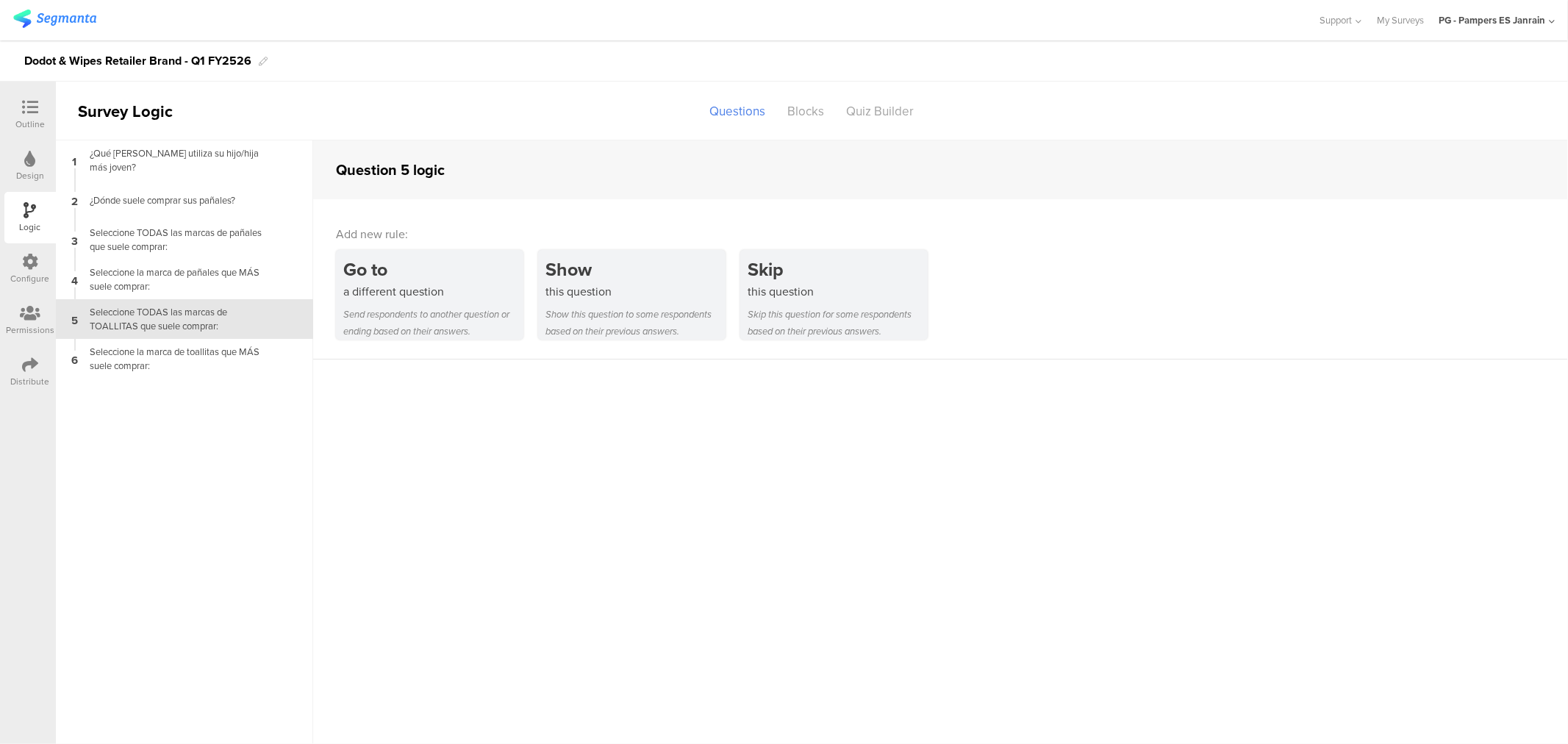
click at [28, 164] on icon at bounding box center [31, 159] width 11 height 16
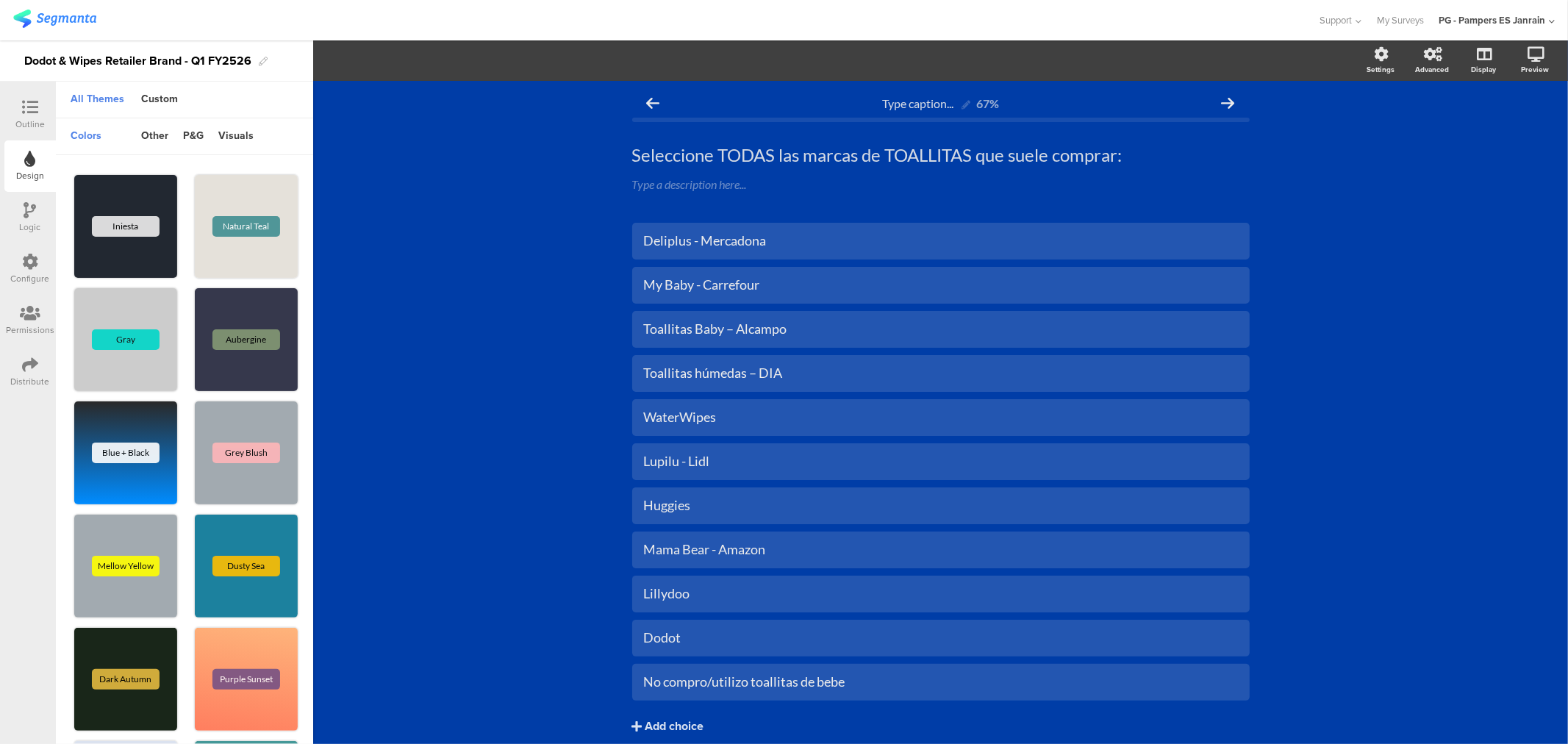
click at [37, 118] on div "Outline" at bounding box center [30, 124] width 29 height 13
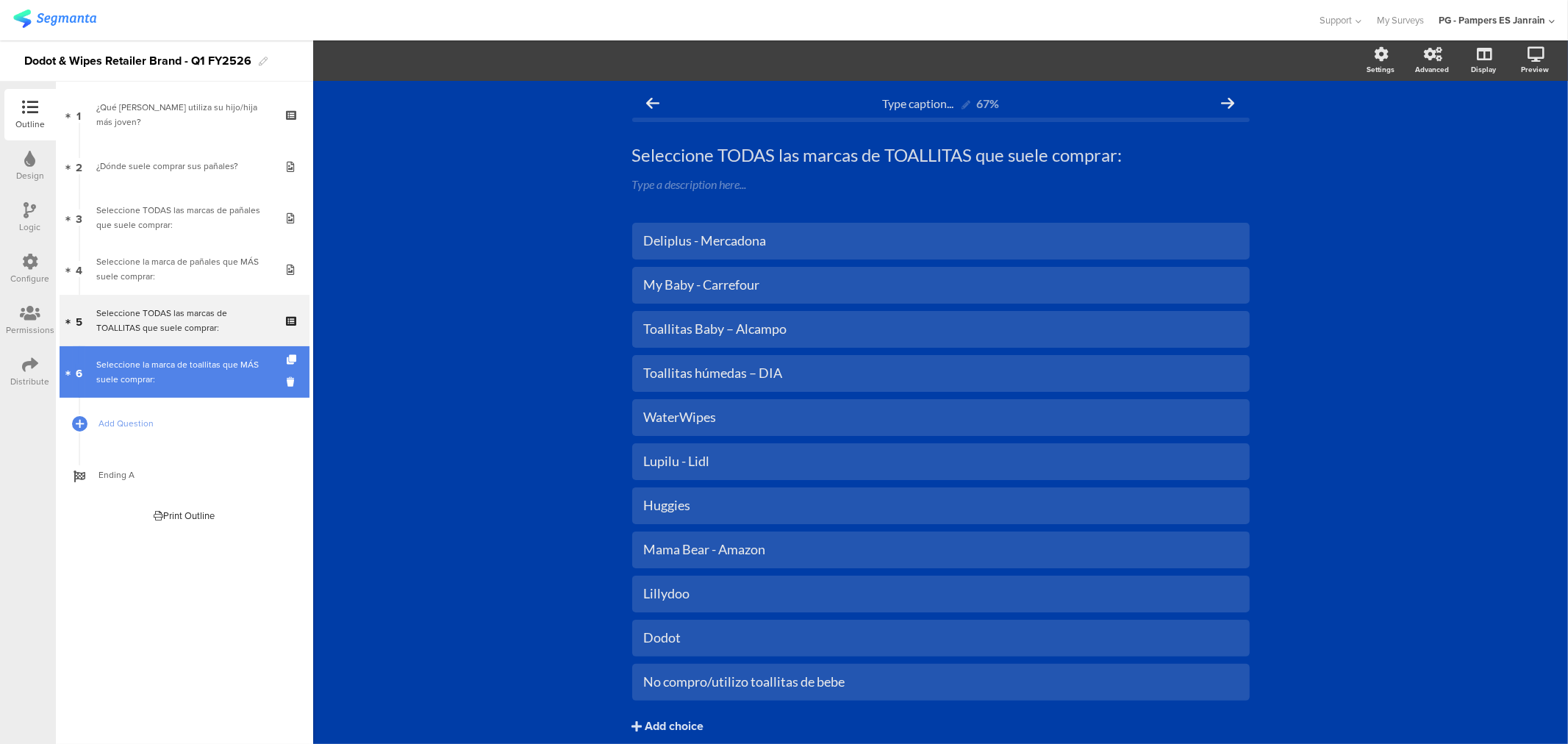
click at [179, 362] on div "Seleccione la marca de toallitas que MÁS suele comprar:" at bounding box center [184, 371] width 176 height 29
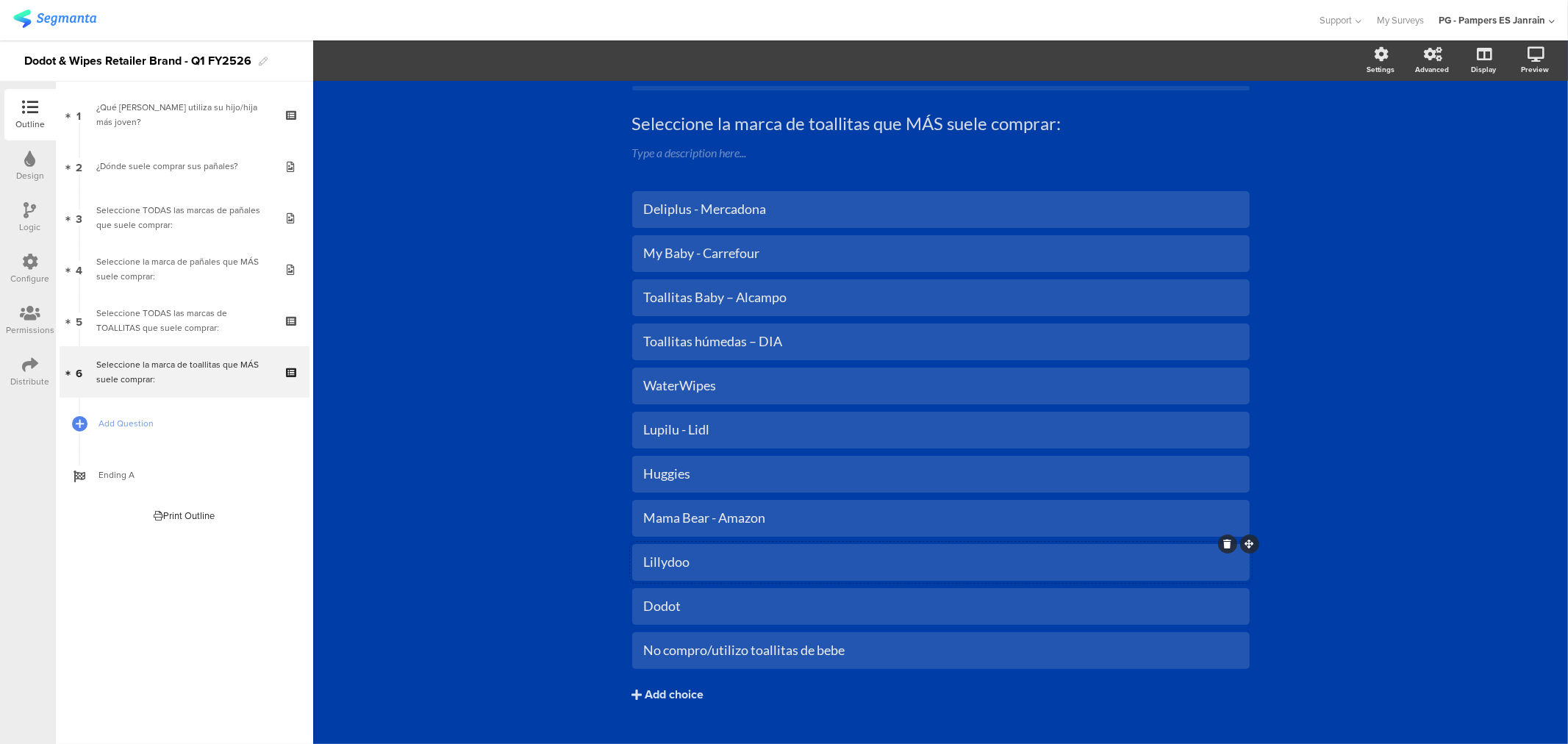
scroll to position [59, 0]
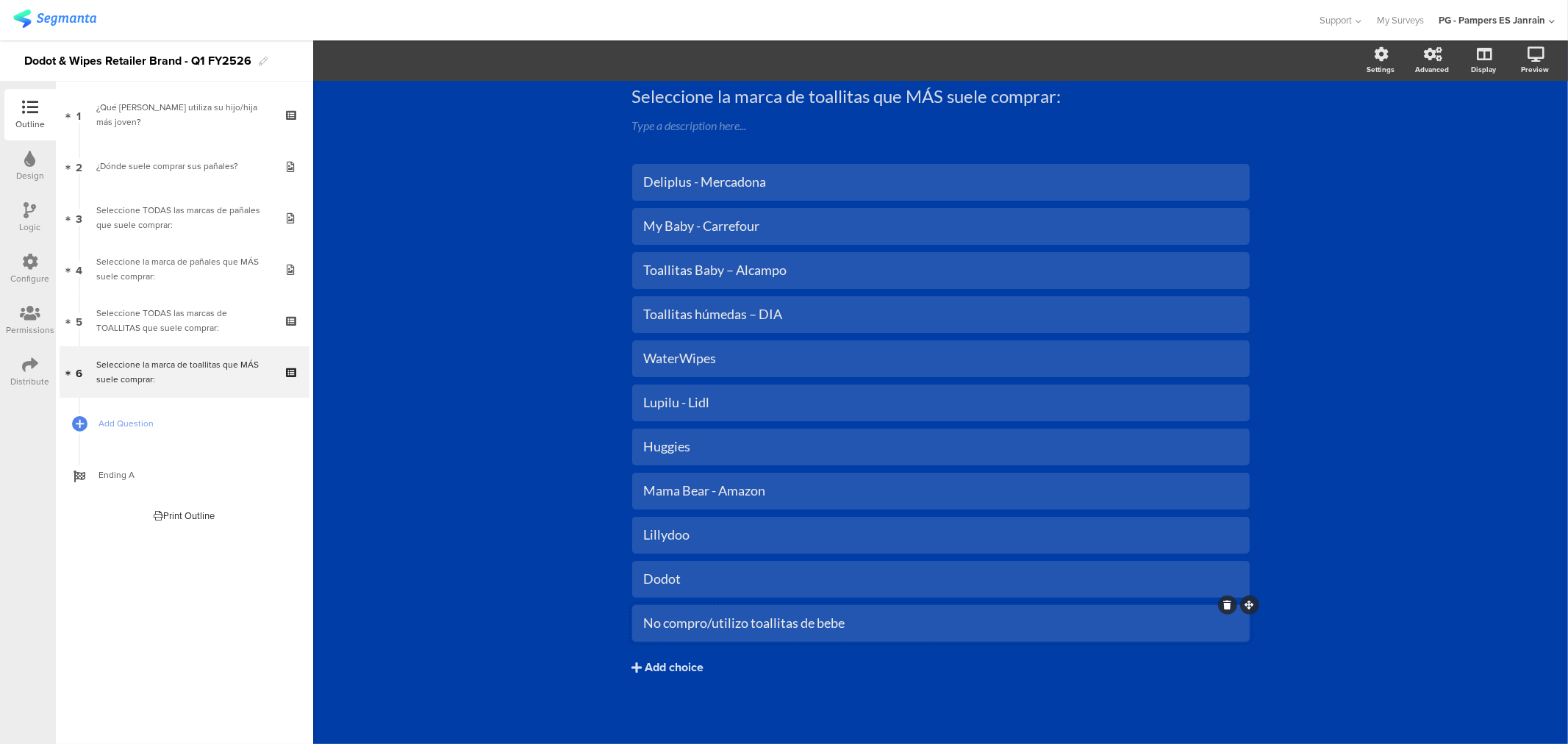
click at [1223, 603] on icon at bounding box center [1227, 605] width 8 height 9
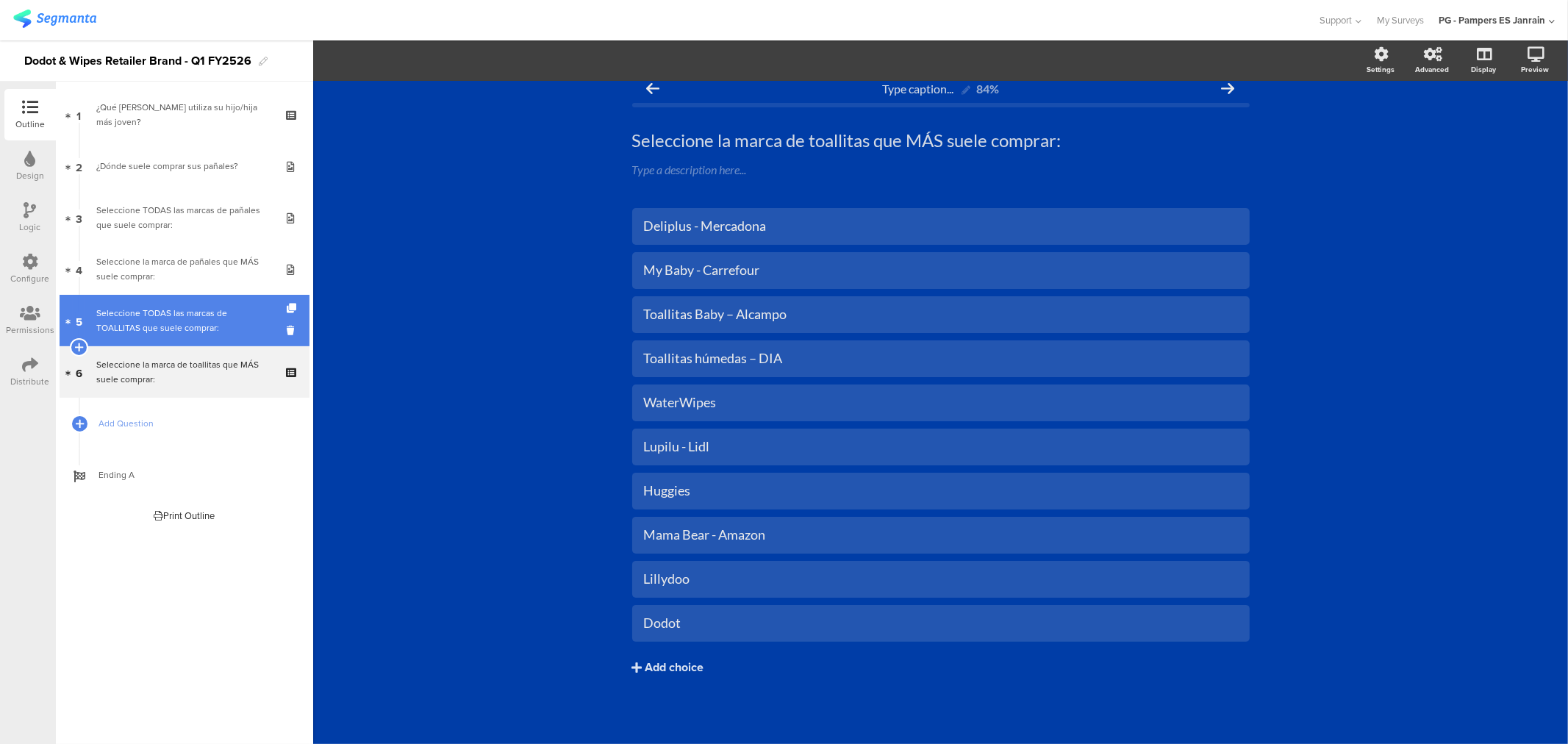
click at [151, 322] on div "Seleccione TODAS las marcas de TOALLITAS que suele comprar:" at bounding box center [184, 320] width 176 height 29
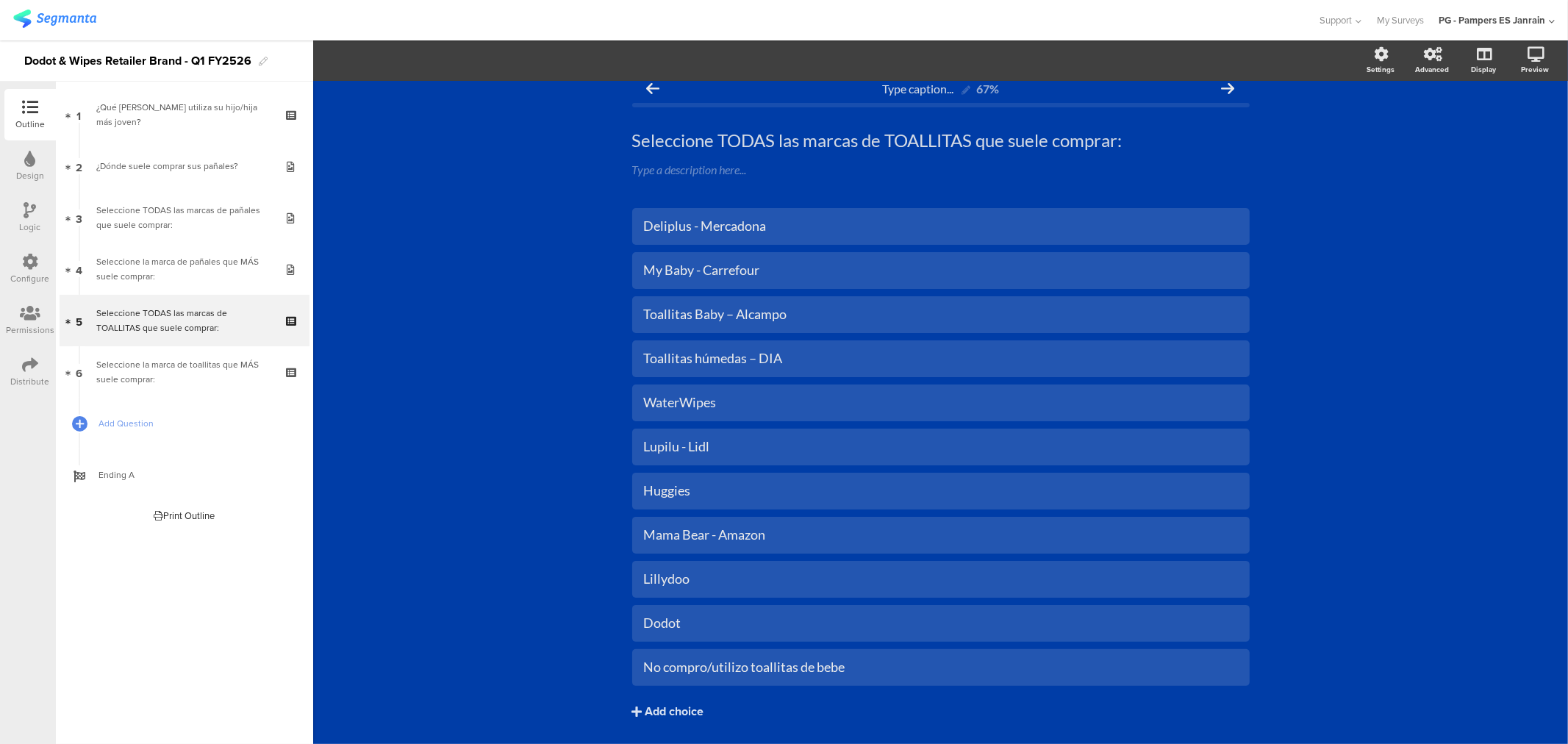
click at [25, 229] on div "Logic" at bounding box center [31, 227] width 22 height 13
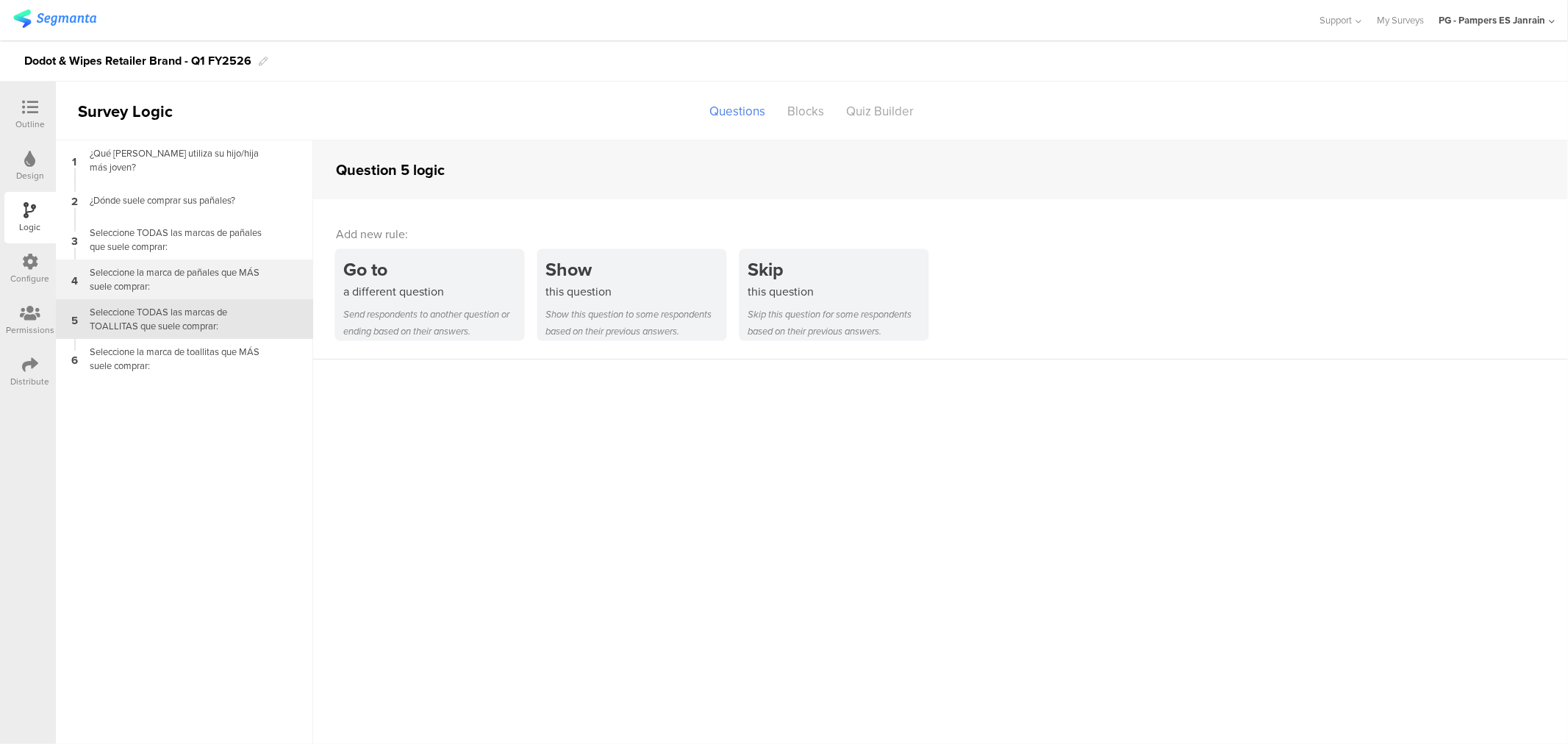
click at [157, 276] on div "Seleccione la marca de pañales que MÁS suele comprar:" at bounding box center [172, 279] width 183 height 28
click at [116, 327] on div "Seleccione TODAS las marcas de TOALLITAS que suele comprar:" at bounding box center [172, 318] width 183 height 28
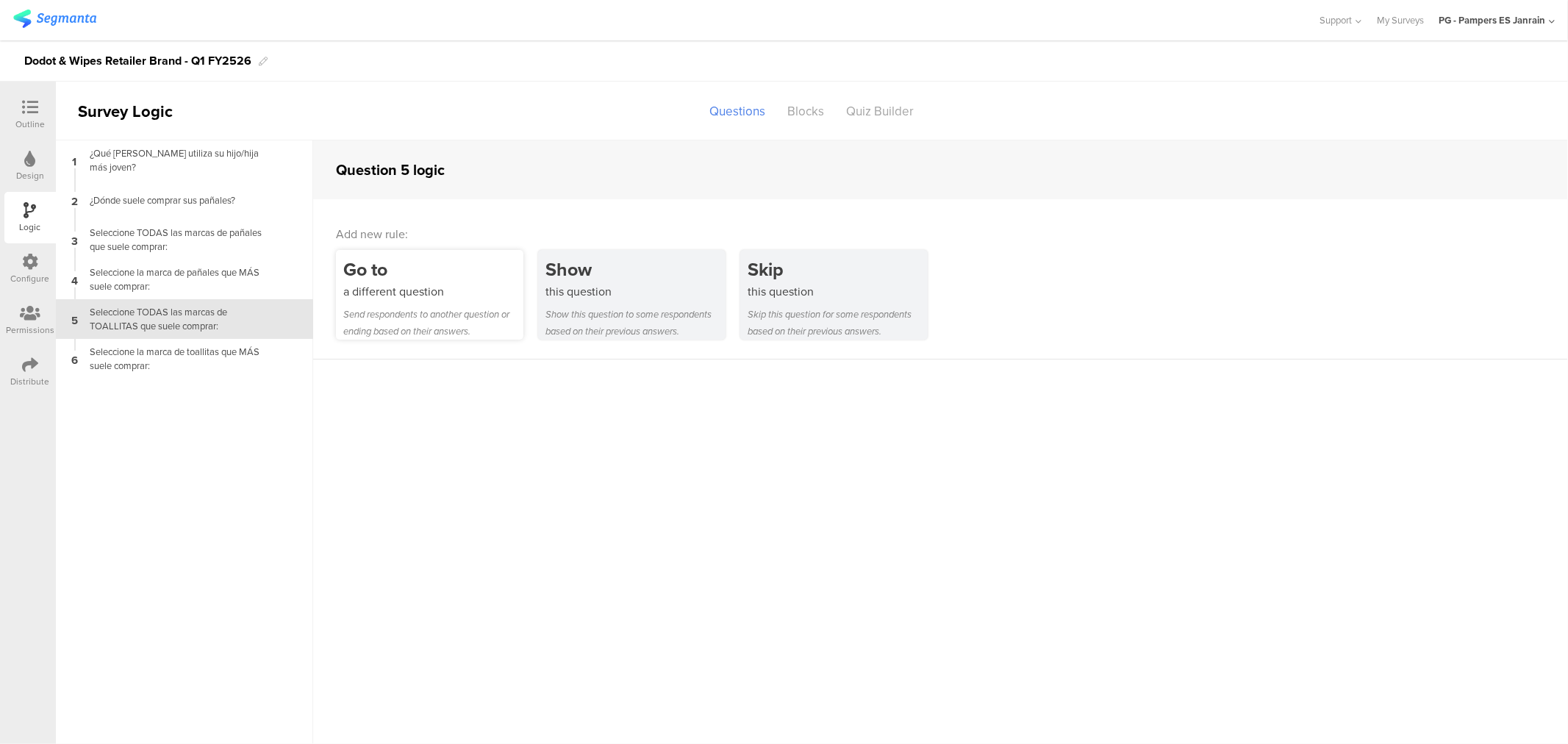
click at [450, 311] on div "Send respondents to another question or ending based on their answers." at bounding box center [433, 322] width 180 height 34
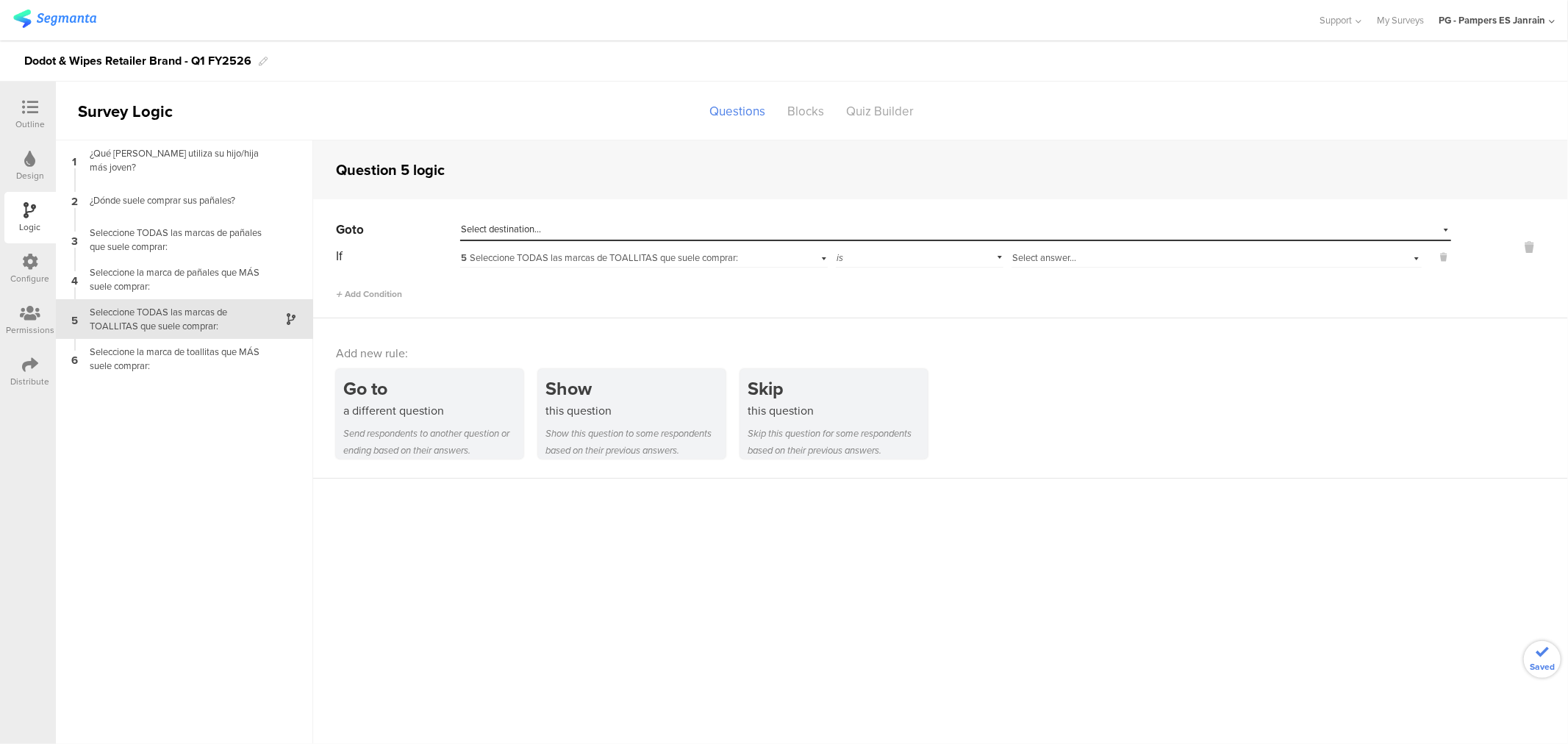
click at [494, 232] on span "Select destination..." at bounding box center [500, 229] width 80 height 14
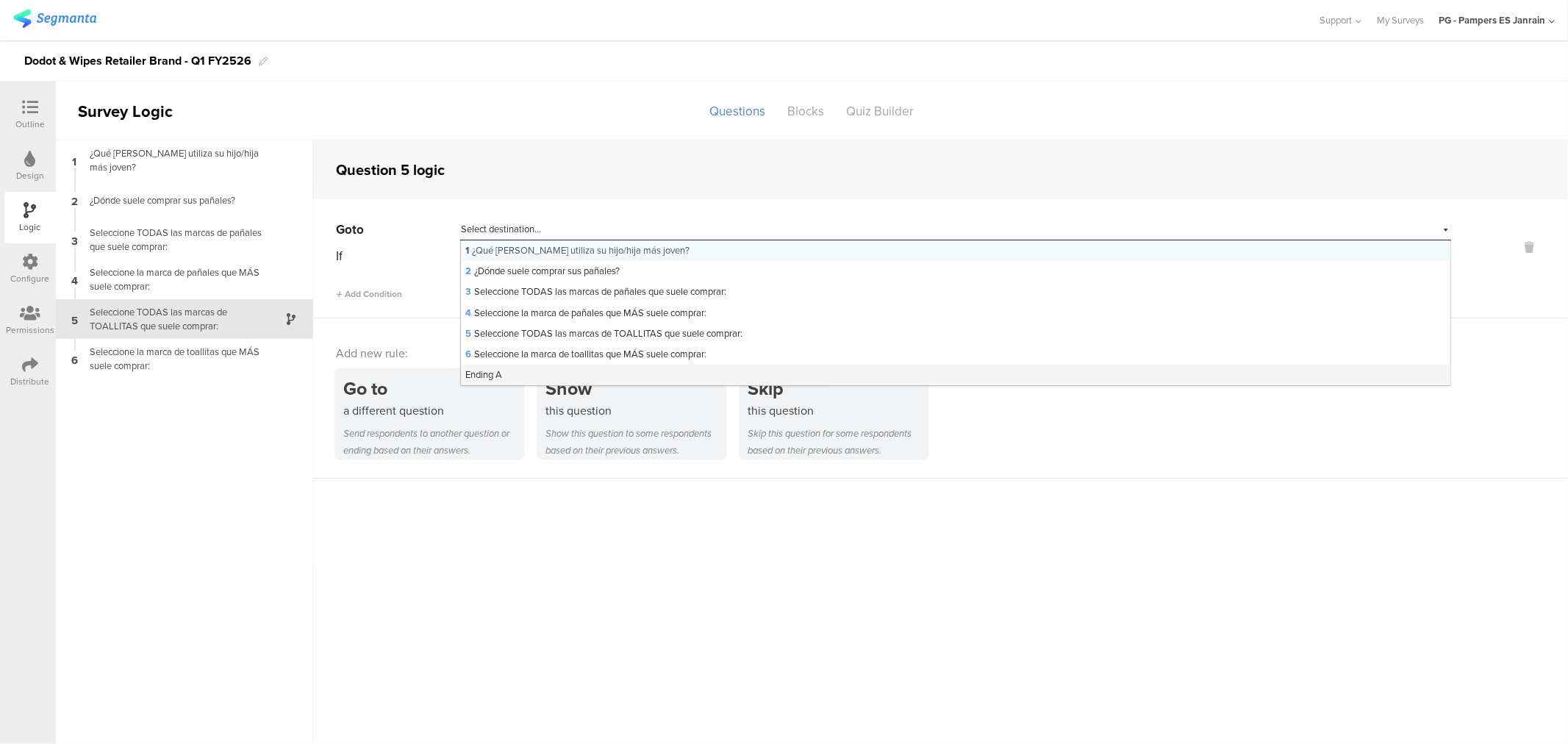
click at [538, 372] on div "Ending A" at bounding box center [955, 375] width 989 height 21
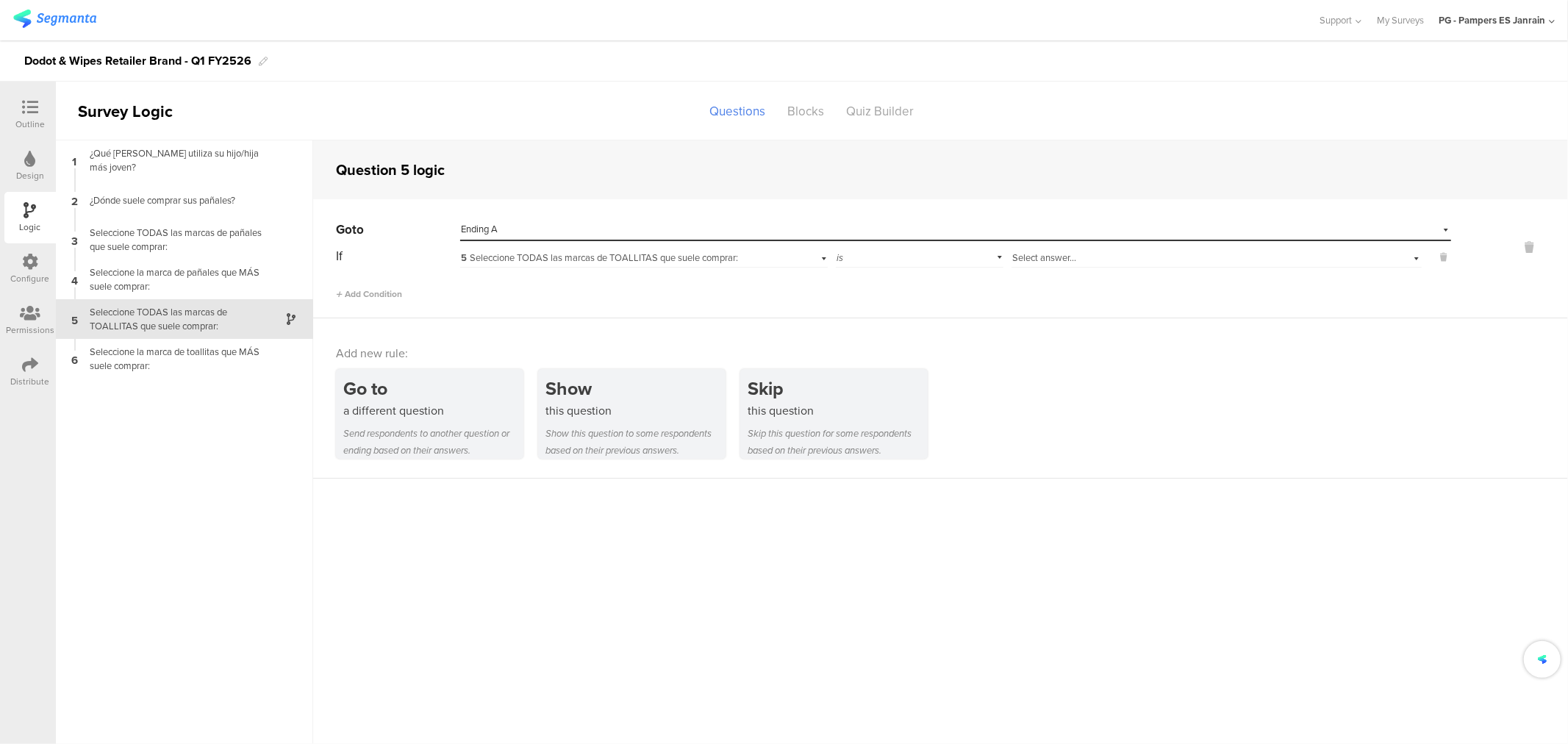
click at [526, 262] on span "5 Seleccione TODAS las marcas de TOALLITAS que suele comprar:" at bounding box center [599, 257] width 277 height 14
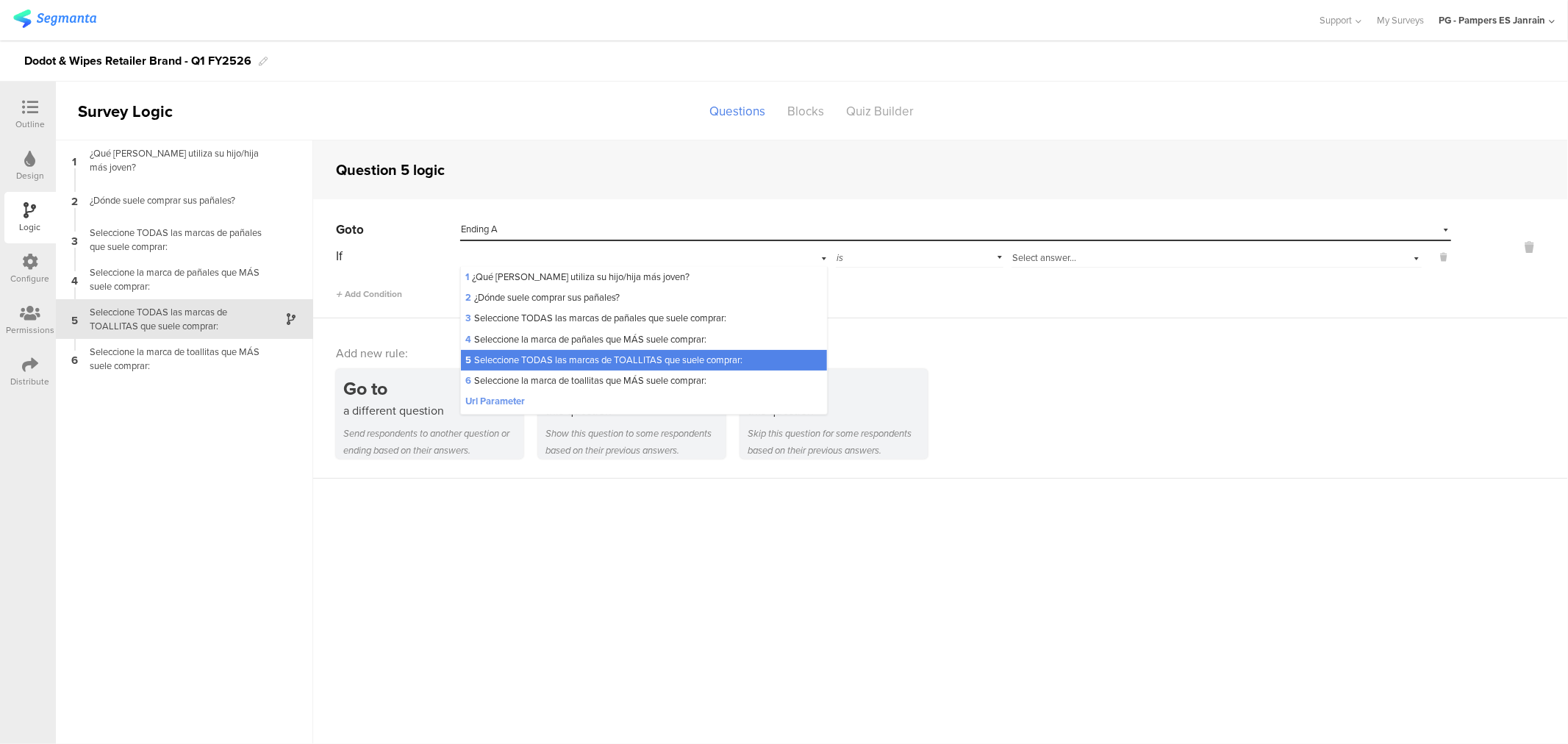
click at [576, 356] on span "5 Seleccione TODAS las marcas de TOALLITAS que suele comprar:" at bounding box center [604, 359] width 277 height 14
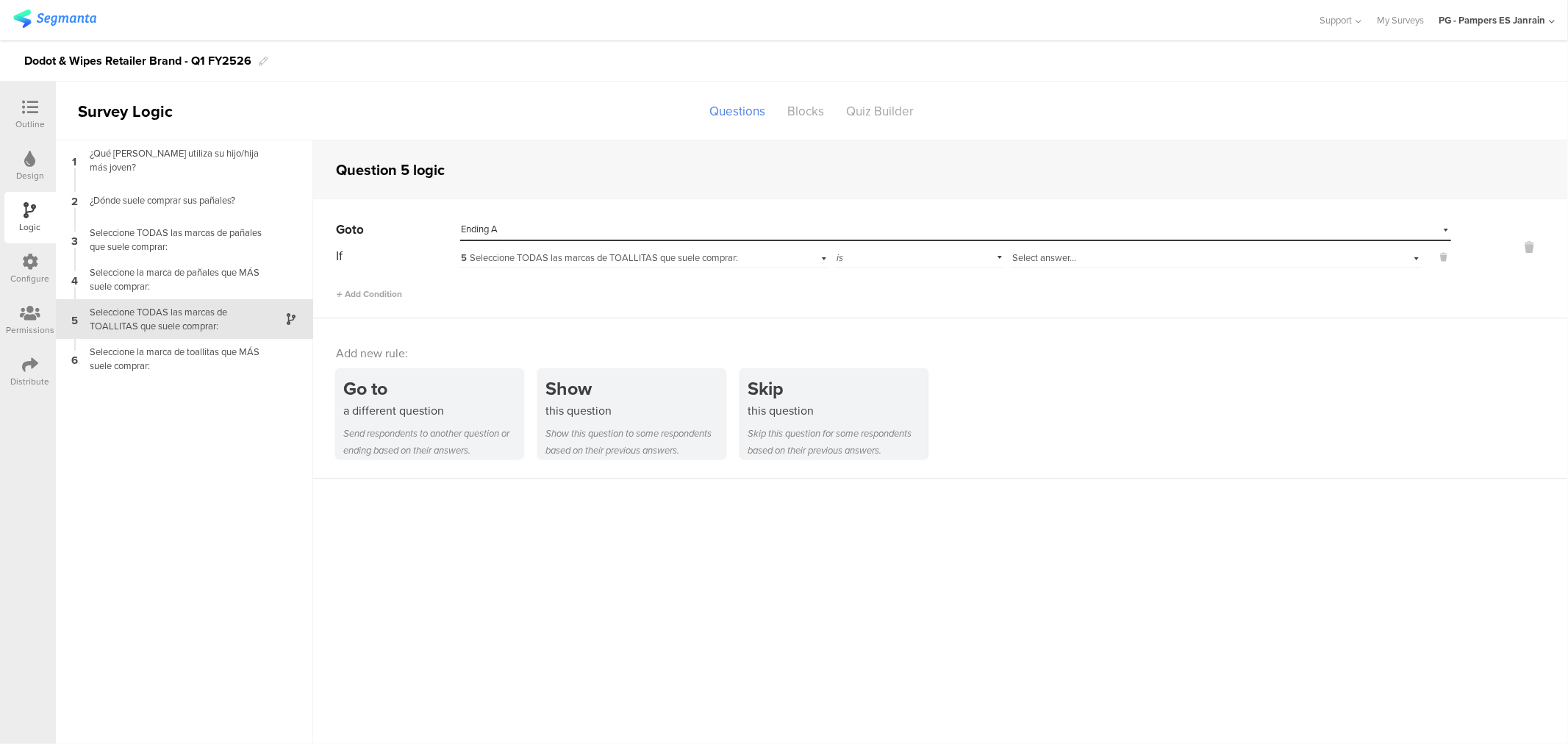
click at [1060, 253] on span "Select answer..." at bounding box center [1044, 257] width 64 height 14
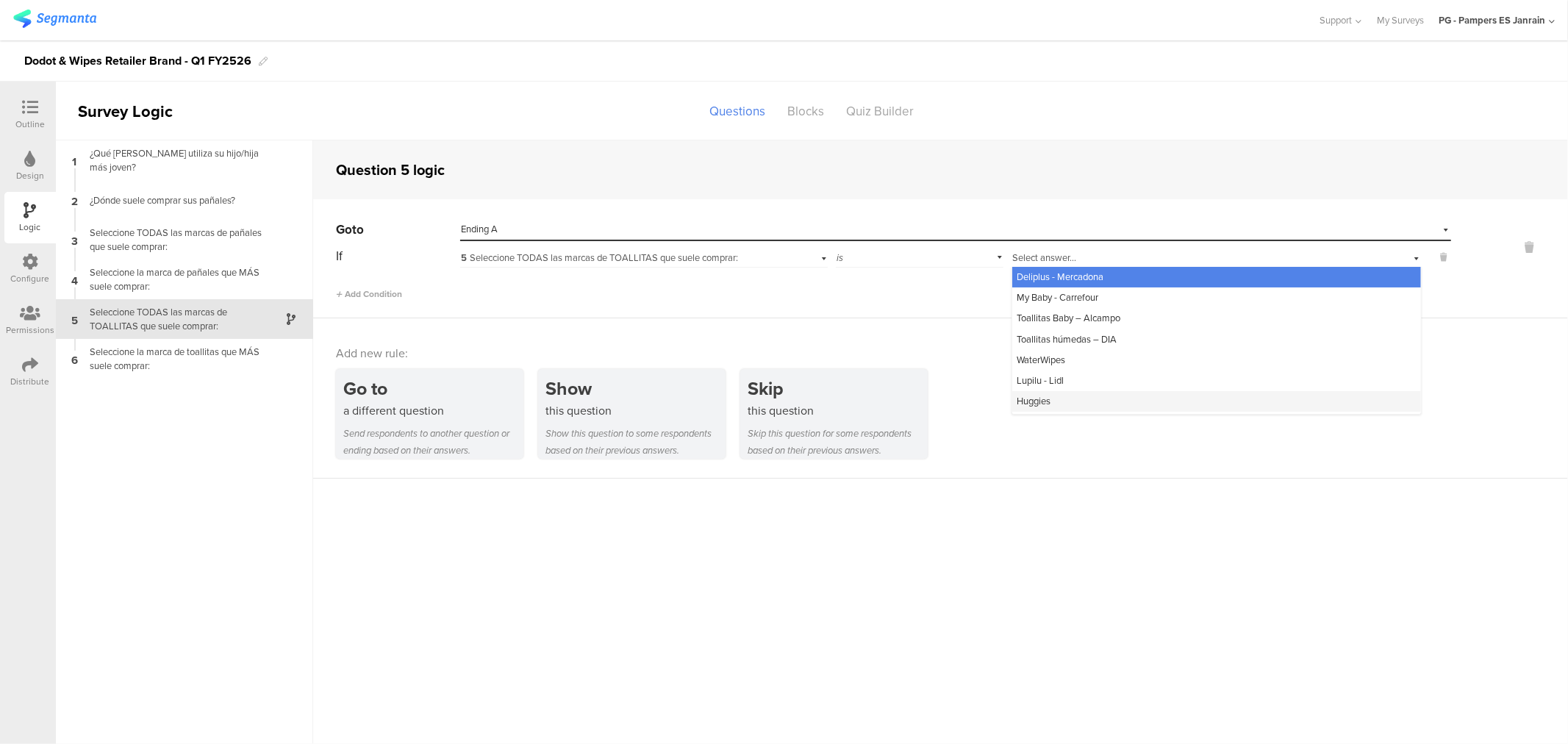
scroll to position [81, 0]
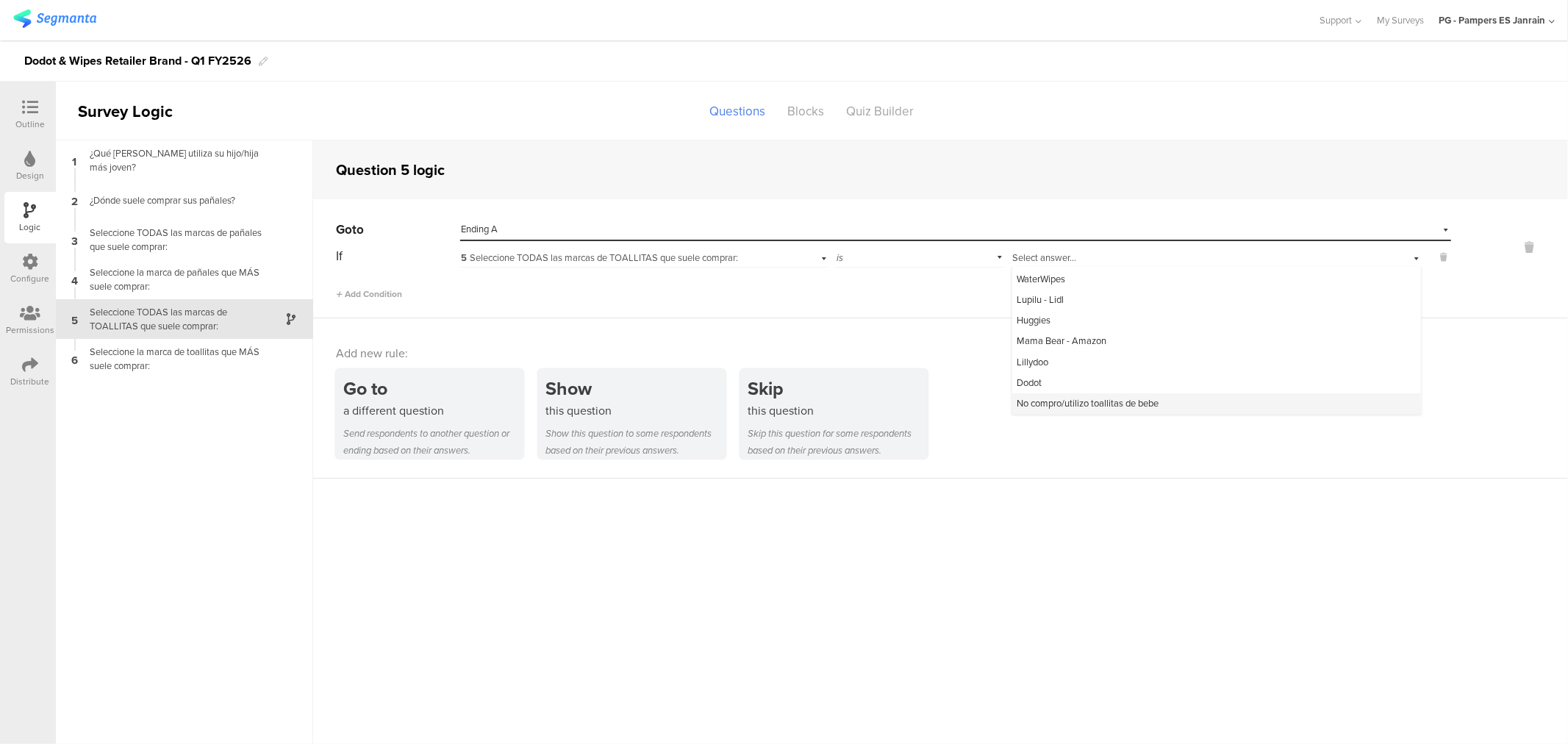
click at [1074, 400] on span "No compro/utilizo toallitas de bebe" at bounding box center [1087, 403] width 142 height 14
click at [37, 104] on icon at bounding box center [31, 107] width 16 height 16
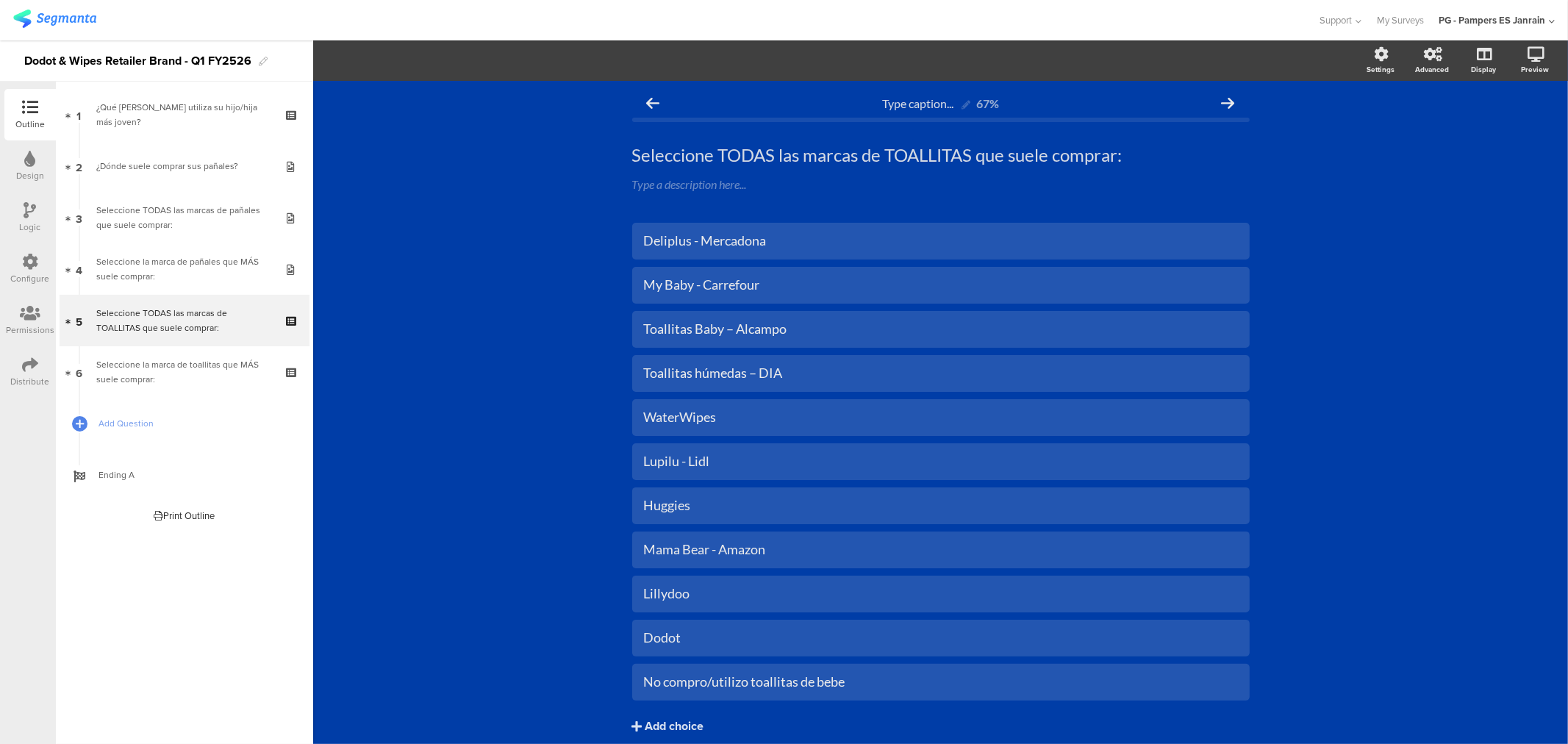
click at [30, 18] on img at bounding box center [54, 19] width 83 height 19
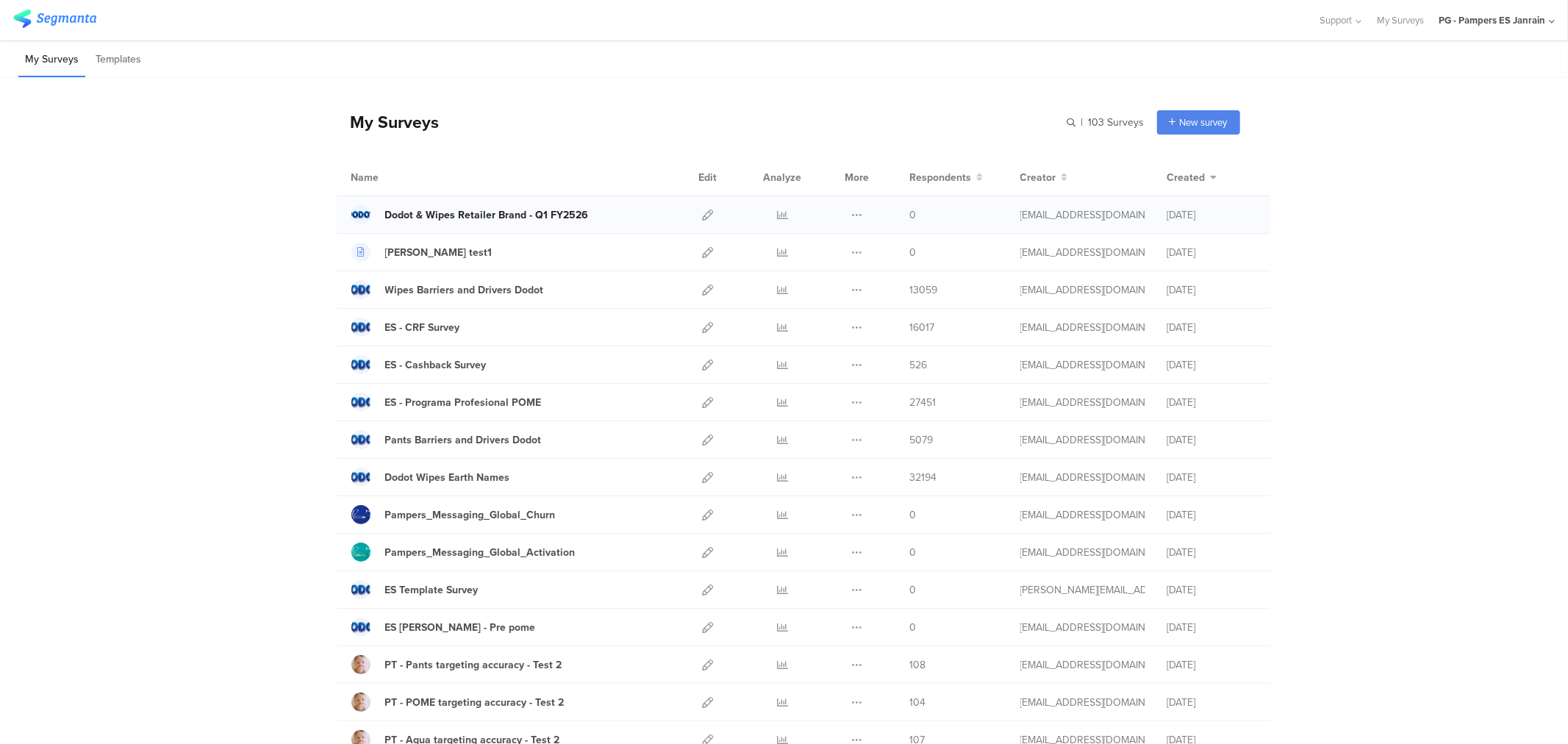
click at [446, 223] on link "Dodot & Wipes Retailer Brand - Q1 FY2526" at bounding box center [470, 215] width 237 height 19
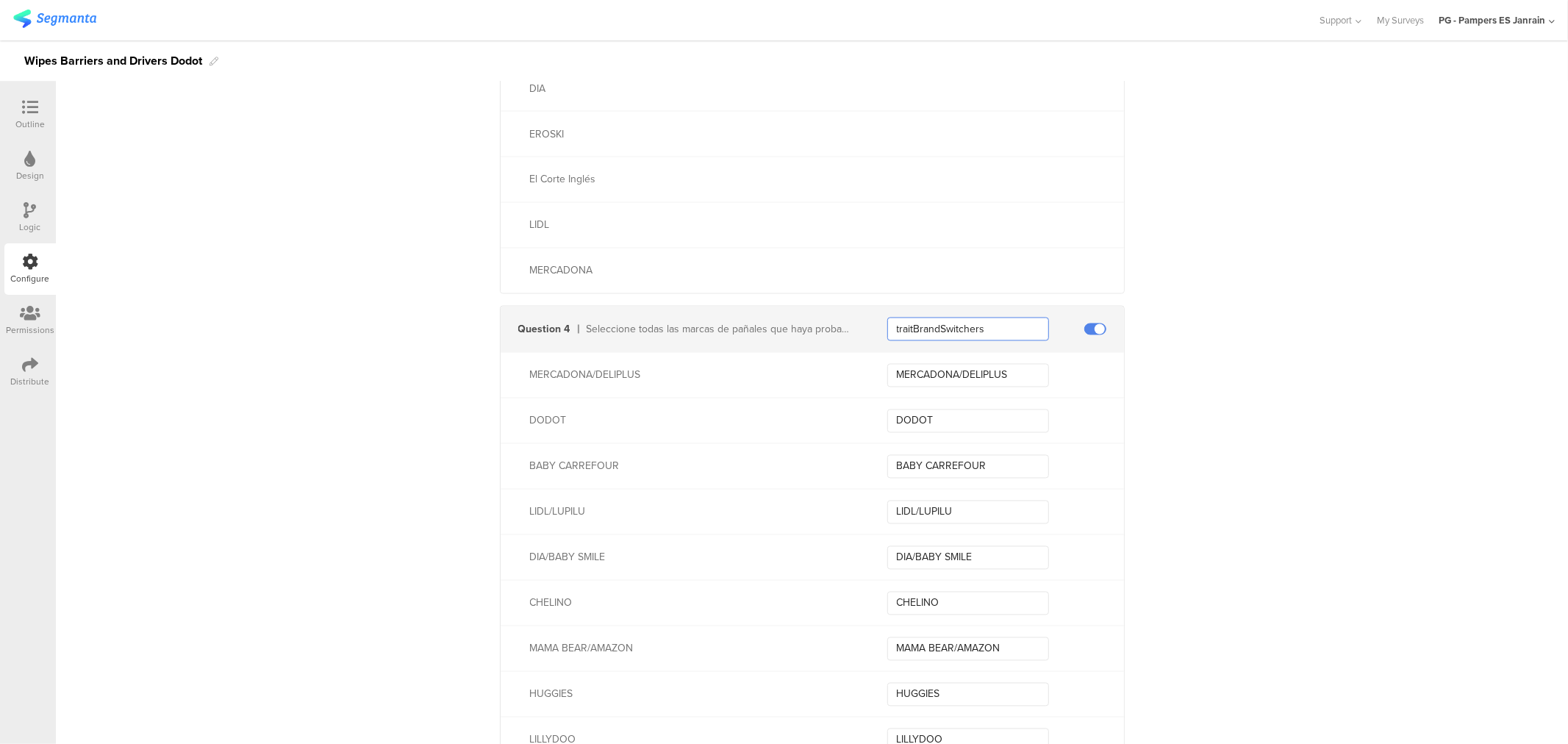
scroll to position [2261, 0]
click at [958, 328] on input "traitBrandSwitchers" at bounding box center [968, 330] width 162 height 24
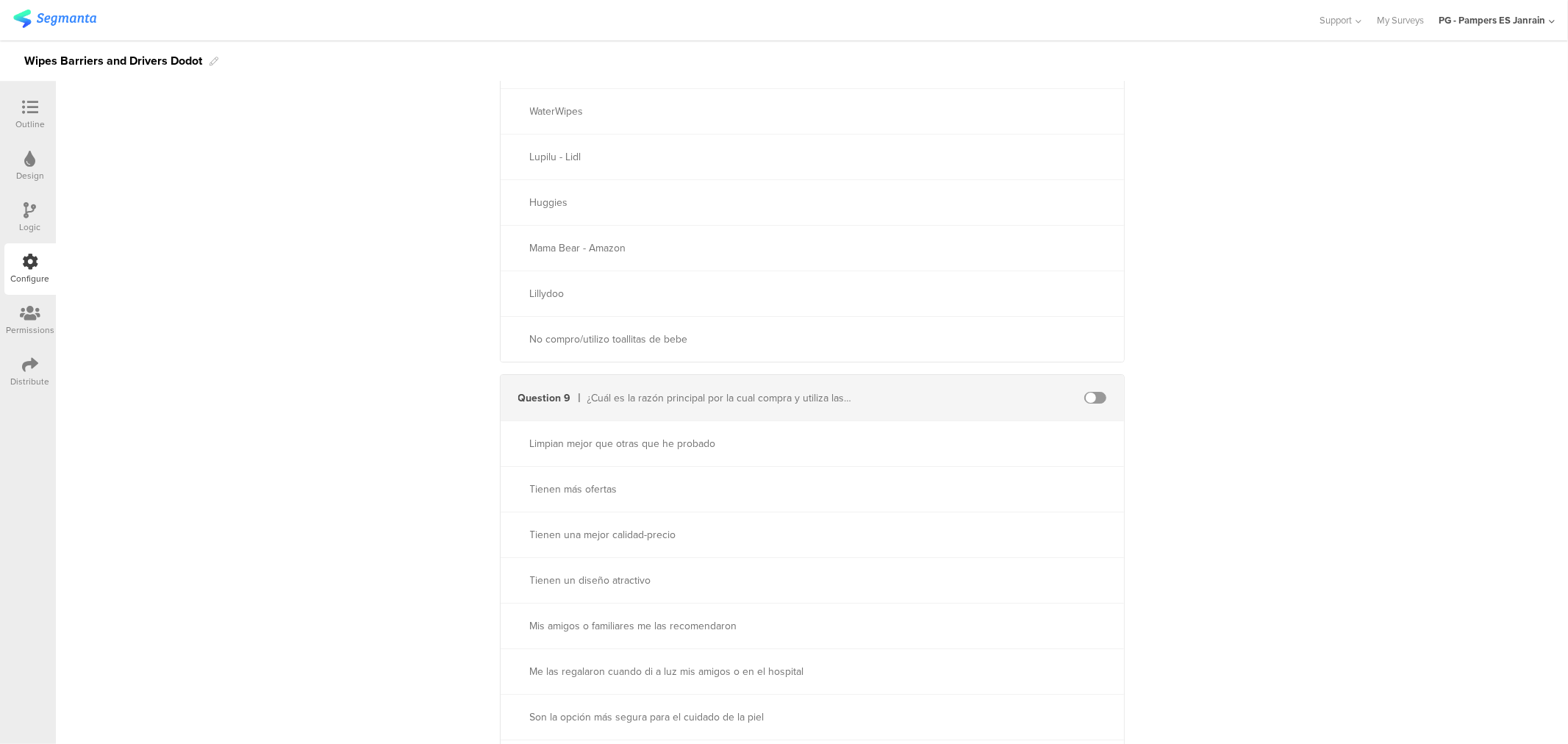
scroll to position [4058, 0]
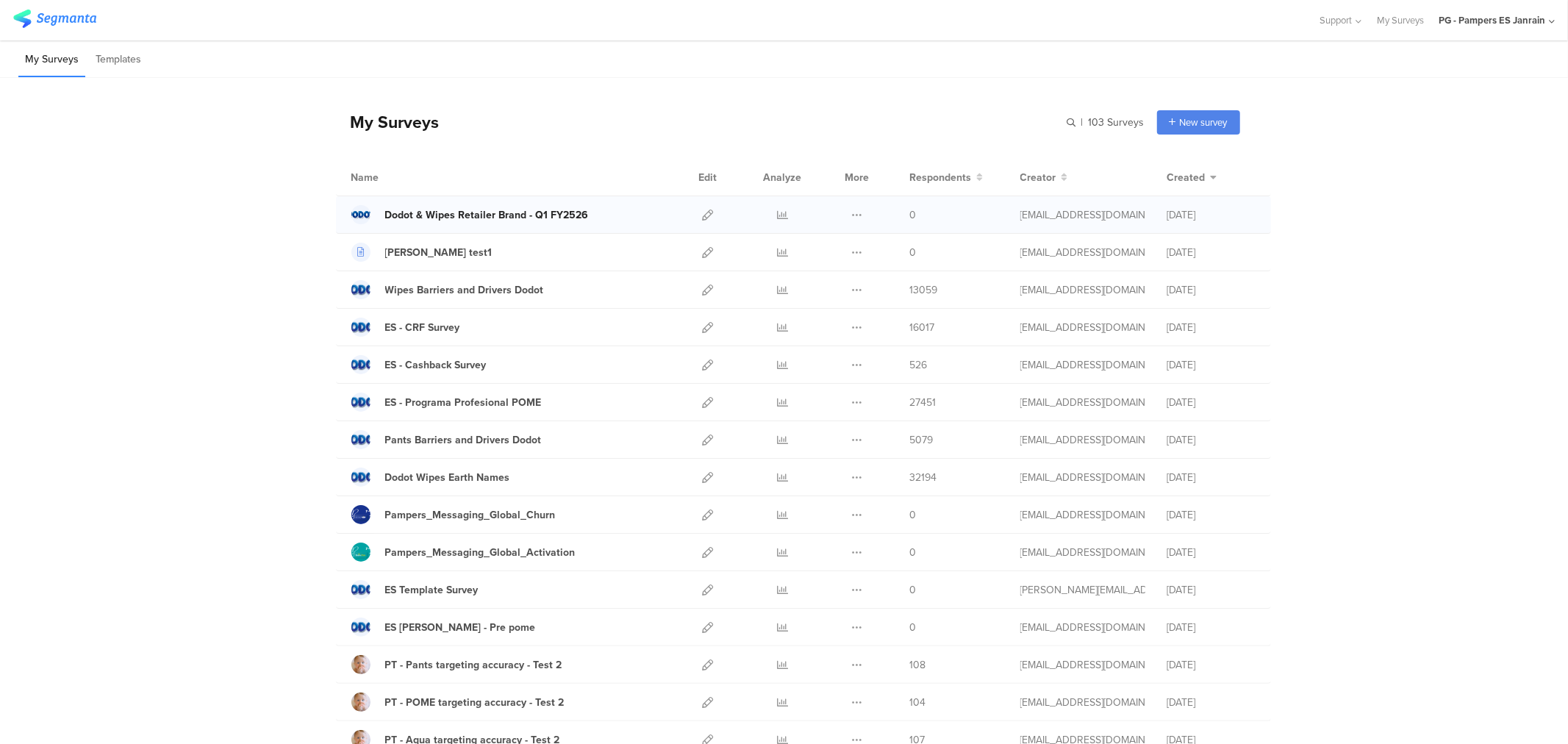
click at [538, 215] on div "Dodot & Wipes Retailer Brand - Q1 FY2526" at bounding box center [487, 215] width 204 height 16
click at [702, 218] on icon at bounding box center [708, 215] width 11 height 11
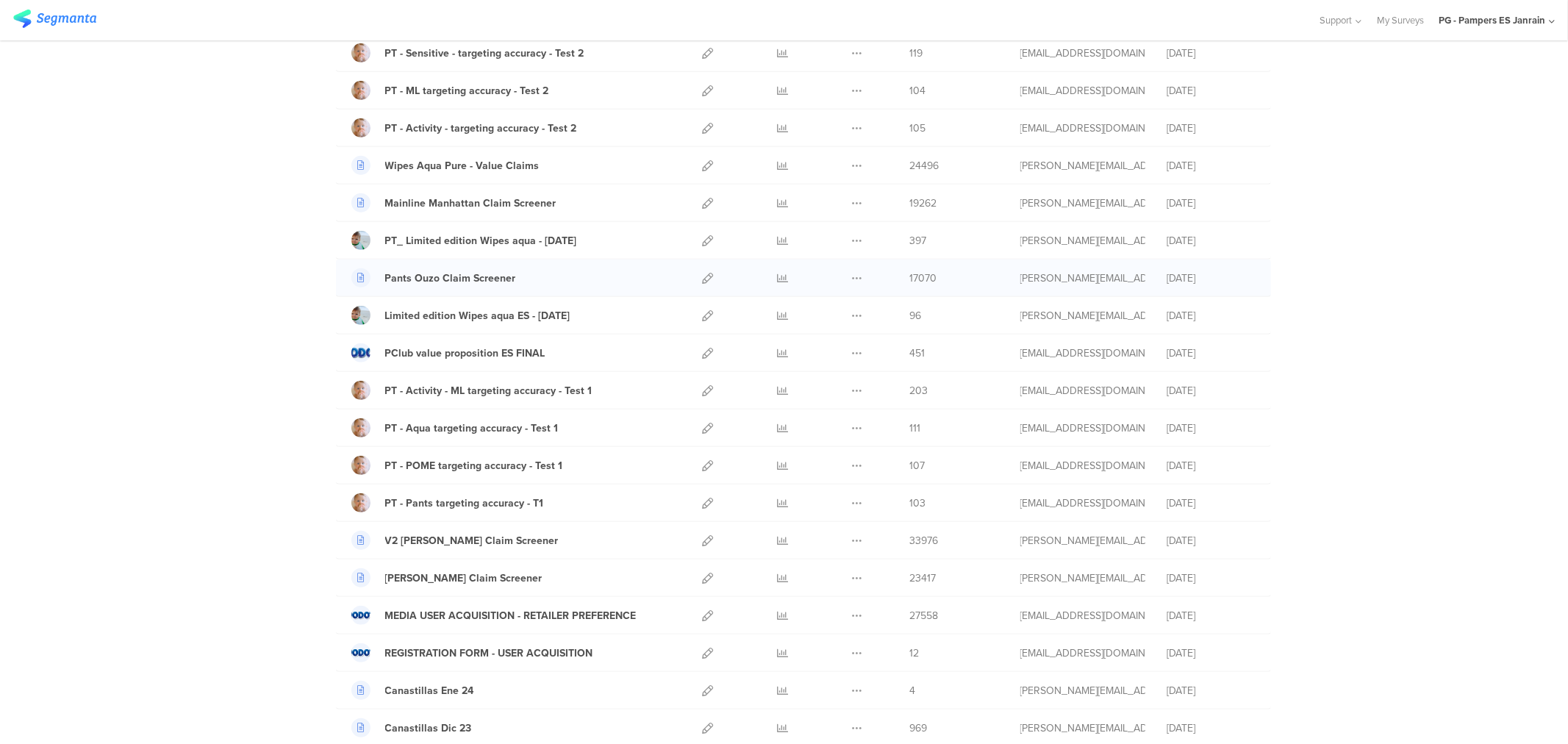
scroll to position [735, 0]
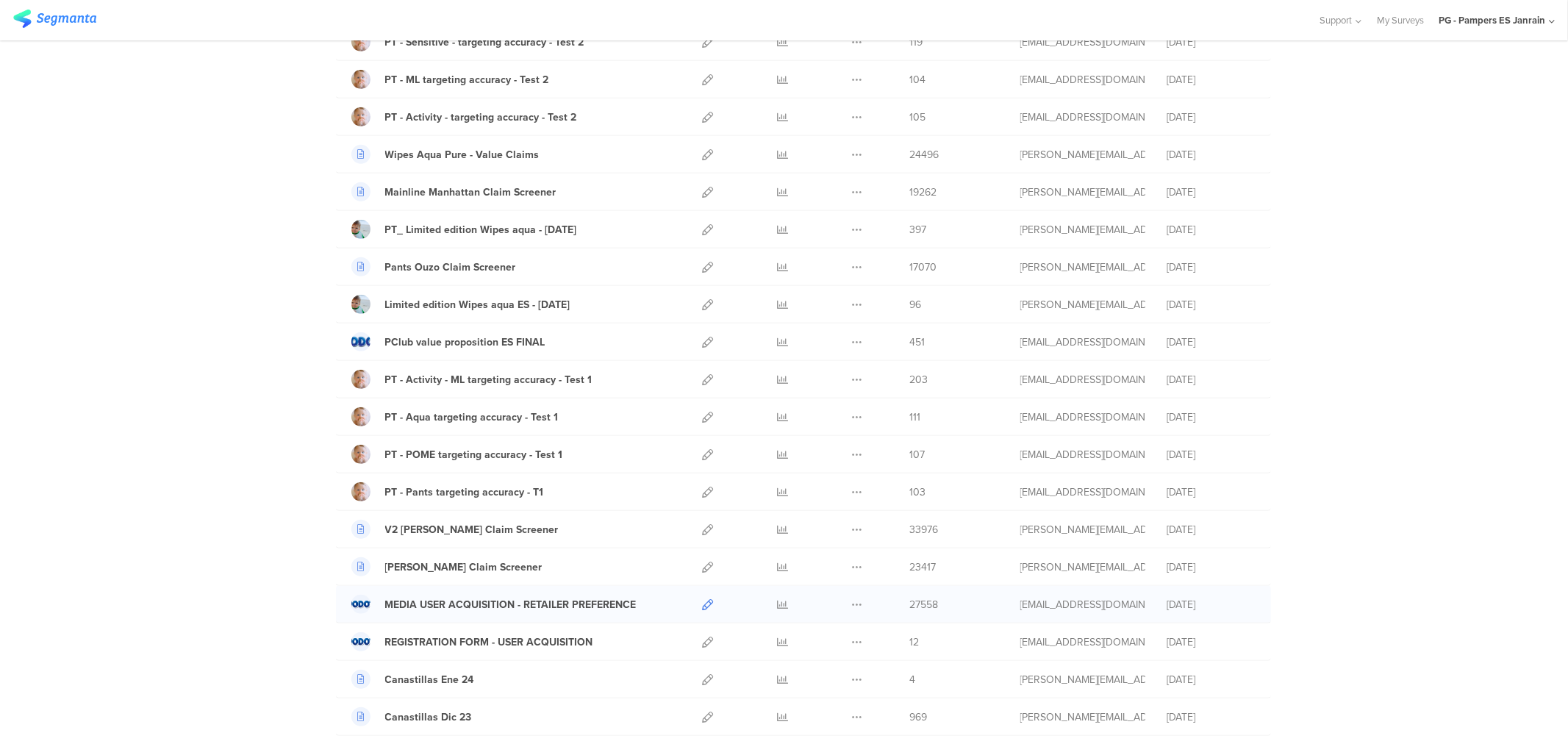
click at [702, 610] on icon at bounding box center [708, 604] width 11 height 11
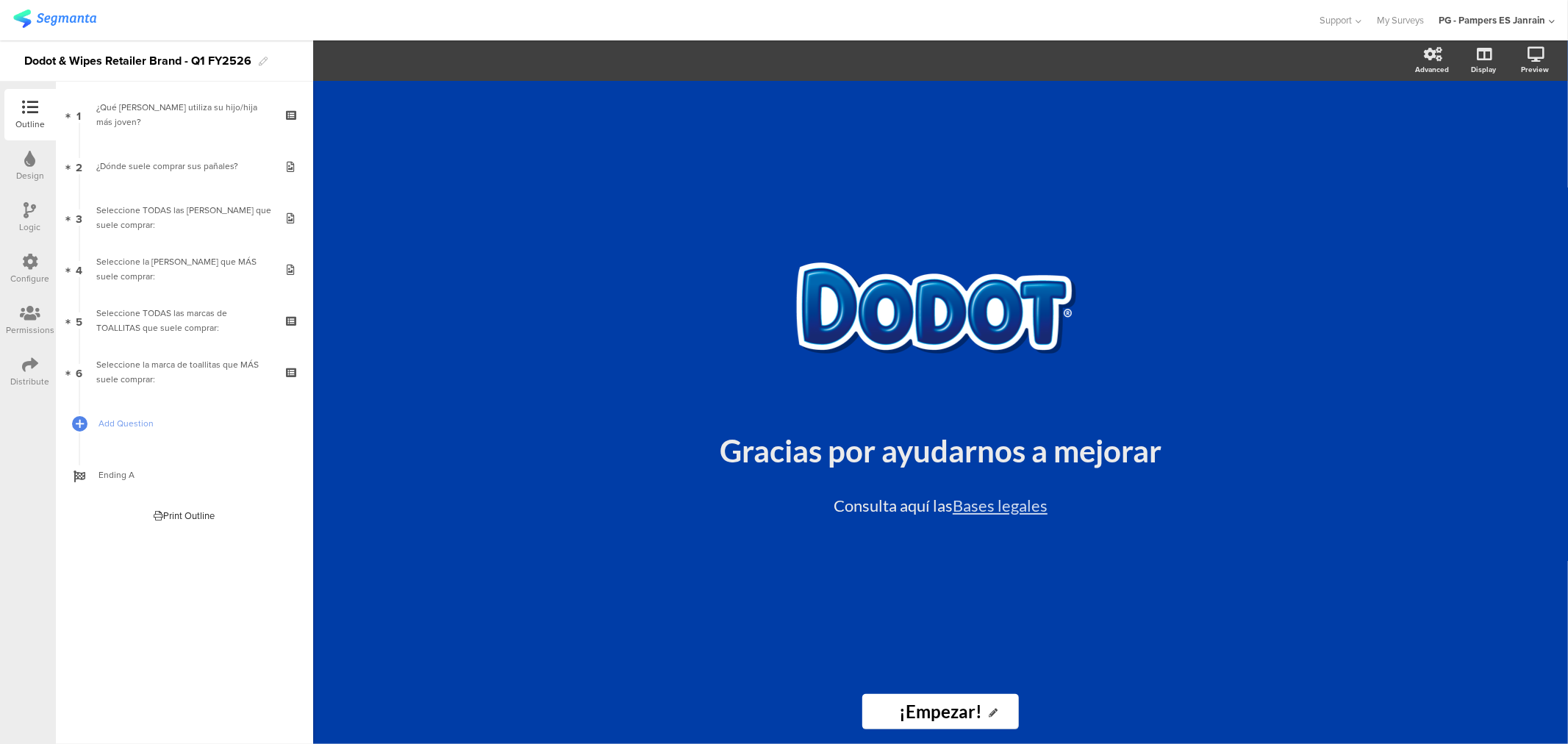
click at [41, 358] on div "Distribute" at bounding box center [30, 371] width 51 height 51
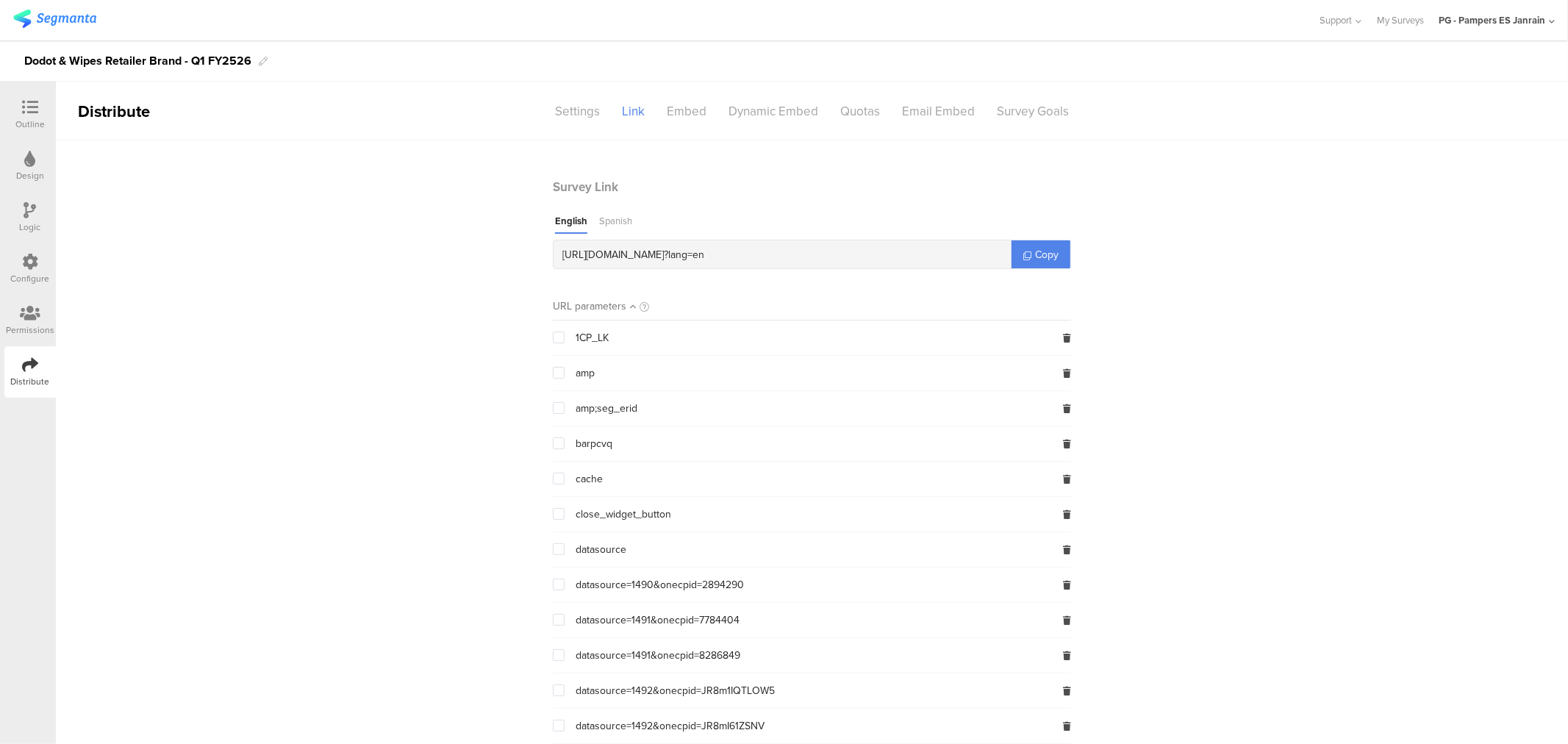
click at [604, 215] on div "Spanish" at bounding box center [615, 224] width 33 height 20
click at [1014, 261] on link "Copy" at bounding box center [1040, 253] width 59 height 28
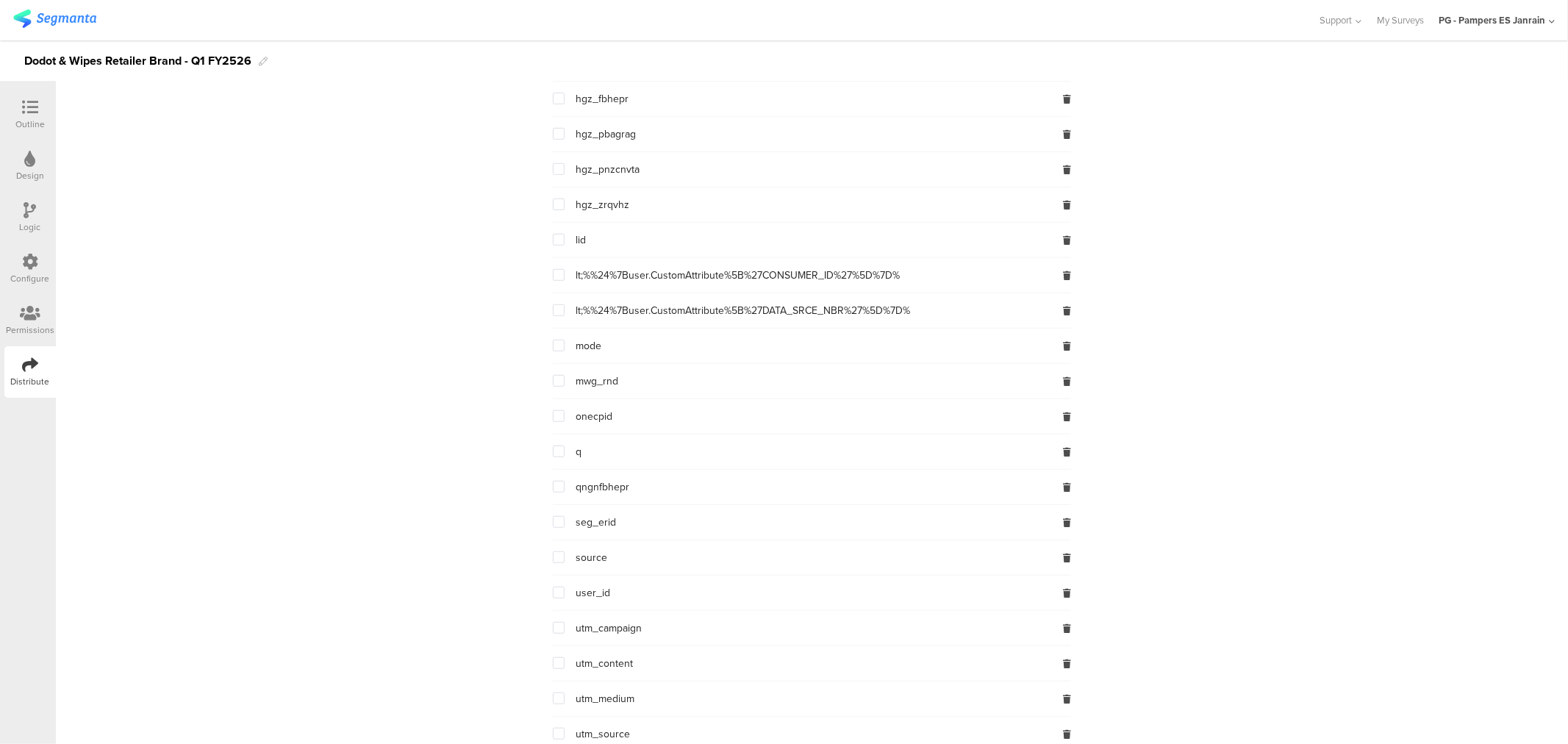
scroll to position [899, 0]
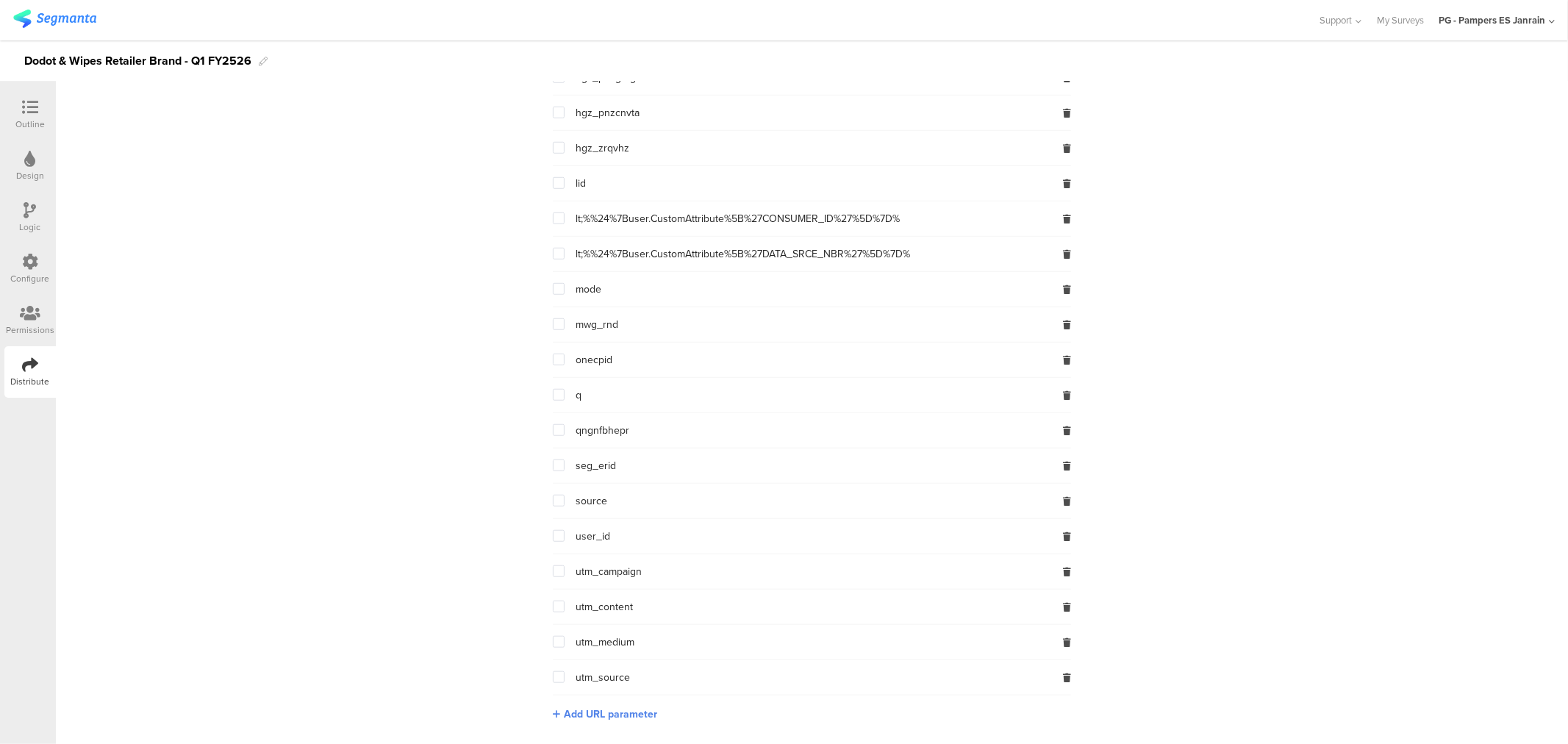
click at [555, 464] on span at bounding box center [558, 465] width 12 height 12
click at [564, 459] on input "checkbox" at bounding box center [564, 459] width 0 height 0
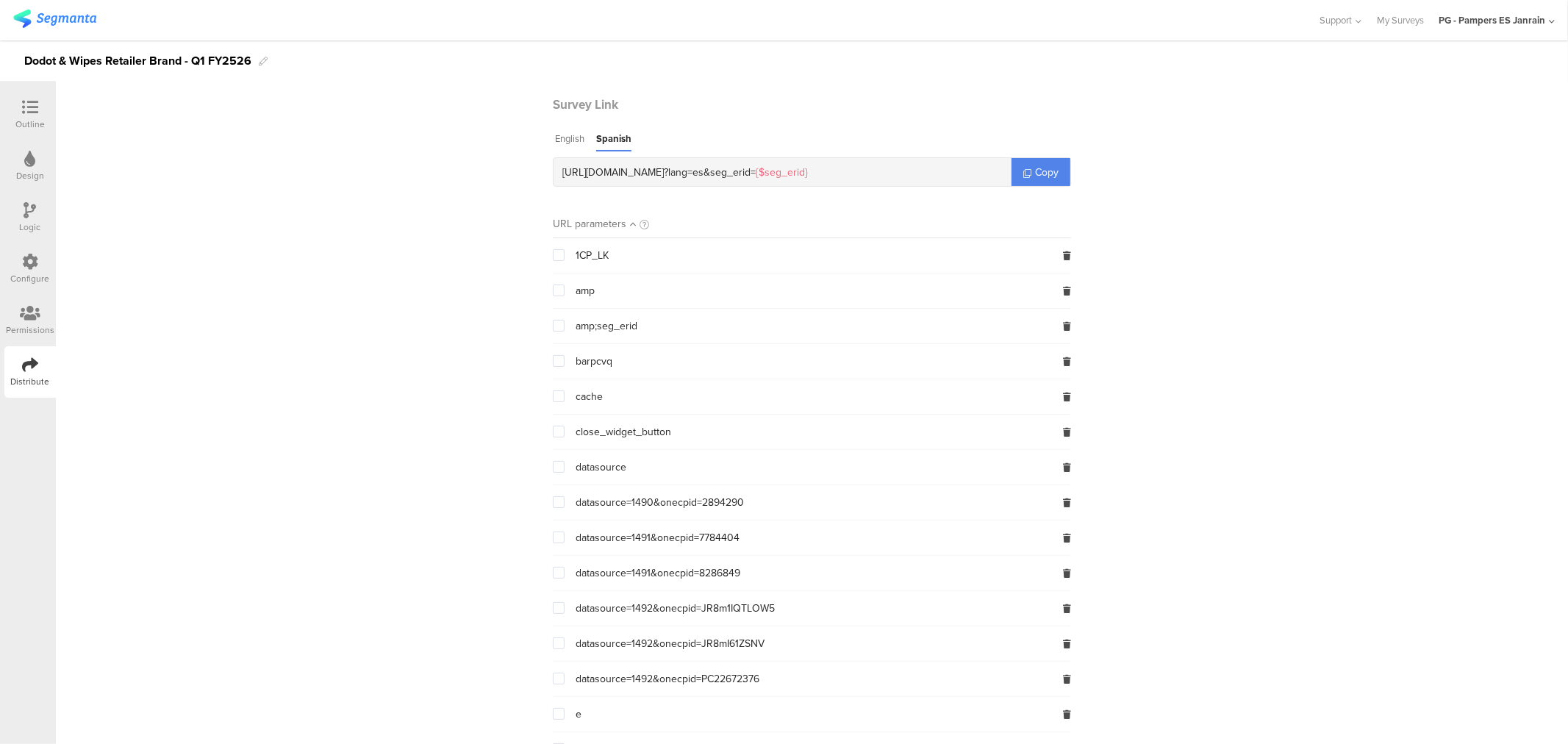
scroll to position [0, 0]
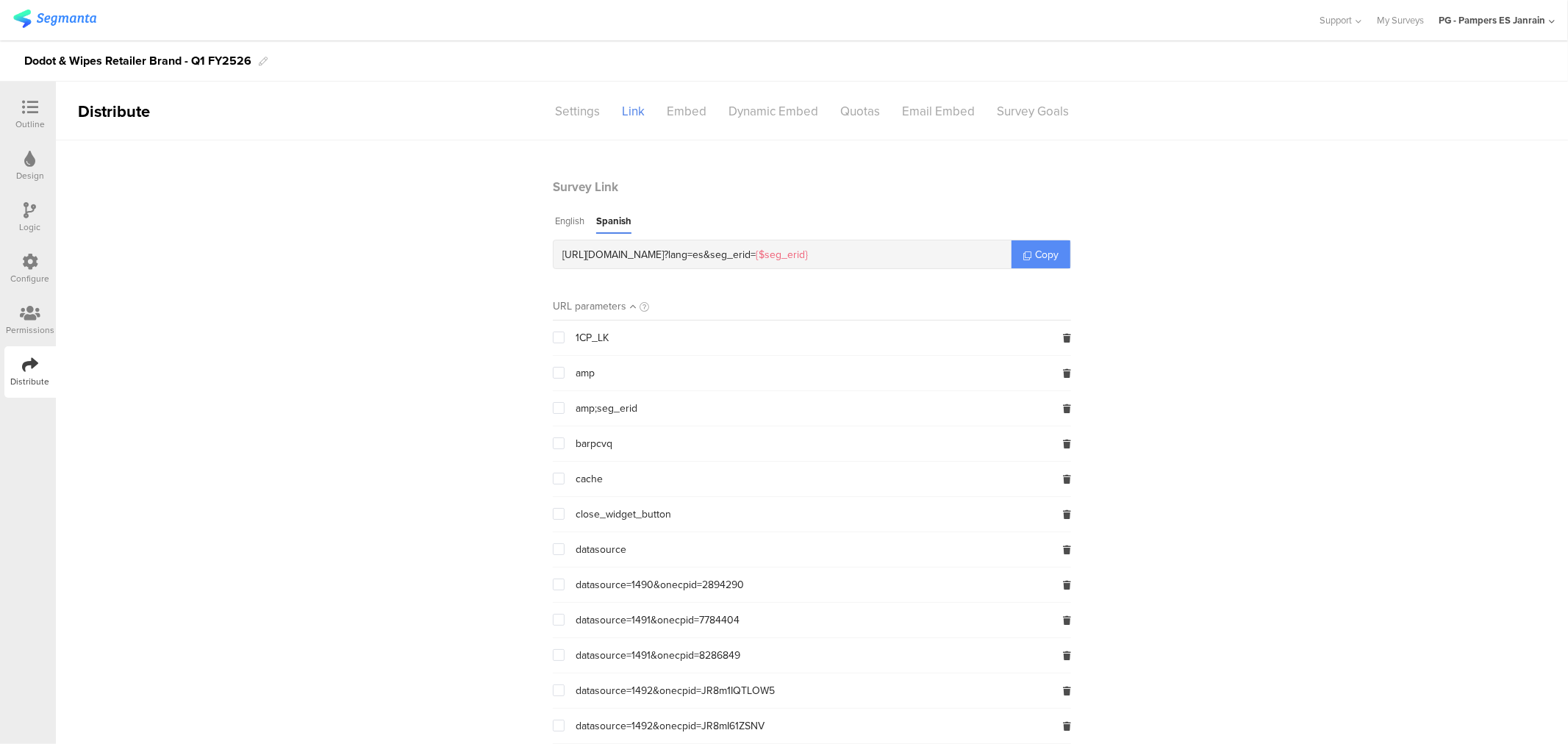
click at [1038, 260] on span "Copy" at bounding box center [1047, 254] width 24 height 16
click at [1035, 253] on span "Copy" at bounding box center [1047, 254] width 24 height 16
click at [33, 272] on div "Configure" at bounding box center [31, 279] width 39 height 13
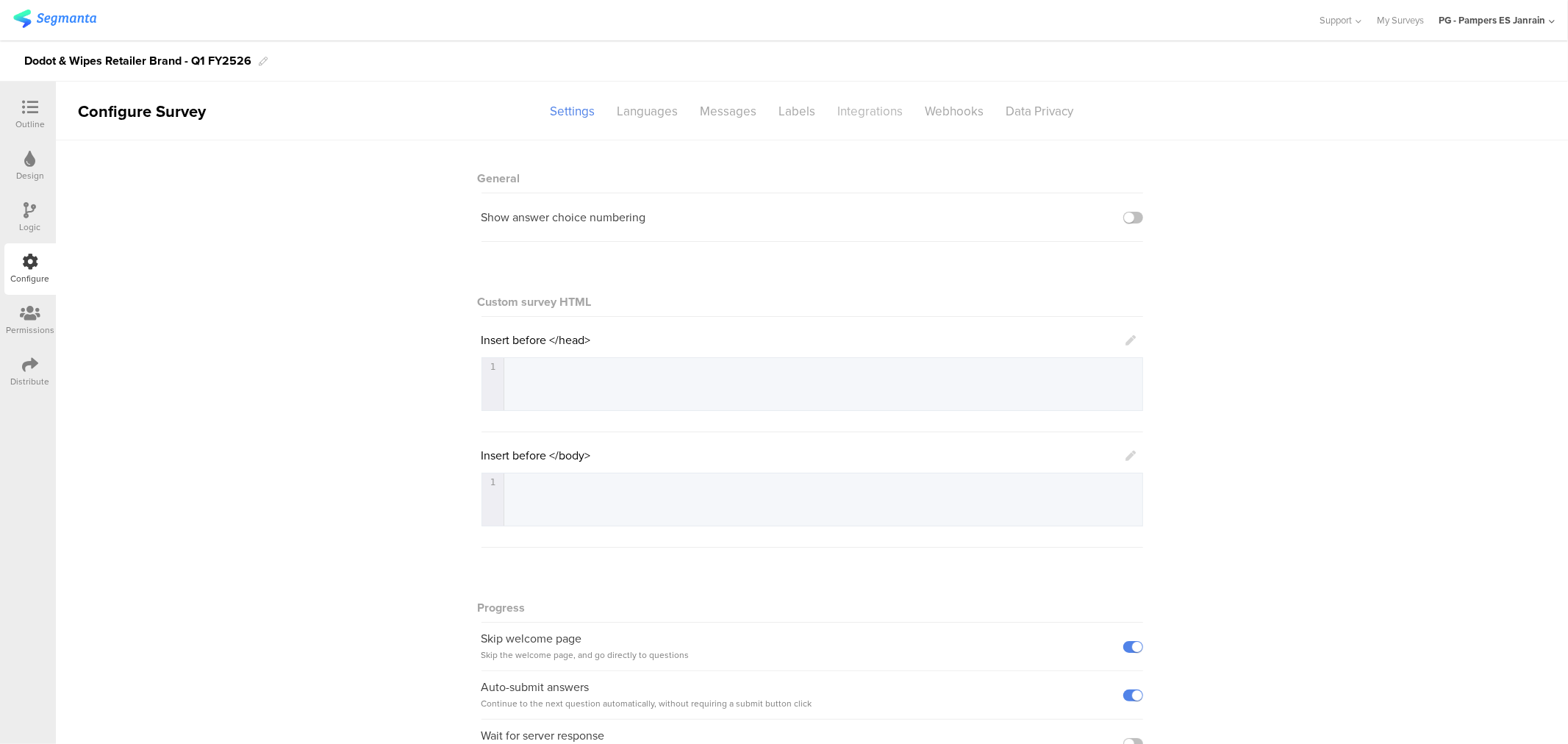
click at [883, 110] on div "Integrations" at bounding box center [870, 111] width 87 height 26
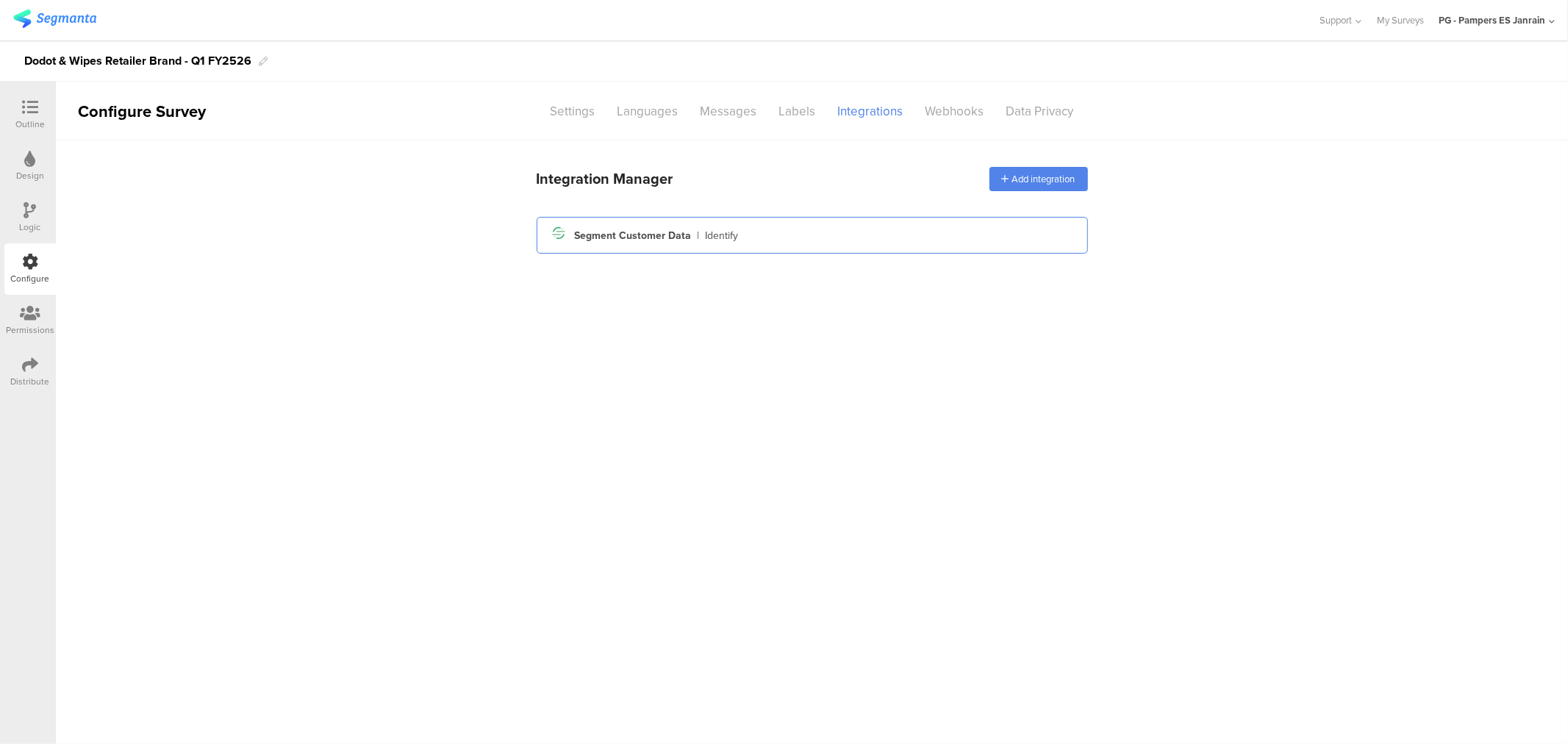
click at [740, 221] on div "Segment icon Created with Sketch. Segment Customer Data | Identify" at bounding box center [812, 235] width 551 height 37
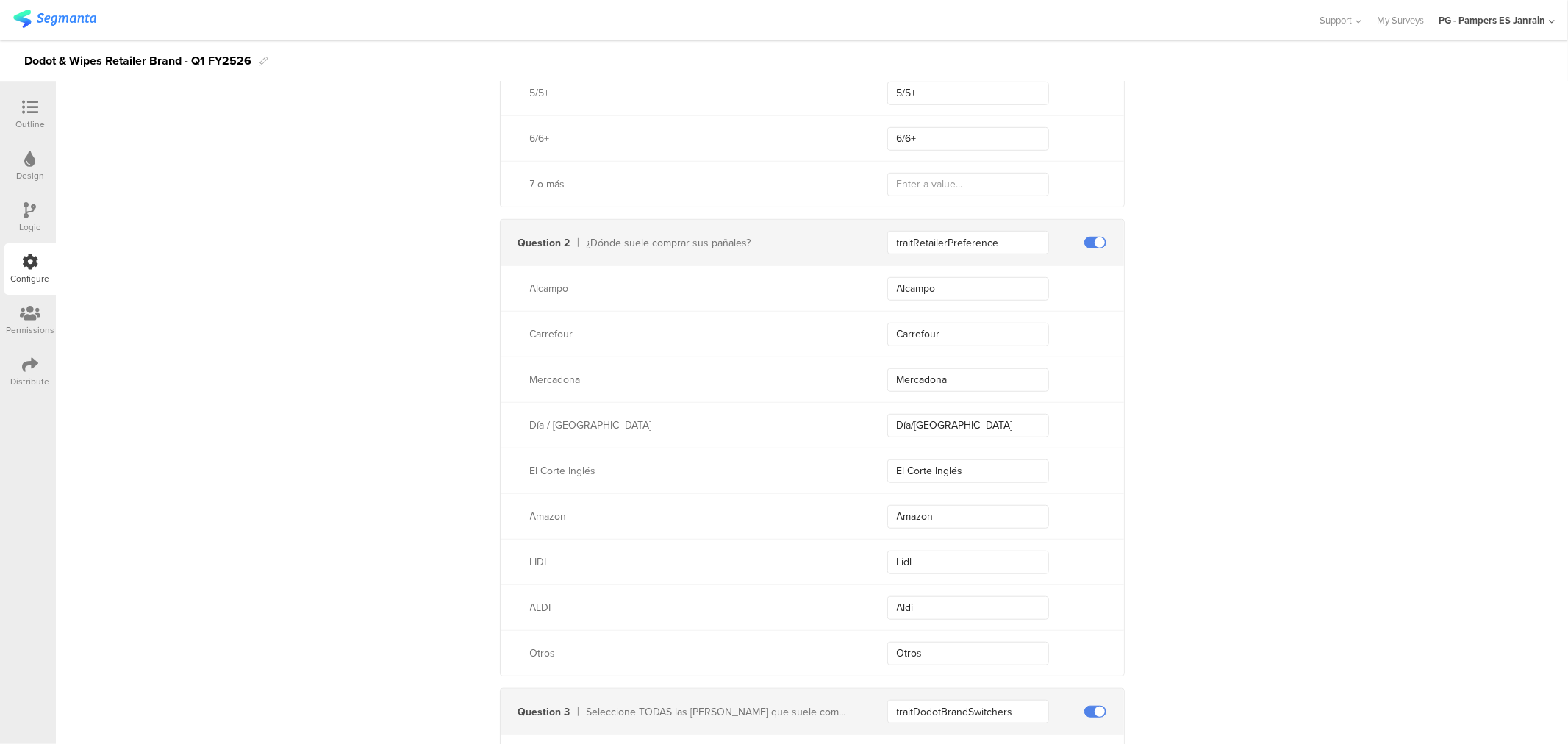
scroll to position [980, 0]
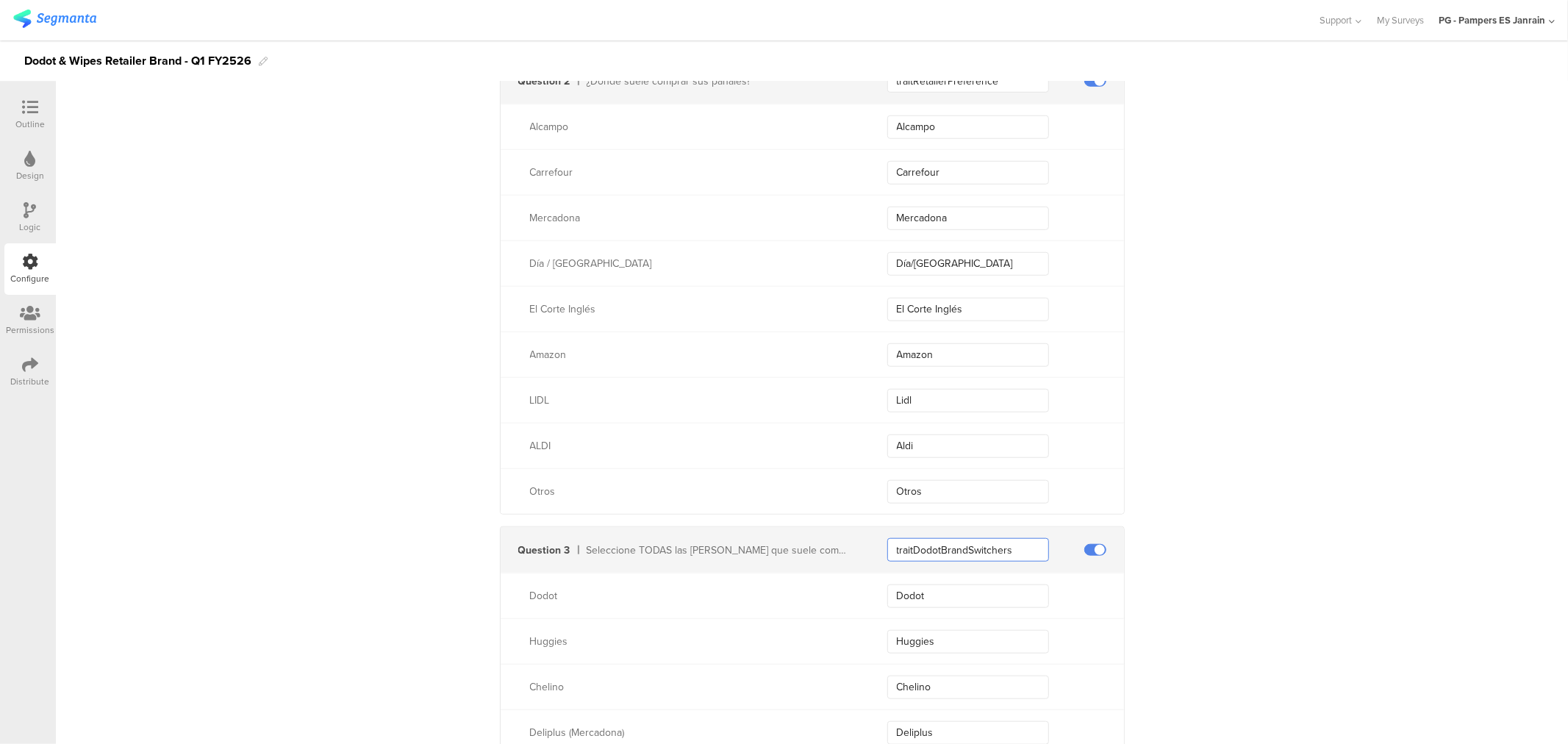
click at [975, 556] on input "traitDodotBrandSwitchers" at bounding box center [968, 550] width 162 height 24
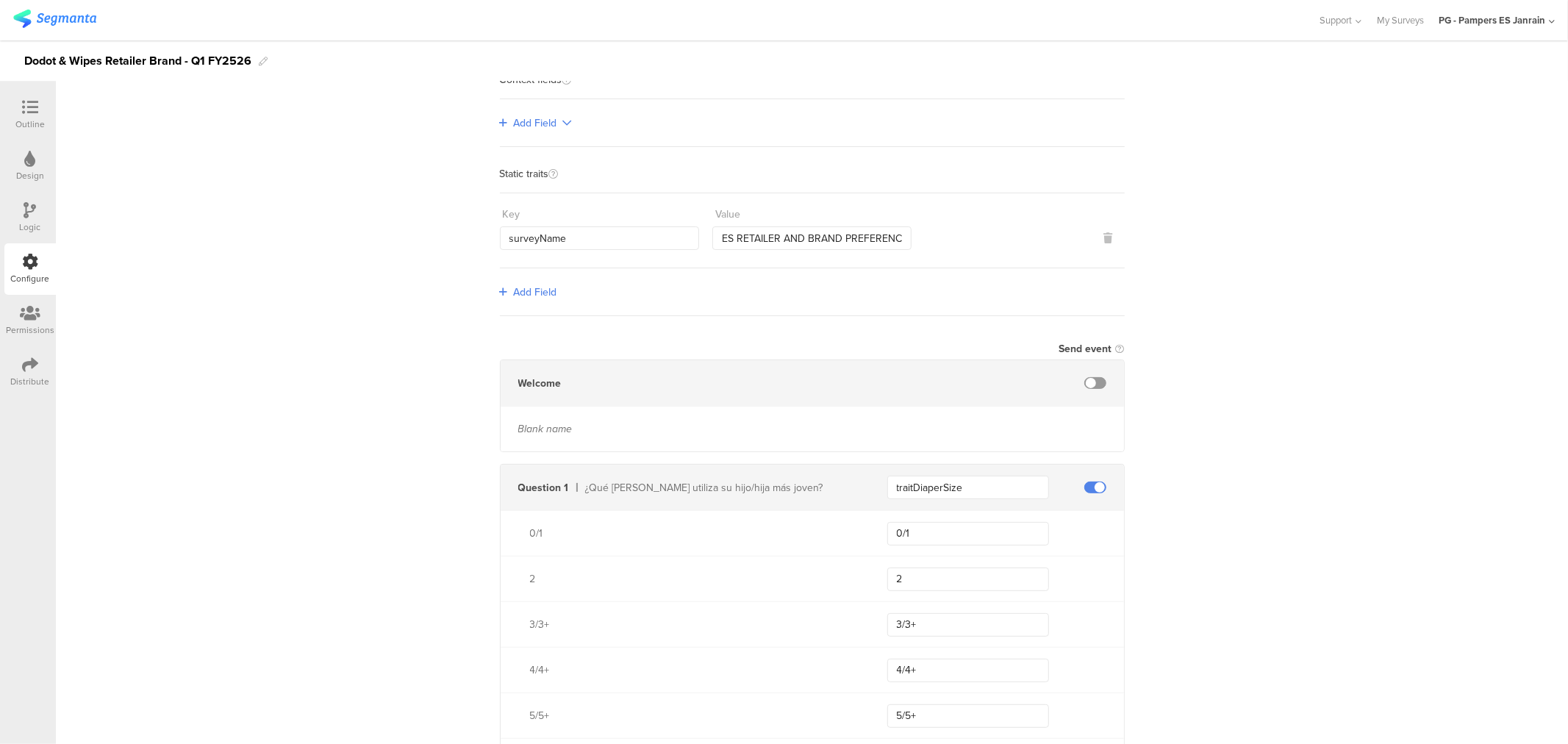
scroll to position [0, 0]
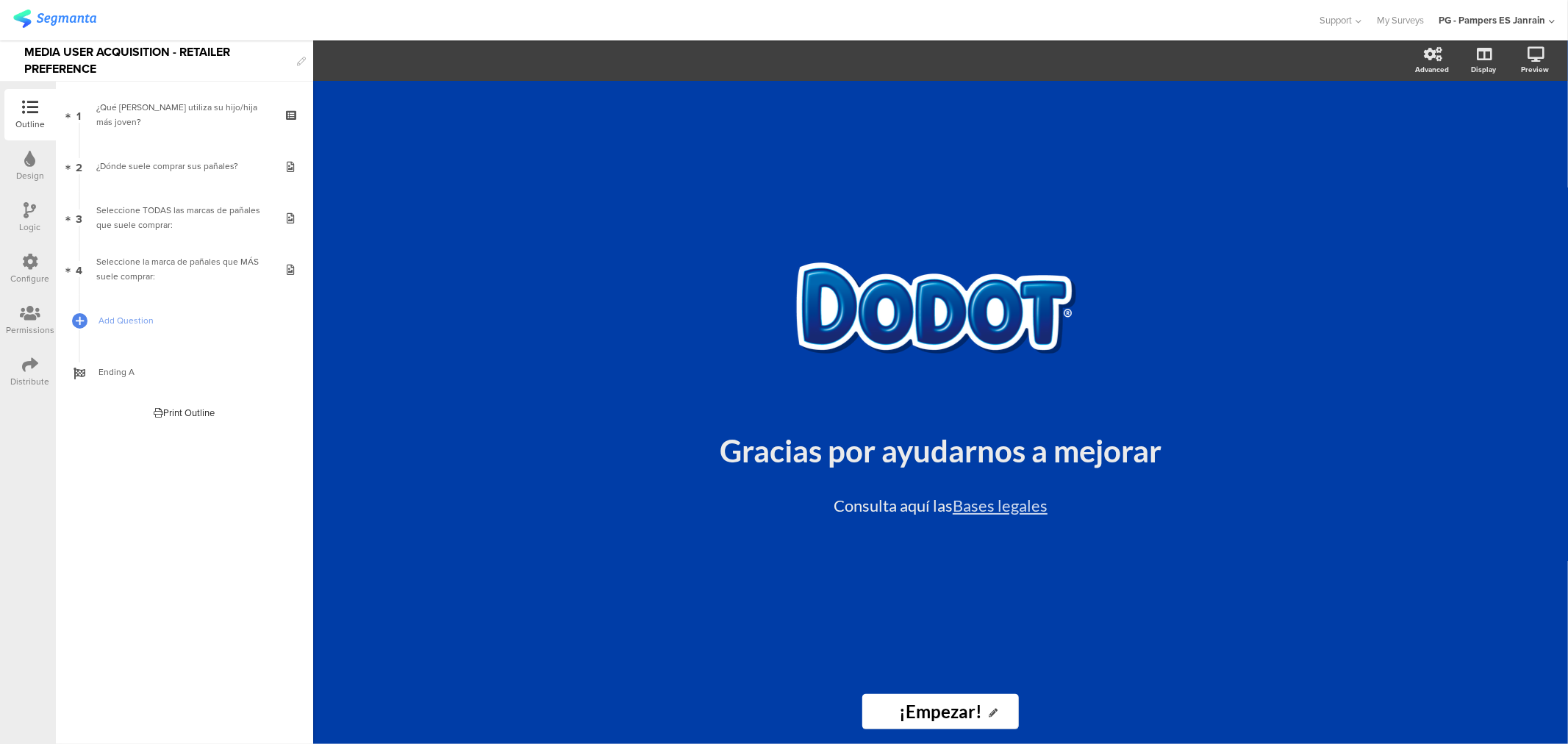
click at [18, 365] on div "Distribute" at bounding box center [30, 371] width 51 height 51
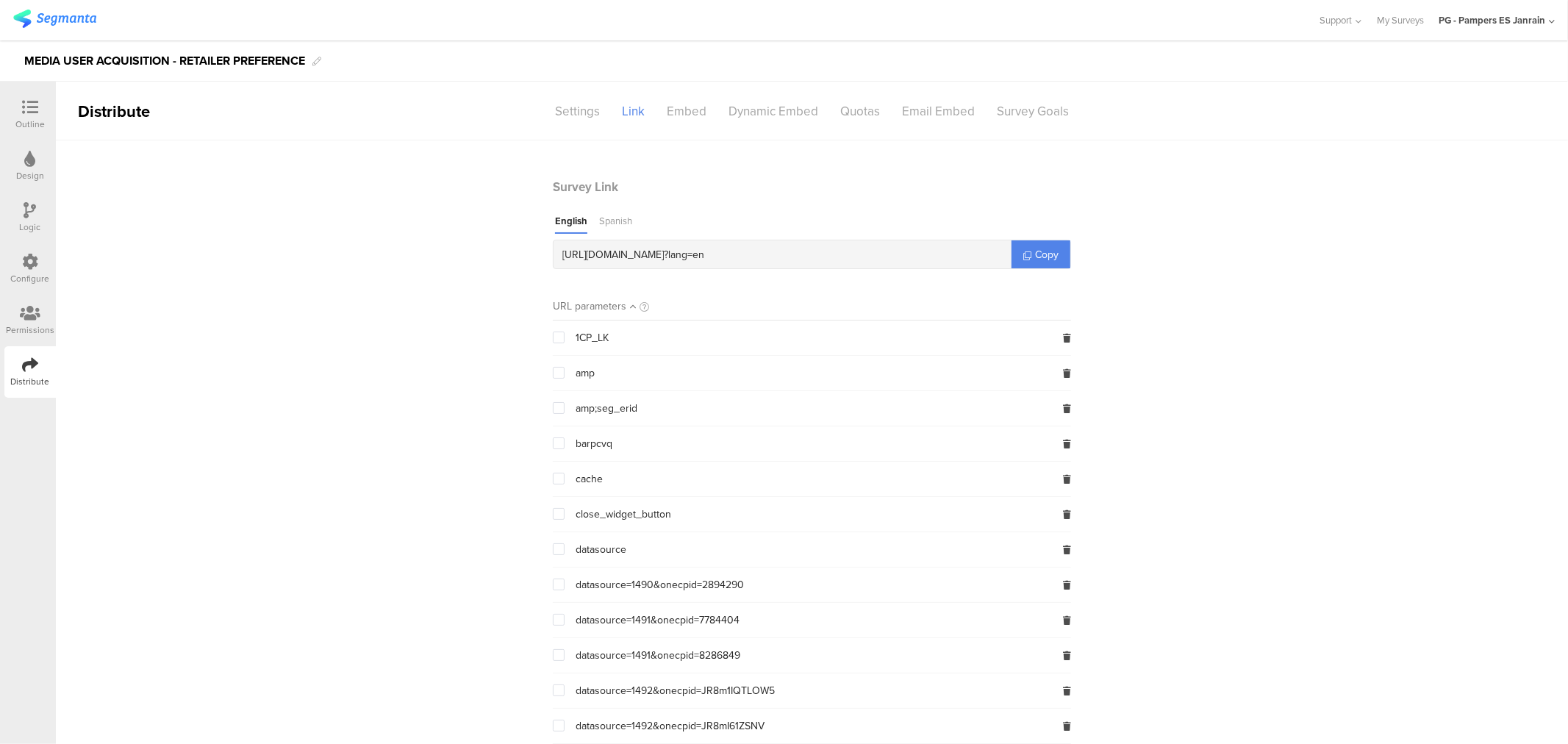
click at [607, 228] on div "Spanish" at bounding box center [615, 224] width 33 height 20
click at [576, 226] on div "English" at bounding box center [569, 224] width 29 height 20
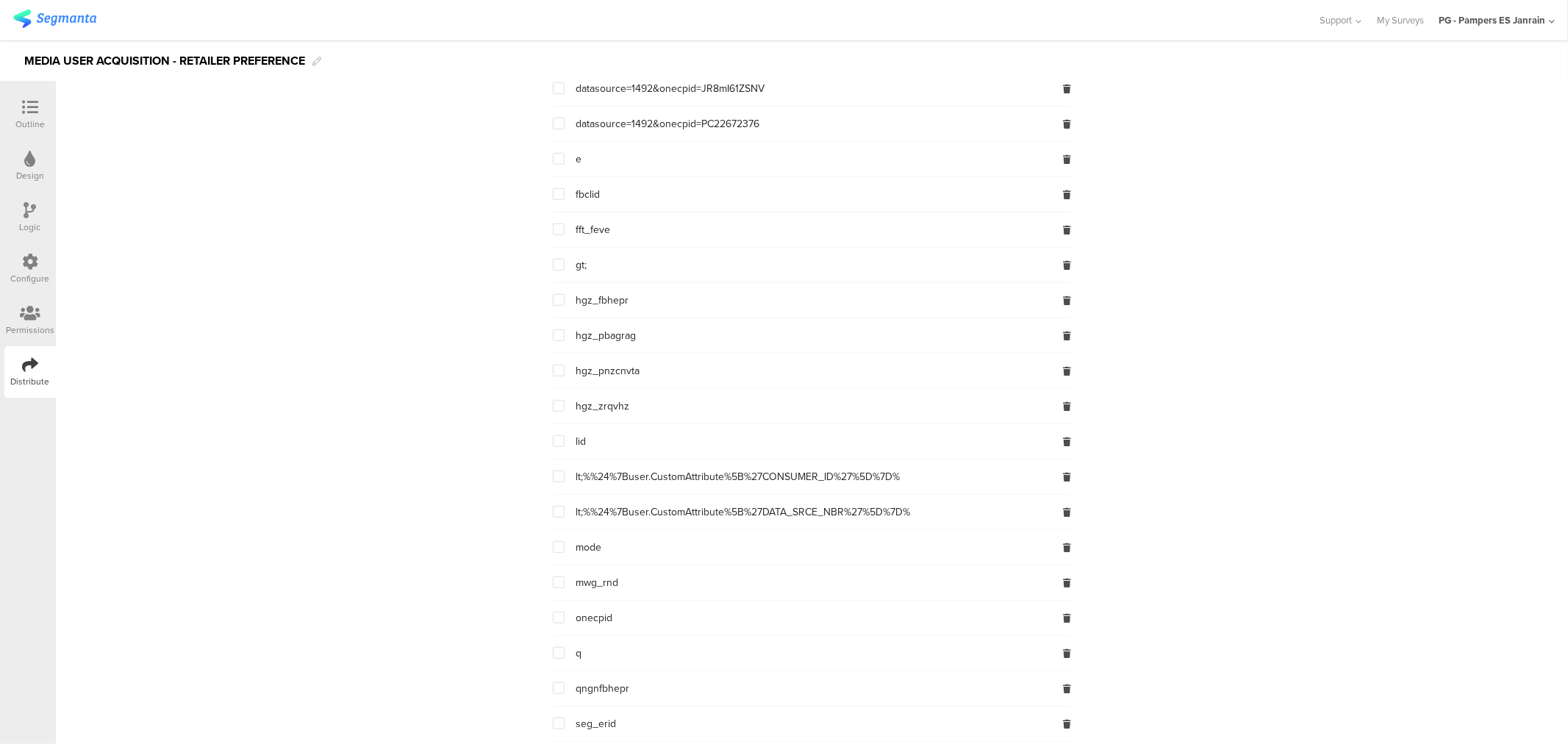
scroll to position [652, 0]
